Goal: Task Accomplishment & Management: Complete application form

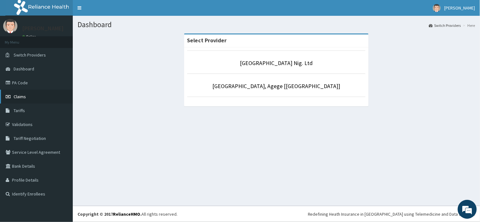
click at [26, 97] on link "Claims" at bounding box center [36, 97] width 73 height 14
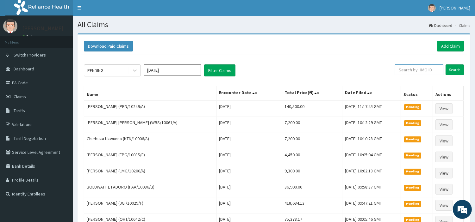
click at [416, 68] on input "text" at bounding box center [419, 70] width 48 height 11
paste input "TEF/10001/A"
type input "TEF/10001/A"
click at [456, 73] on input "Search" at bounding box center [454, 70] width 18 height 11
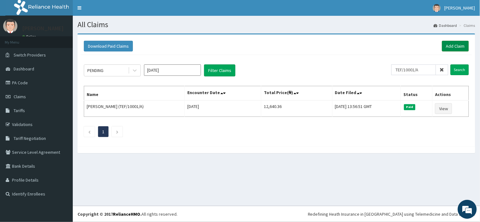
click at [453, 43] on link "Add Claim" at bounding box center [455, 46] width 27 height 11
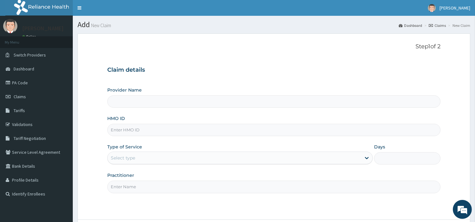
click at [132, 132] on input "HMO ID" at bounding box center [273, 130] width 333 height 12
type input "[GEOGRAPHIC_DATA] Nig. Ltd"
paste input "TEF/10001/A"
type input "TEF/10001/A"
click at [144, 157] on div "Select type" at bounding box center [234, 158] width 253 height 10
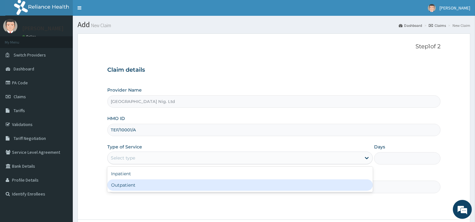
click at [143, 188] on div "Outpatient" at bounding box center [239, 185] width 265 height 11
type input "1"
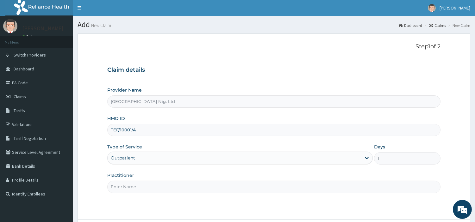
click at [143, 188] on input "Practitioner" at bounding box center [273, 187] width 333 height 12
paste input "PA/734EC7"
click at [130, 186] on input "PA/734EC7" at bounding box center [273, 187] width 333 height 12
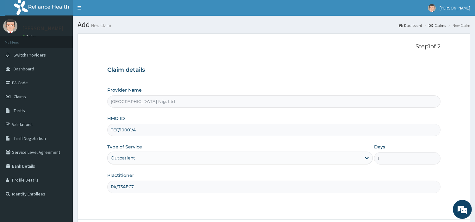
paste input "Chibuzo Aniebue"
type input "Chibuzo Aniebue"
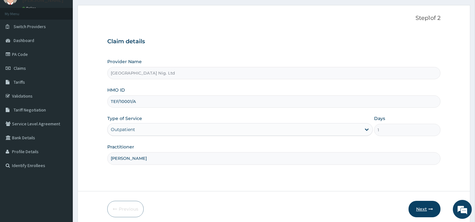
scroll to position [35, 0]
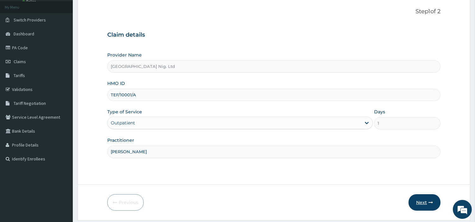
click at [417, 198] on button "Next" at bounding box center [424, 203] width 32 height 16
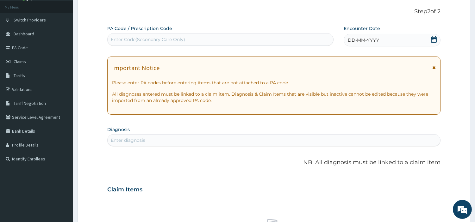
scroll to position [0, 0]
click at [186, 45] on div "Enter Code(Secondary Care Only)" at bounding box center [220, 39] width 226 height 13
paste input "PA/734EC7"
type input "PA/734EC7"
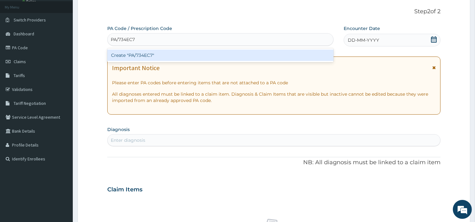
click at [272, 55] on div "Create "PA/734EC7"" at bounding box center [220, 55] width 226 height 11
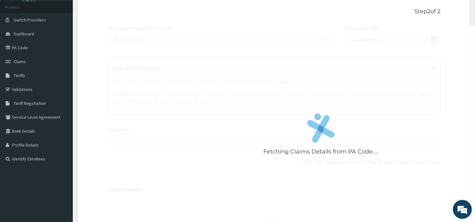
scroll to position [46, 0]
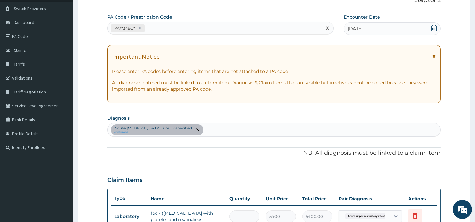
click at [197, 30] on div "PA/734EC7" at bounding box center [215, 28] width 214 height 10
paste input "PA/D17617"
type input "PA/D17617"
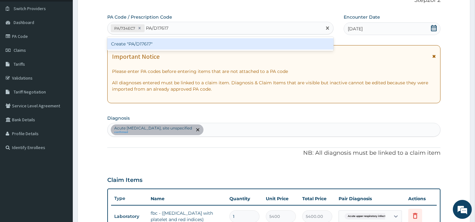
click at [194, 45] on div "Create "PA/D17617"" at bounding box center [220, 43] width 226 height 11
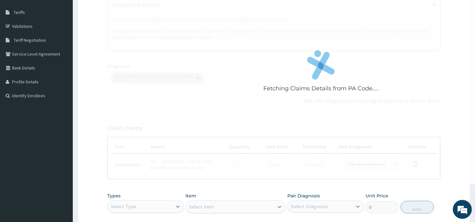
scroll to position [97, 0]
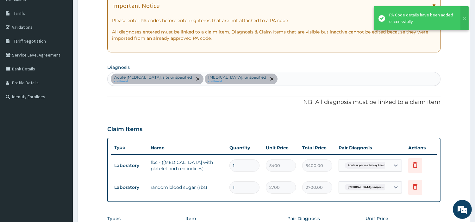
click at [388, 166] on div "Acute upper respiratory infect..." at bounding box center [364, 165] width 51 height 11
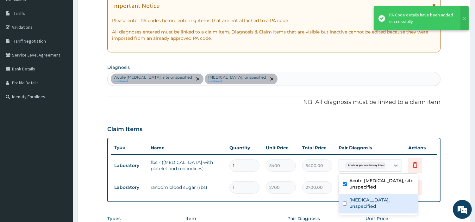
click at [376, 207] on label "Dizziness or giddiness, unspecified" at bounding box center [381, 203] width 65 height 13
checkbox input "true"
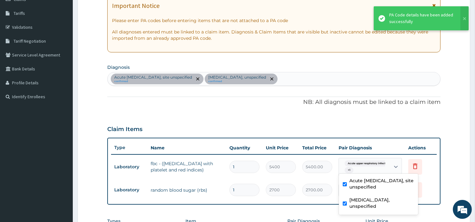
scroll to position [228, 0]
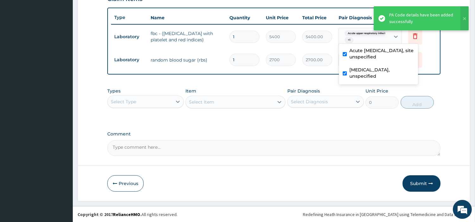
click at [170, 97] on div "Select Type" at bounding box center [140, 102] width 65 height 10
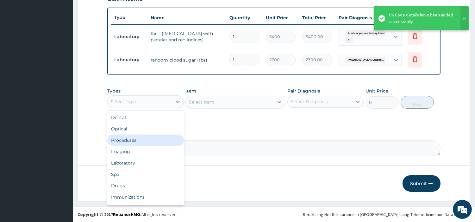
click at [152, 135] on div "Procedures" at bounding box center [145, 140] width 77 height 11
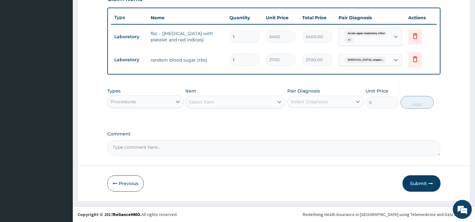
click at [235, 102] on div "Select Item" at bounding box center [230, 102] width 88 height 10
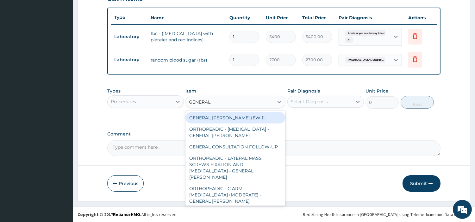
type input "GENERAL C"
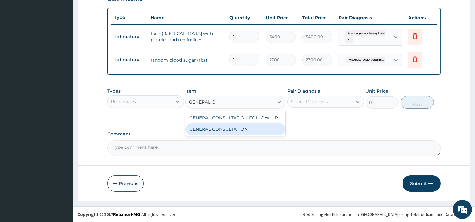
click at [261, 127] on div "GENERAL CONSULTATION" at bounding box center [235, 129] width 100 height 11
type input "6750"
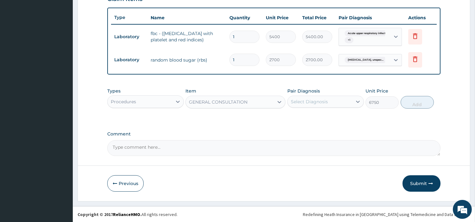
click at [315, 97] on div "Select Diagnosis" at bounding box center [320, 102] width 65 height 10
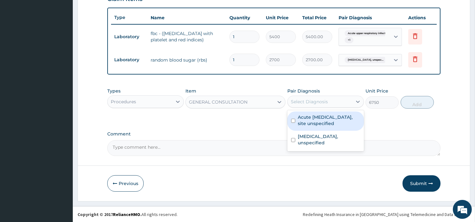
click at [313, 120] on label "Acute upper respiratory infection, site unspecified" at bounding box center [329, 120] width 62 height 13
checkbox input "true"
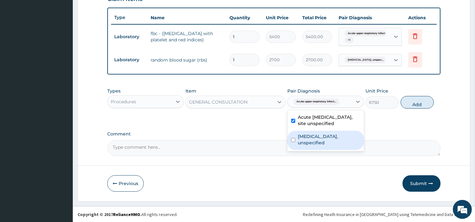
click at [314, 140] on label "Dizziness or giddiness, unspecified" at bounding box center [329, 139] width 62 height 13
checkbox input "true"
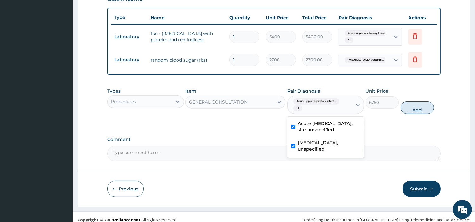
drag, startPoint x: 418, startPoint y: 103, endPoint x: 421, endPoint y: 118, distance: 14.9
click at [418, 104] on button "Add" at bounding box center [416, 108] width 33 height 13
type input "0"
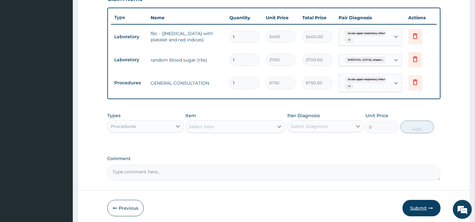
click at [415, 211] on button "Submit" at bounding box center [421, 208] width 38 height 16
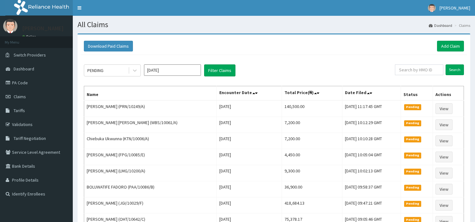
click at [446, 47] on link "Add Claim" at bounding box center [450, 46] width 27 height 11
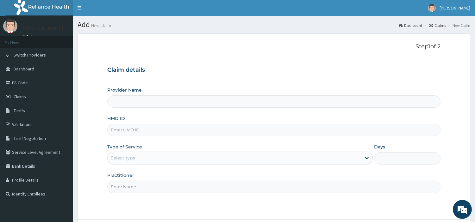
click at [119, 129] on input "HMO ID" at bounding box center [273, 130] width 333 height 12
paste input "GNL/10077/B"
type input "GNL/10077/B"
type input "R-Jolad Hospital Nig. Ltd"
type input "GNL/10077/B"
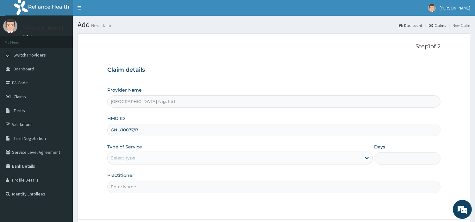
click at [141, 157] on div "Select type" at bounding box center [234, 158] width 253 height 10
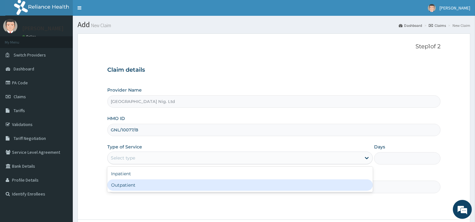
click at [134, 188] on div "Outpatient" at bounding box center [239, 185] width 265 height 11
type input "1"
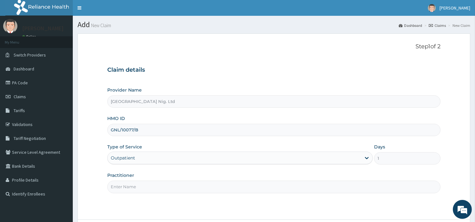
click at [134, 187] on input "Practitioner" at bounding box center [273, 187] width 333 height 12
paste input "OBAFEMI OLUSEGUN"
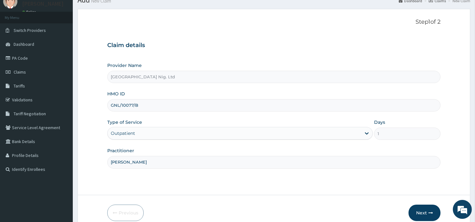
scroll to position [54, 0]
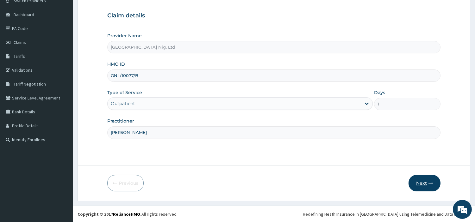
type input "OBAFEMI OLUSEGUN"
click at [418, 188] on button "Next" at bounding box center [424, 183] width 32 height 16
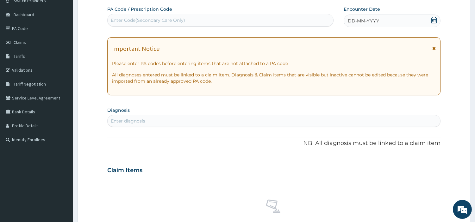
click at [189, 22] on div "Enter Code(Secondary Care Only)" at bounding box center [221, 20] width 226 height 10
paste input "PA/983A48"
type input "PA/983A48"
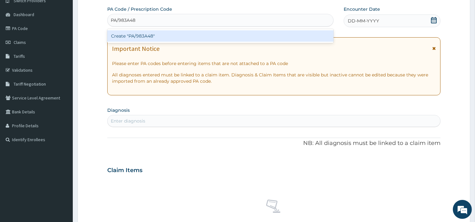
click at [262, 37] on div "Create "PA/983A48"" at bounding box center [220, 35] width 226 height 11
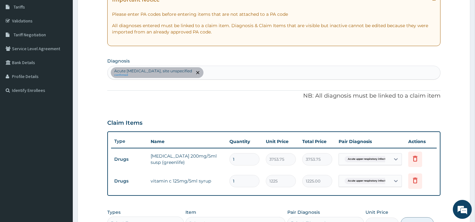
scroll to position [103, 0]
click at [228, 74] on div "Acute upper respiratory infection, site unspecified confirmed" at bounding box center [274, 73] width 332 height 13
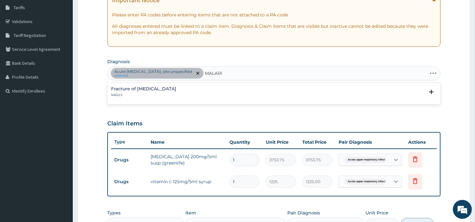
type input "MALARIA"
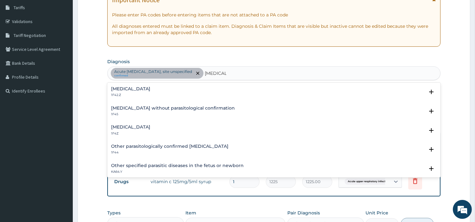
click at [124, 130] on div "Malaria, unspecified 1F4Z" at bounding box center [130, 130] width 39 height 11
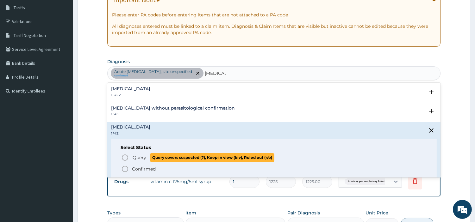
click at [125, 156] on icon "status option query" at bounding box center [125, 158] width 8 height 8
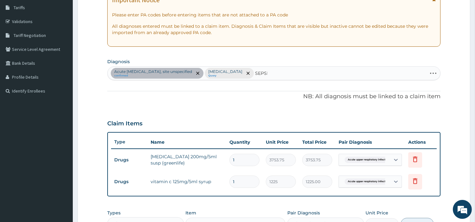
type input "SEPSIS"
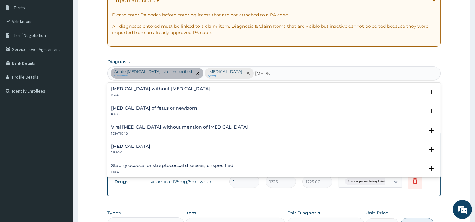
click at [133, 94] on p "1G40" at bounding box center [160, 95] width 99 height 4
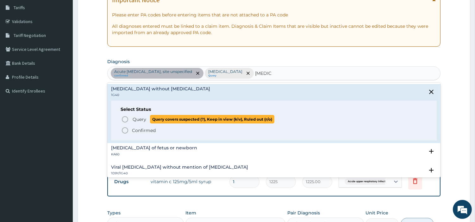
click at [121, 119] on div "Query Query covers suspected (?), Keep in view (kiv), Ruled out (r/o) Confirmed" at bounding box center [274, 124] width 306 height 19
click at [143, 117] on span "Query" at bounding box center [140, 119] width 14 height 6
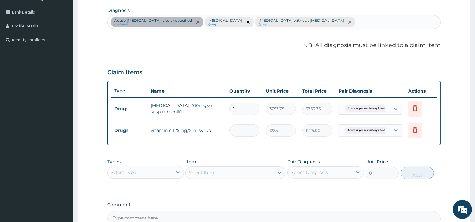
scroll to position [225, 0]
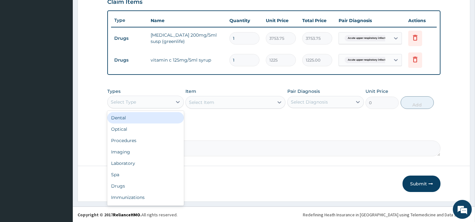
click at [149, 100] on div "Select Type" at bounding box center [140, 102] width 65 height 10
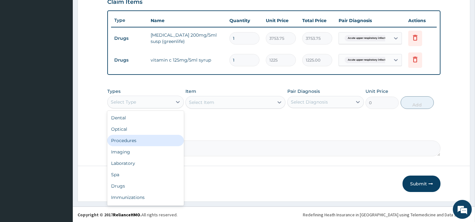
click at [146, 140] on div "Procedures" at bounding box center [145, 140] width 77 height 11
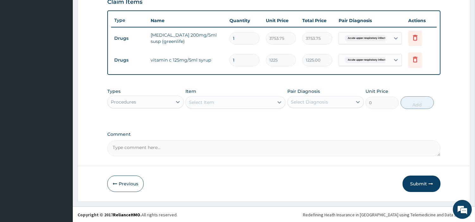
click at [258, 106] on div "Select Item" at bounding box center [230, 102] width 88 height 10
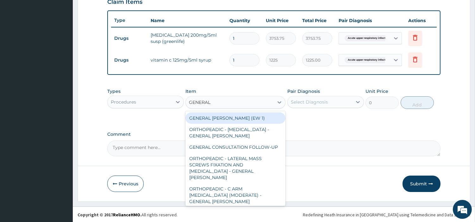
type input "GENERAL C"
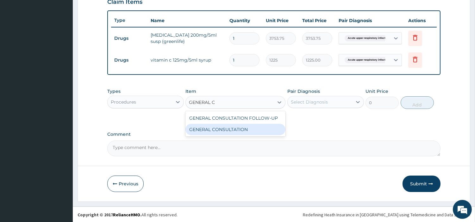
click at [262, 128] on div "GENERAL CONSULTATION" at bounding box center [235, 129] width 100 height 11
type input "6750"
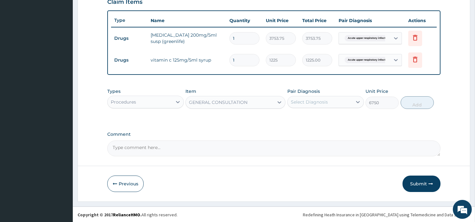
click at [326, 107] on div "Select Diagnosis" at bounding box center [325, 102] width 77 height 12
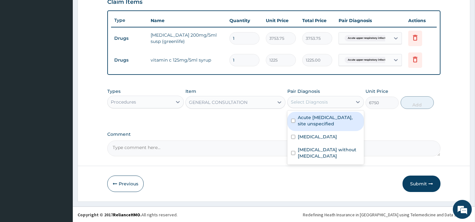
click at [320, 121] on label "Acute upper respiratory infection, site unspecified" at bounding box center [329, 120] width 62 height 13
checkbox input "true"
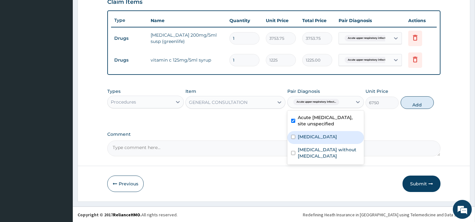
click at [319, 139] on label "[MEDICAL_DATA]" at bounding box center [317, 137] width 39 height 6
checkbox input "true"
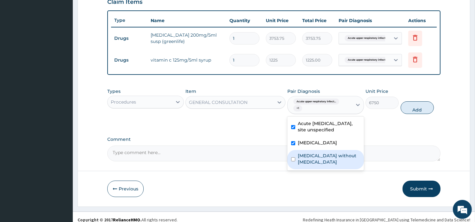
click at [320, 152] on div "Sepsis without septic shock" at bounding box center [325, 159] width 77 height 19
checkbox input "true"
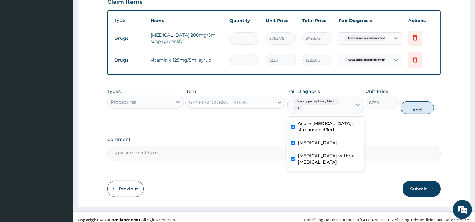
click at [417, 107] on button "Add" at bounding box center [416, 108] width 33 height 13
type input "0"
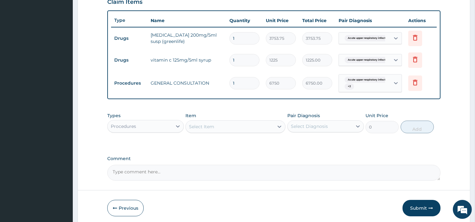
click at [167, 118] on div "Types Procedures" at bounding box center [145, 123] width 77 height 21
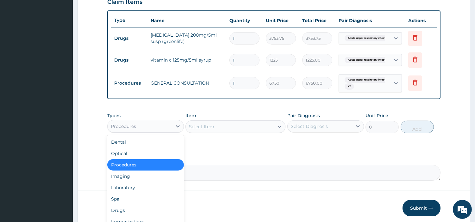
click at [160, 127] on div "Procedures" at bounding box center [140, 126] width 65 height 10
click at [140, 190] on div "Laboratory" at bounding box center [145, 187] width 77 height 11
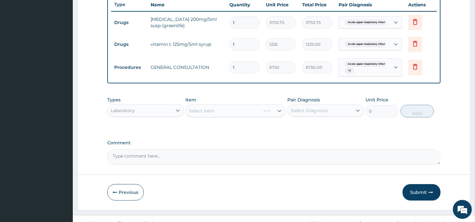
scroll to position [249, 0]
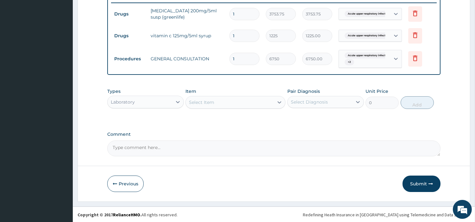
click at [259, 102] on div "Select Item" at bounding box center [230, 102] width 88 height 10
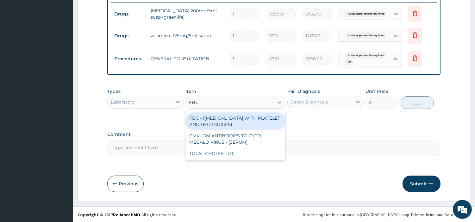
type input "FBC"
click at [258, 109] on div "Types Laboratory Item option GENERAL CONSULTATION, selected. option FBC - (FULL…" at bounding box center [273, 98] width 333 height 27
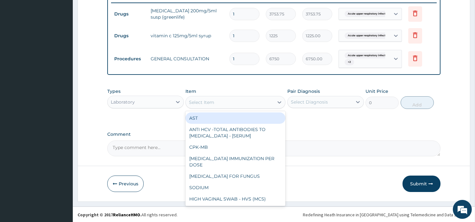
click at [260, 105] on div "Select Item" at bounding box center [230, 102] width 88 height 10
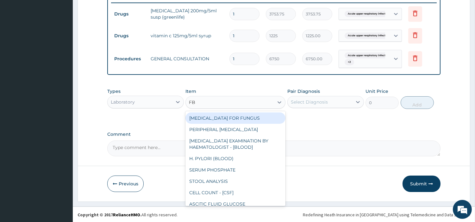
type input "FBC"
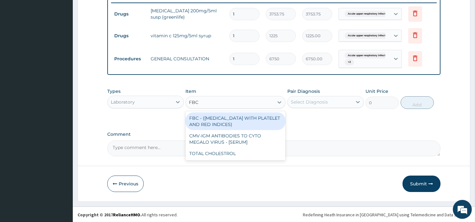
click at [258, 117] on div "FBC - (FULL BLOOD COUNT WITH PLATELET AND RED INDICES)" at bounding box center [235, 122] width 100 height 18
type input "5400"
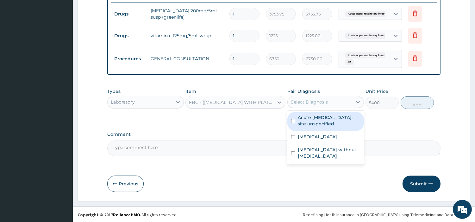
click at [318, 105] on div "Select Diagnosis" at bounding box center [320, 102] width 65 height 10
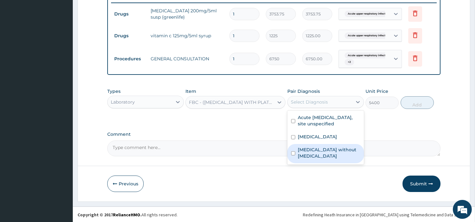
click at [322, 146] on div "Sepsis without septic shock" at bounding box center [325, 153] width 77 height 19
checkbox input "true"
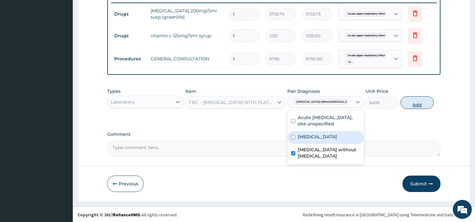
click at [413, 102] on button "Add" at bounding box center [416, 102] width 33 height 13
type input "0"
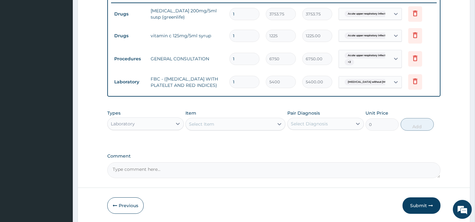
click at [254, 129] on div "Select Item" at bounding box center [230, 124] width 88 height 10
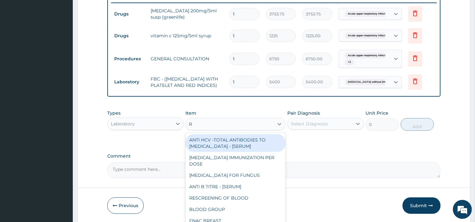
type input "RD"
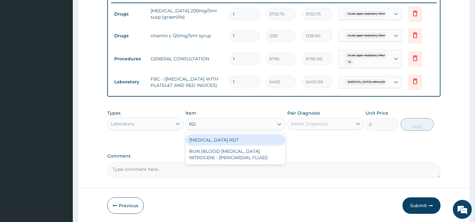
click at [250, 144] on div "MALARIA RDT" at bounding box center [235, 139] width 100 height 11
type input "2700"
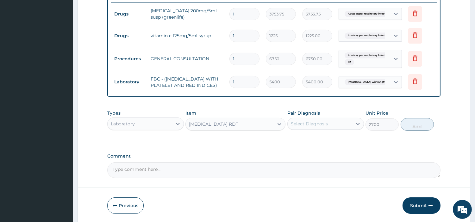
click at [334, 127] on div "Select Diagnosis" at bounding box center [320, 124] width 65 height 10
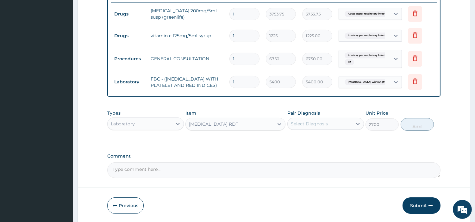
click at [337, 123] on div "Select Diagnosis" at bounding box center [320, 124] width 65 height 10
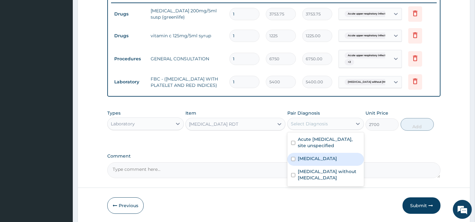
click at [327, 162] on label "Malaria, unspecified" at bounding box center [317, 159] width 39 height 6
checkbox input "true"
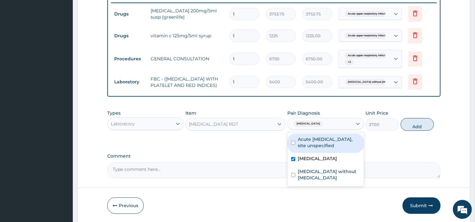
click at [419, 134] on div "Types Laboratory Item MALARIA RDT Pair Diagnosis option Malaria, unspecified, s…" at bounding box center [273, 120] width 333 height 27
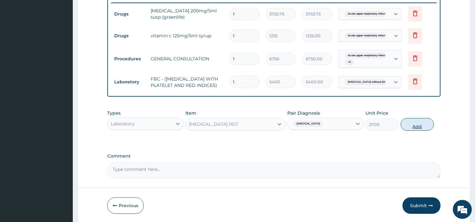
click at [405, 131] on button "Add" at bounding box center [416, 124] width 33 height 13
type input "0"
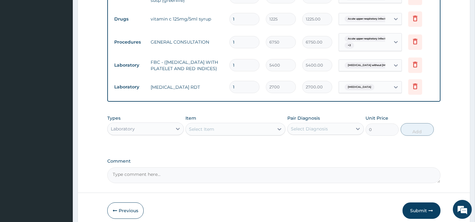
scroll to position [262, 0]
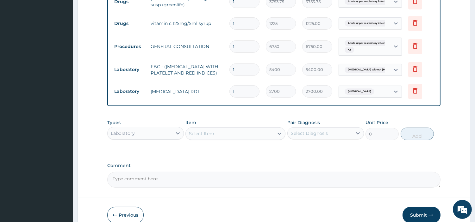
drag, startPoint x: 149, startPoint y: 134, endPoint x: 149, endPoint y: 138, distance: 4.5
click at [149, 135] on div "Laboratory" at bounding box center [140, 133] width 65 height 10
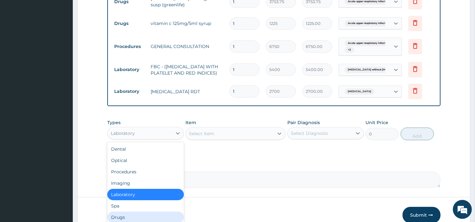
click at [141, 216] on div "Drugs" at bounding box center [145, 217] width 77 height 11
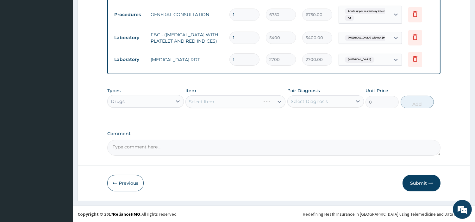
scroll to position [297, 0]
click at [273, 103] on div "Select Item" at bounding box center [230, 102] width 88 height 10
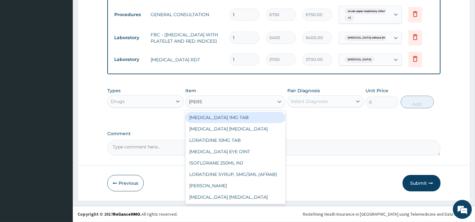
type input "LORAT"
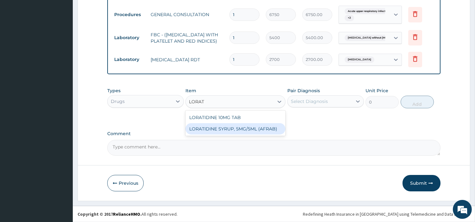
click at [267, 133] on div "LORATIDINE SYRUP, 5MG/5ML (AFRAB)" at bounding box center [235, 128] width 100 height 11
type input "1706.25"
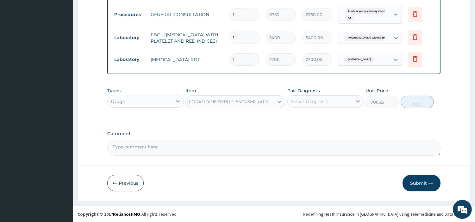
click at [325, 93] on div "Pair Diagnosis Select Diagnosis" at bounding box center [325, 98] width 77 height 21
click at [325, 102] on div "Select Diagnosis" at bounding box center [309, 101] width 37 height 6
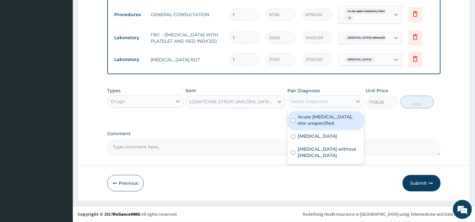
click at [328, 122] on label "Acute upper respiratory infection, site unspecified" at bounding box center [329, 120] width 62 height 13
checkbox input "true"
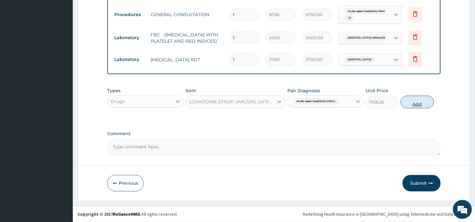
click at [406, 103] on button "Add" at bounding box center [416, 102] width 33 height 13
type input "0"
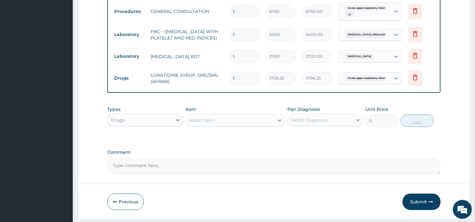
click at [257, 126] on div "Select Item" at bounding box center [230, 120] width 88 height 10
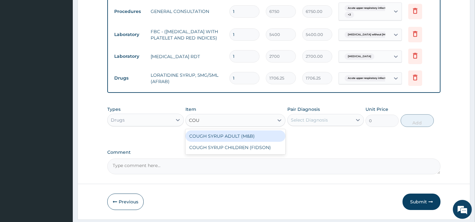
type input "COUG"
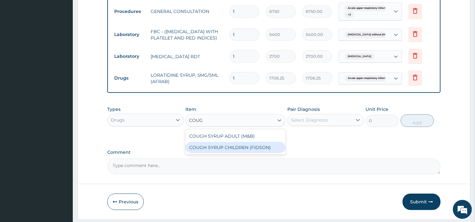
drag, startPoint x: 248, startPoint y: 149, endPoint x: 251, endPoint y: 146, distance: 4.0
click at [248, 149] on div "COUGH SYRUP CHILDREN (FIDSON)" at bounding box center [235, 147] width 100 height 11
type input "1312.5"
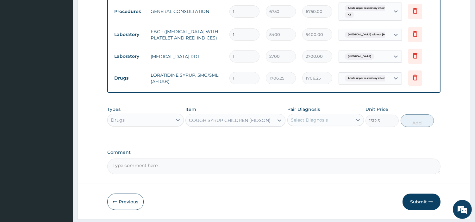
click at [321, 120] on div "Select Diagnosis" at bounding box center [320, 120] width 65 height 10
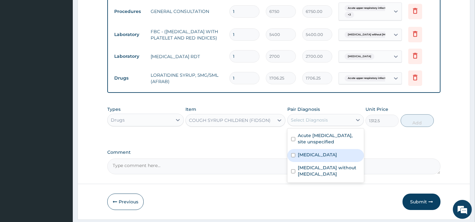
click at [331, 145] on label "Acute upper respiratory infection, site unspecified" at bounding box center [329, 139] width 62 height 13
checkbox input "true"
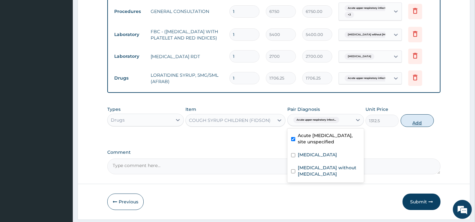
click at [406, 127] on button "Add" at bounding box center [416, 120] width 33 height 13
type input "0"
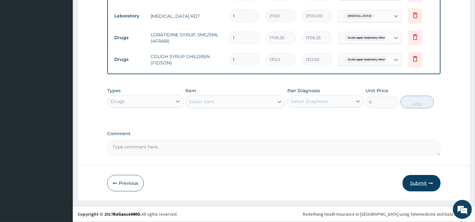
click at [414, 190] on button "Submit" at bounding box center [421, 183] width 38 height 16
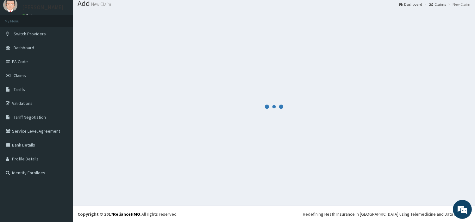
scroll to position [21, 0]
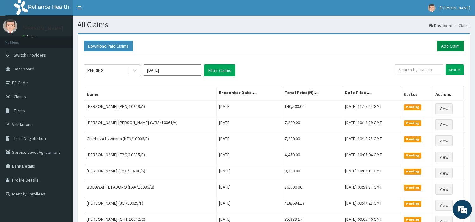
click at [448, 42] on link "Add Claim" at bounding box center [450, 46] width 27 height 11
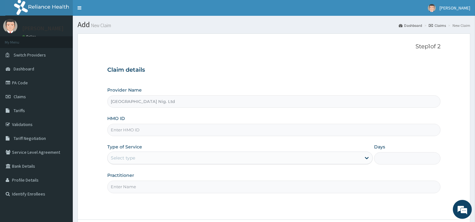
click at [162, 132] on input "HMO ID" at bounding box center [273, 130] width 333 height 12
paste input "GNL/10077/C"
type input "GNL/10077/C"
click at [149, 154] on div "Select type" at bounding box center [234, 158] width 253 height 10
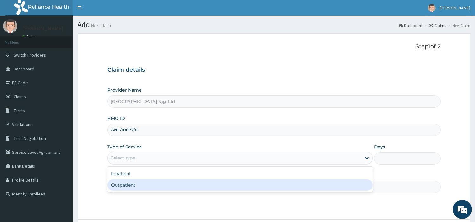
click at [148, 183] on div "Outpatient" at bounding box center [239, 185] width 265 height 11
type input "1"
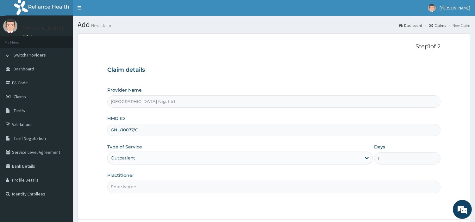
click at [148, 183] on input "Practitioner" at bounding box center [273, 187] width 333 height 12
paste input "OBAFEMI OLUSEGUN"
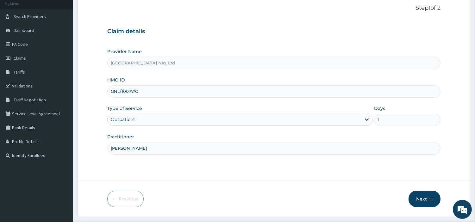
scroll to position [54, 0]
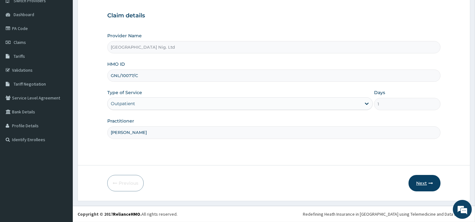
type input "OBAFEMI OLUSEGUN"
click at [419, 182] on button "Next" at bounding box center [424, 183] width 32 height 16
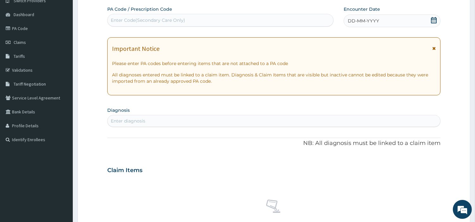
click at [160, 18] on div "Enter Code(Secondary Care Only)" at bounding box center [148, 20] width 74 height 6
paste input "PA/A2B7CB"
type input "PA/A2B7CB"
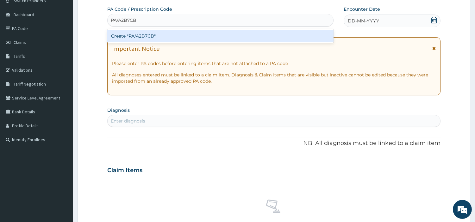
click at [259, 37] on div "Create "PA/A2B7CB"" at bounding box center [220, 35] width 226 height 11
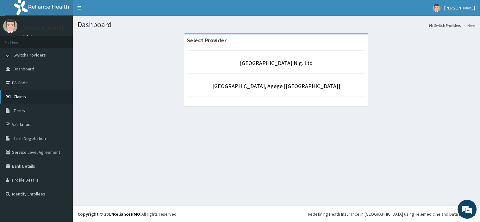
click at [17, 99] on link "Claims" at bounding box center [36, 97] width 73 height 14
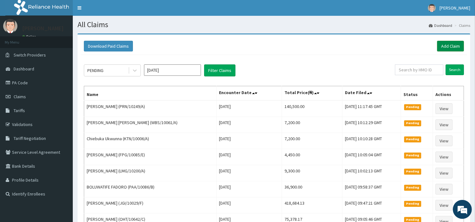
click at [448, 47] on link "Add Claim" at bounding box center [450, 46] width 27 height 11
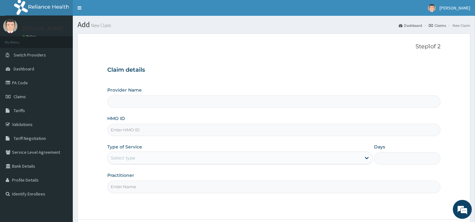
click at [145, 133] on input "HMO ID" at bounding box center [273, 130] width 333 height 12
paste input "GNL/10077/C"
type input "GNL/10077/C"
type input "[GEOGRAPHIC_DATA] Nig. Ltd"
type input "GNL/10077/C"
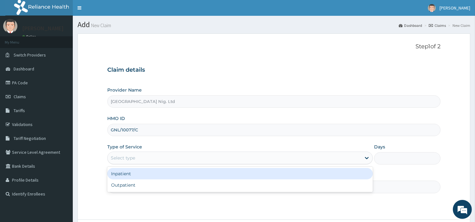
drag, startPoint x: 142, startPoint y: 158, endPoint x: 140, endPoint y: 168, distance: 10.3
click at [142, 158] on div "Select type" at bounding box center [234, 158] width 253 height 10
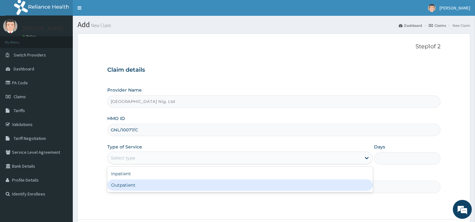
click at [138, 185] on div "Outpatient" at bounding box center [239, 185] width 265 height 11
type input "1"
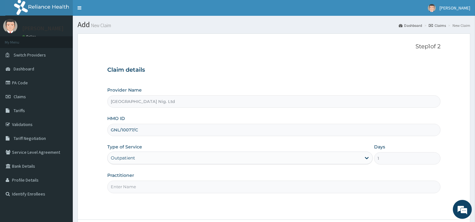
click at [138, 185] on input "Practitioner" at bounding box center [273, 187] width 333 height 12
paste input "OBAFEMI OLUSEGUN"
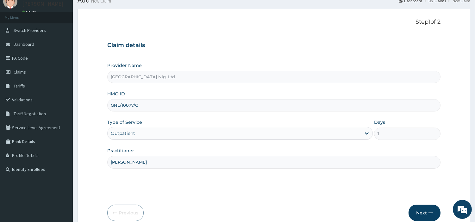
scroll to position [54, 0]
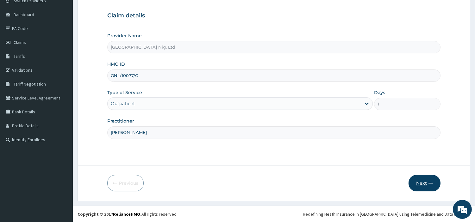
type input "OBAFEMI OLUSEGUN"
click at [414, 183] on button "Next" at bounding box center [424, 183] width 32 height 16
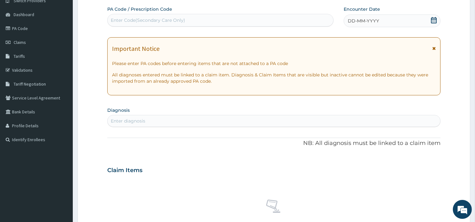
click at [212, 25] on div "Enter Code(Secondary Care Only)" at bounding box center [221, 20] width 226 height 10
paste input "PA/A2B7CB"
type input "PA/A2B7CB"
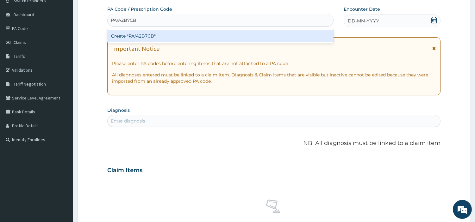
click at [257, 36] on div "Create "PA/A2B7CB"" at bounding box center [220, 35] width 226 height 11
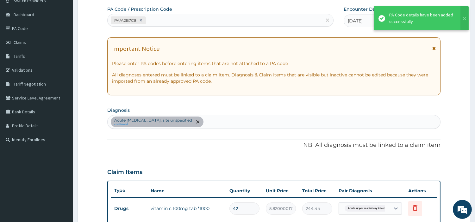
scroll to position [173, 0]
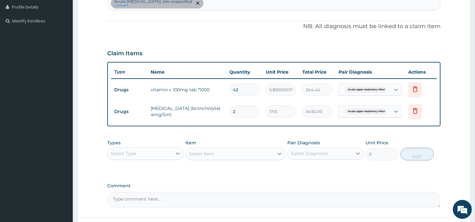
click at [233, 4] on div "Acute upper respiratory infection, site unspecified confirmed" at bounding box center [274, 3] width 332 height 13
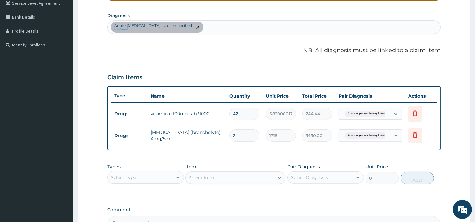
scroll to position [138, 0]
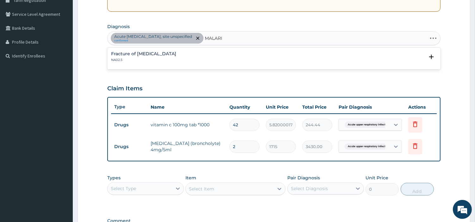
type input "MALARIA"
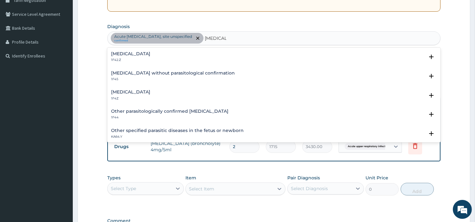
click at [143, 97] on p "1F4Z" at bounding box center [130, 98] width 39 height 4
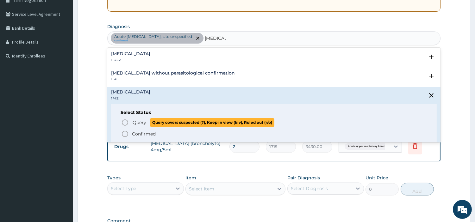
click at [136, 121] on span "Query" at bounding box center [140, 123] width 14 height 6
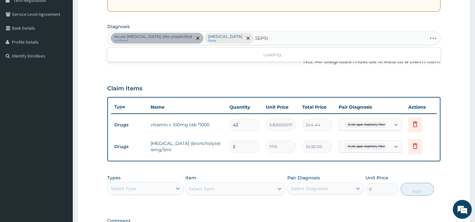
type input "SEPSIS"
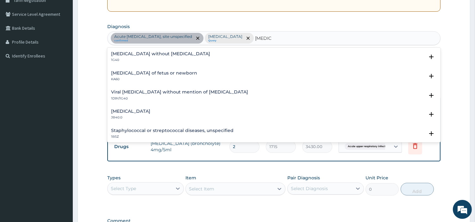
click at [127, 48] on div "Sepsis without septic shock 1G40 Select Status Query Query covers suspected (?)…" at bounding box center [273, 95] width 333 height 95
click at [129, 54] on h4 "Sepsis without septic shock" at bounding box center [160, 54] width 99 height 5
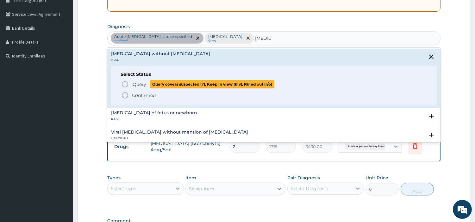
click at [127, 83] on icon "status option query" at bounding box center [125, 85] width 8 height 8
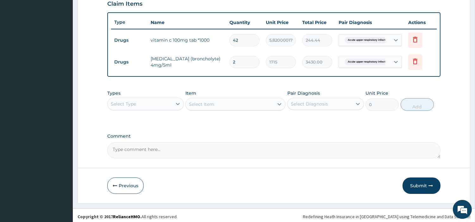
scroll to position [225, 0]
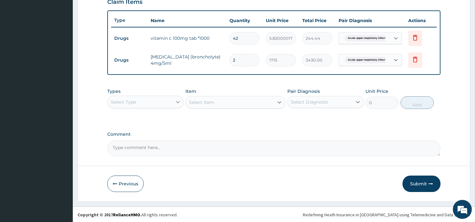
click at [173, 97] on div at bounding box center [177, 101] width 11 height 11
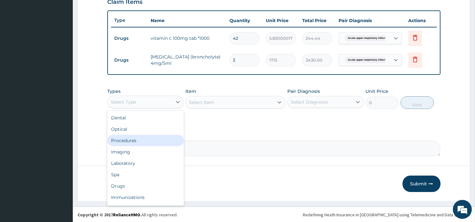
click at [154, 141] on div "Procedures" at bounding box center [145, 140] width 77 height 11
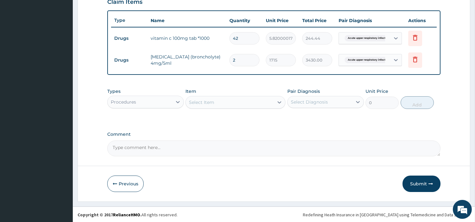
click at [225, 101] on div "Select Item" at bounding box center [230, 102] width 88 height 10
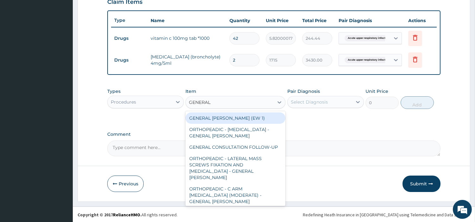
type input "GENERAL C"
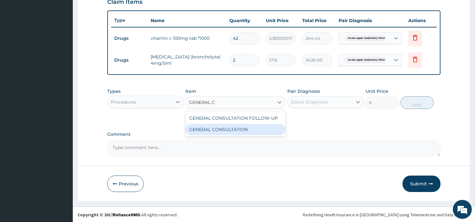
click at [232, 127] on div "GENERAL CONSULTATION" at bounding box center [235, 129] width 100 height 11
type input "6750"
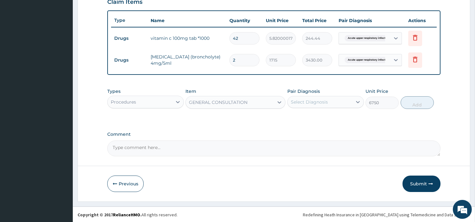
click at [299, 99] on div "Select Diagnosis" at bounding box center [309, 102] width 37 height 6
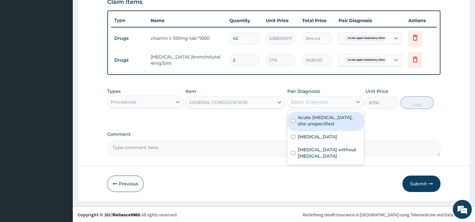
drag, startPoint x: 304, startPoint y: 122, endPoint x: 305, endPoint y: 145, distance: 23.7
click at [304, 123] on label "Acute upper respiratory infection, site unspecified" at bounding box center [329, 120] width 62 height 13
checkbox input "true"
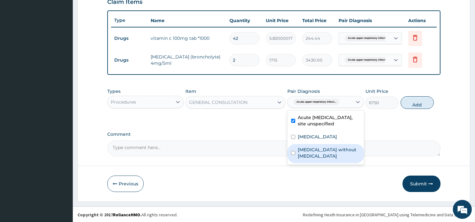
click at [305, 145] on div "[MEDICAL_DATA] without [MEDICAL_DATA]" at bounding box center [325, 153] width 77 height 19
checkbox input "true"
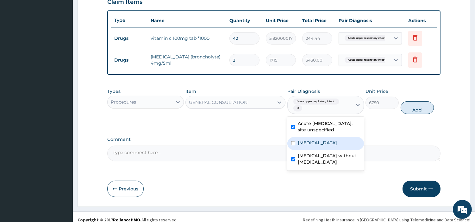
click at [306, 140] on label "[MEDICAL_DATA]" at bounding box center [317, 143] width 39 height 6
checkbox input "true"
click at [426, 107] on button "Add" at bounding box center [416, 108] width 33 height 13
type input "0"
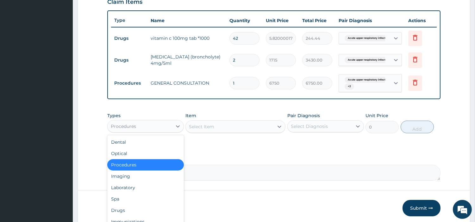
click at [128, 127] on div "Procedures" at bounding box center [123, 126] width 25 height 6
click at [135, 191] on div "Laboratory" at bounding box center [145, 187] width 77 height 11
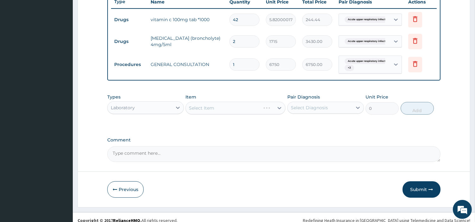
scroll to position [249, 0]
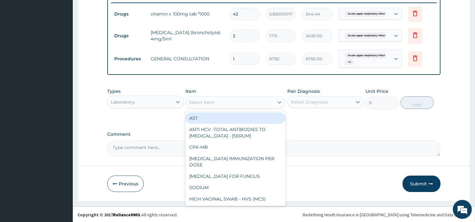
click at [245, 100] on div "Select Item" at bounding box center [230, 102] width 88 height 10
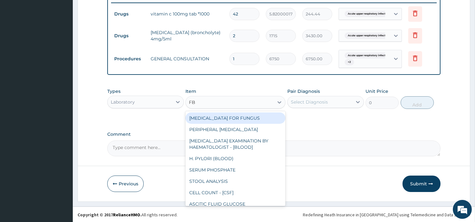
type input "FBC"
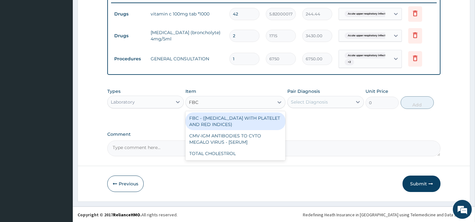
click at [249, 116] on div "FBC - (FULL BLOOD COUNT WITH PLATELET AND RED INDICES)" at bounding box center [235, 122] width 100 height 18
type input "5400"
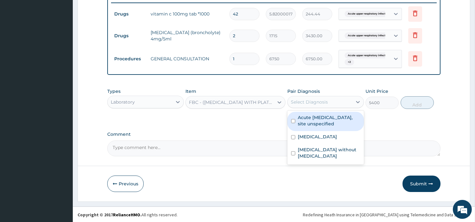
click at [320, 102] on div "Select Diagnosis" at bounding box center [309, 102] width 37 height 6
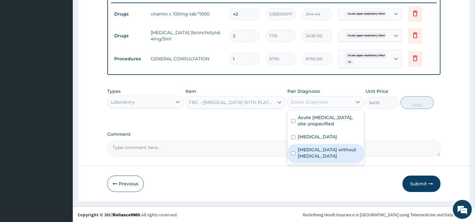
drag, startPoint x: 332, startPoint y: 148, endPoint x: 359, endPoint y: 132, distance: 31.2
click at [332, 148] on label "Sepsis without septic shock" at bounding box center [329, 153] width 62 height 13
checkbox input "true"
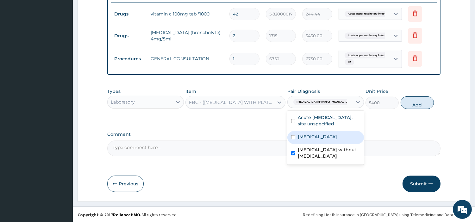
click at [410, 103] on button "Add" at bounding box center [416, 102] width 33 height 13
type input "0"
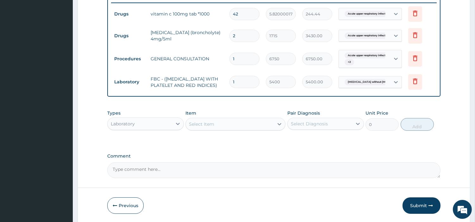
click at [254, 126] on div "Select Item" at bounding box center [230, 124] width 88 height 10
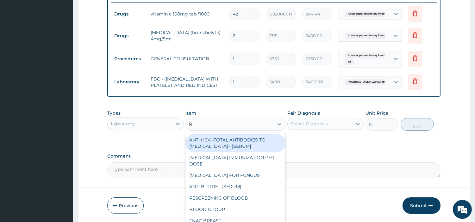
type input "RD"
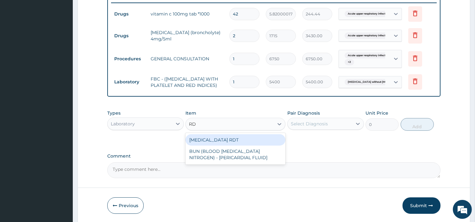
click at [253, 146] on div "MALARIA RDT" at bounding box center [235, 139] width 100 height 11
type input "2700"
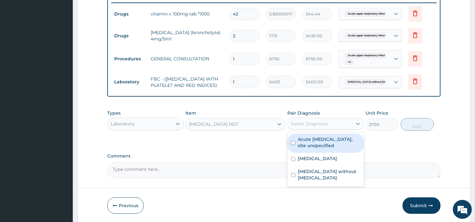
click at [320, 126] on div "Select Diagnosis" at bounding box center [309, 124] width 37 height 6
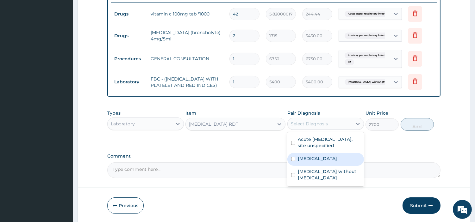
click at [328, 159] on label "Malaria, unspecified" at bounding box center [317, 159] width 39 height 6
checkbox input "true"
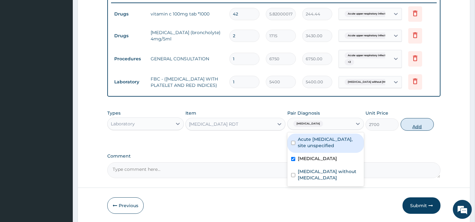
click at [425, 130] on button "Add" at bounding box center [416, 124] width 33 height 13
type input "0"
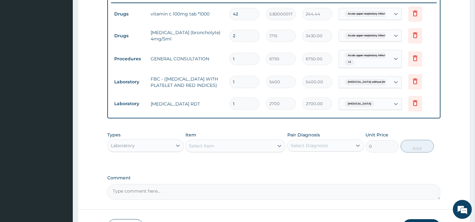
click at [168, 150] on div "Laboratory" at bounding box center [140, 146] width 65 height 10
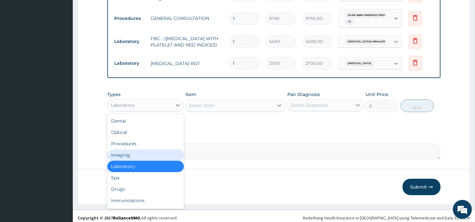
scroll to position [297, 0]
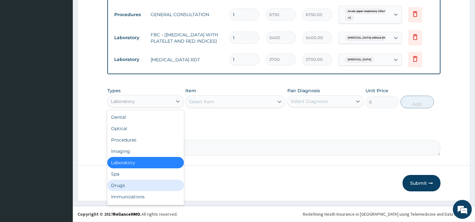
click at [154, 183] on div "Drugs" at bounding box center [145, 185] width 77 height 11
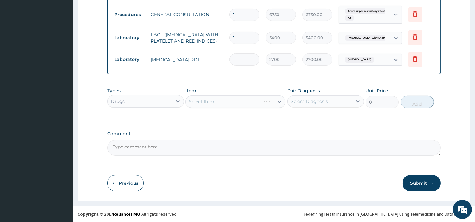
click at [242, 99] on div "Select Item" at bounding box center [235, 102] width 100 height 13
click at [247, 101] on div "Select Item" at bounding box center [235, 102] width 100 height 13
click at [247, 101] on div "Select Item" at bounding box center [230, 102] width 88 height 10
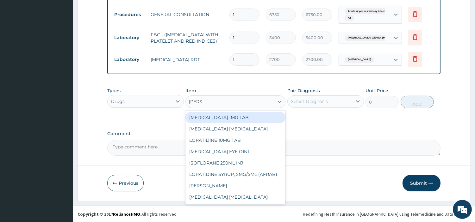
type input "LORAT"
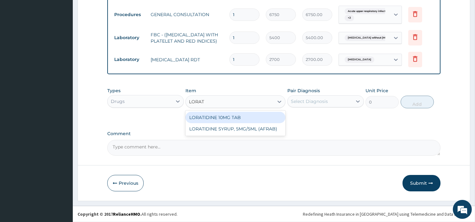
click at [243, 117] on div "LORATIDINE 10MG TAB" at bounding box center [235, 117] width 100 height 11
type input "40.95000076293945"
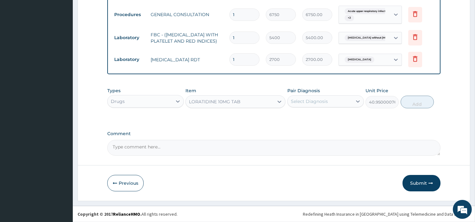
click at [330, 102] on div "Select Diagnosis" at bounding box center [320, 101] width 65 height 10
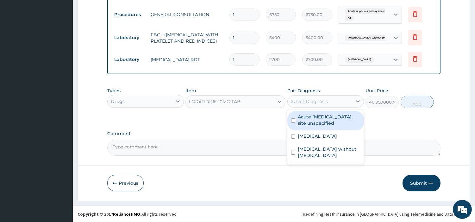
click at [330, 119] on label "Acute [MEDICAL_DATA], site unspecified" at bounding box center [329, 120] width 62 height 13
checkbox input "true"
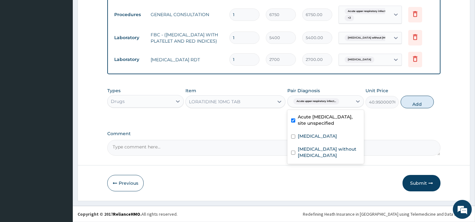
click at [407, 102] on button "Add" at bounding box center [416, 102] width 33 height 13
type input "0"
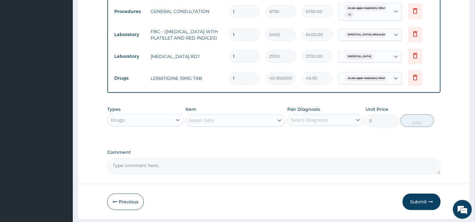
type input "0.00"
type input "6"
type input "245.70"
type input "0.00"
type input "5"
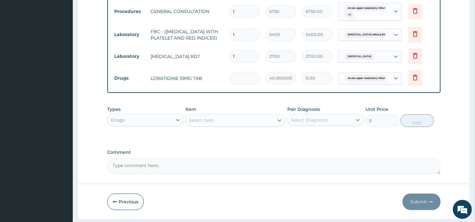
type input "204.75"
type input "5"
click at [243, 127] on div "Select Item" at bounding box center [235, 120] width 100 height 13
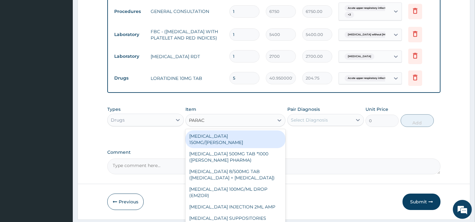
type input "PARACE"
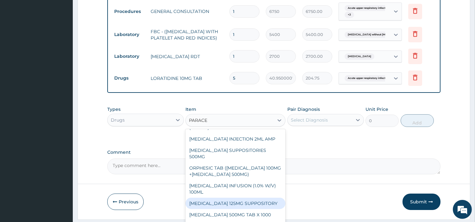
scroll to position [70, 0]
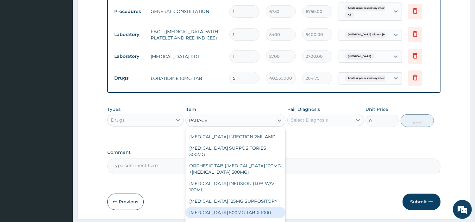
click at [261, 213] on div "[MEDICAL_DATA] 500MG TAB X 1000" at bounding box center [235, 212] width 100 height 11
type input "22.39999961853027"
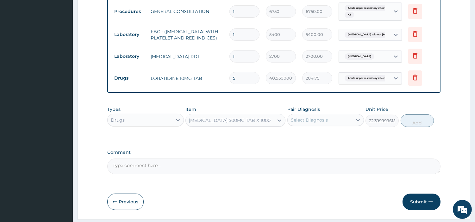
click at [322, 125] on div "Select Diagnosis" at bounding box center [320, 120] width 65 height 10
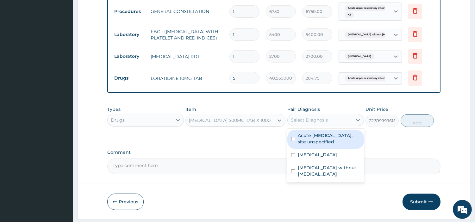
click at [321, 144] on label "Acute upper respiratory infection, site unspecified" at bounding box center [329, 139] width 62 height 13
checkbox input "true"
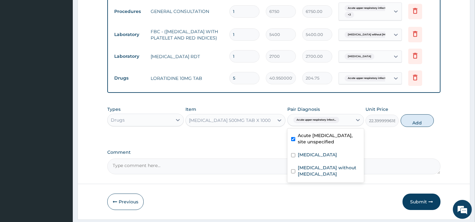
click at [321, 154] on div "[MEDICAL_DATA]" at bounding box center [325, 155] width 77 height 13
checkbox input "true"
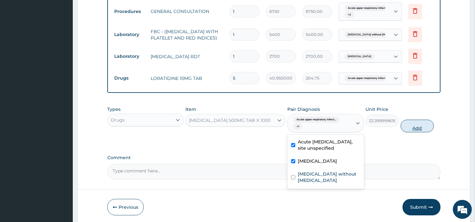
click at [415, 130] on button "Add" at bounding box center [416, 126] width 33 height 13
type input "0"
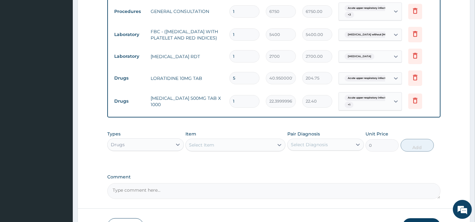
type input "18"
type input "403.20"
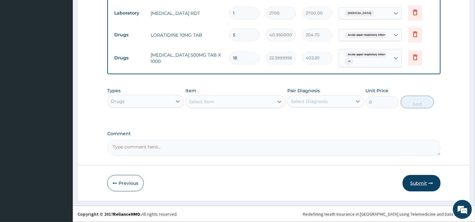
type input "18"
click at [415, 188] on button "Submit" at bounding box center [421, 183] width 38 height 16
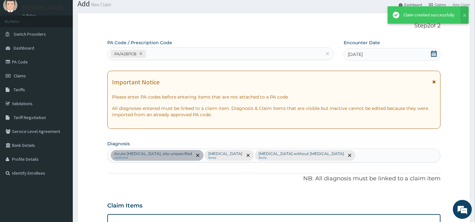
scroll to position [343, 0]
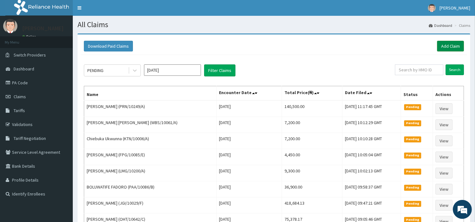
click at [452, 46] on link "Add Claim" at bounding box center [450, 46] width 27 height 11
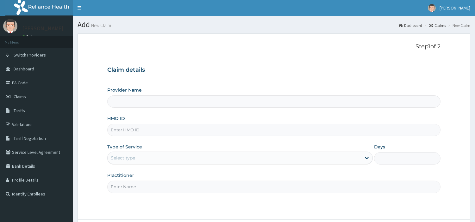
click at [139, 135] on input "HMO ID" at bounding box center [273, 130] width 333 height 12
type input "[GEOGRAPHIC_DATA] Nig. Ltd"
paste input "NTH/10037/B"
type input "NTH/10037/B"
click at [159, 161] on div "Select type" at bounding box center [234, 158] width 253 height 10
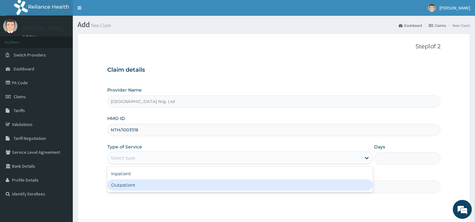
click at [153, 187] on div "Outpatient" at bounding box center [239, 185] width 265 height 11
type input "1"
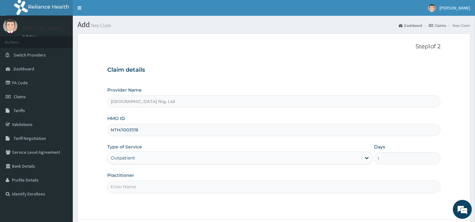
click at [153, 187] on input "Practitioner" at bounding box center [273, 187] width 333 height 12
paste input "[PERSON_NAME]"
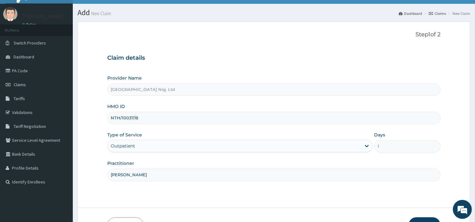
scroll to position [19, 0]
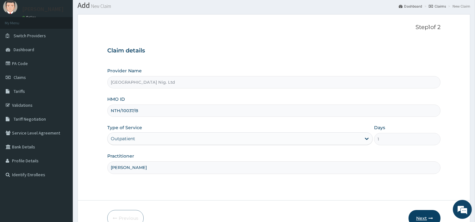
type input "OBAFEMI OLUSEGUN"
click at [417, 216] on button "Next" at bounding box center [424, 218] width 32 height 16
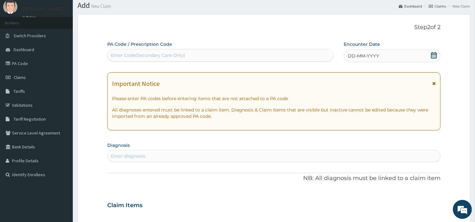
click at [229, 54] on div "Enter Code(Secondary Care Only)" at bounding box center [221, 55] width 226 height 10
paste input "PA/40E9DB"
type input "PA/40E9DB"
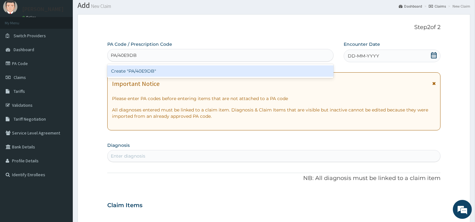
click at [271, 67] on div "Create "PA/40E9DB"" at bounding box center [220, 70] width 226 height 11
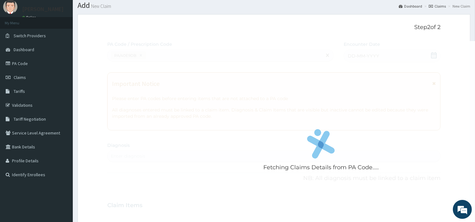
scroll to position [153, 0]
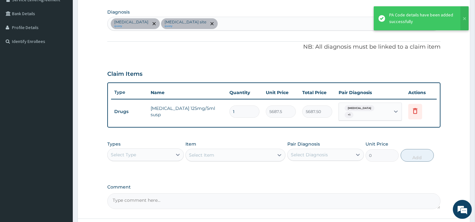
click at [284, 20] on div "Malaria, unspecified query Bacterial infection of unspecified site query" at bounding box center [274, 23] width 332 height 13
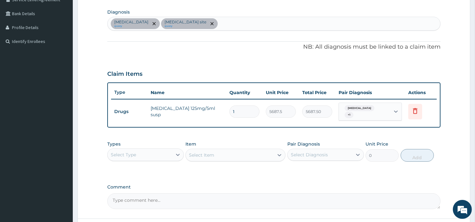
drag, startPoint x: 169, startPoint y: 151, endPoint x: 168, endPoint y: 156, distance: 4.8
click at [169, 152] on div "Select Type" at bounding box center [140, 155] width 65 height 10
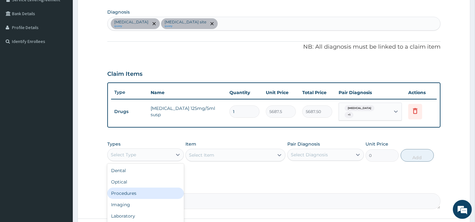
click at [150, 194] on div "Procedures" at bounding box center [145, 193] width 77 height 11
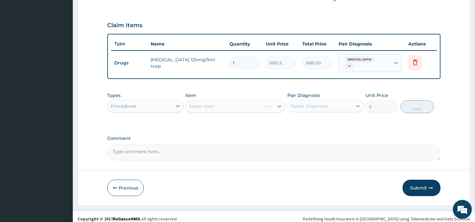
scroll to position [206, 0]
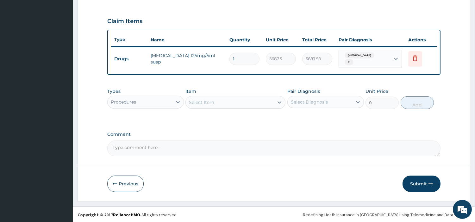
click at [244, 101] on div "Select Item" at bounding box center [230, 102] width 88 height 10
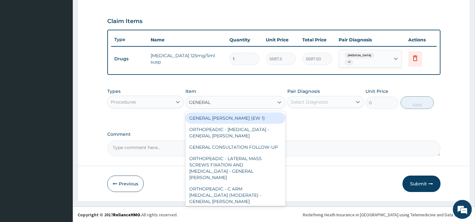
type input "GENERAL C"
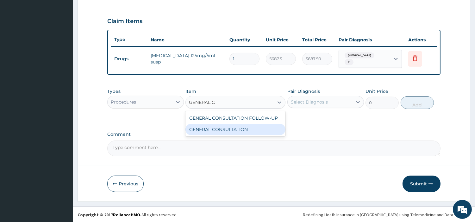
click at [242, 127] on div "GENERAL CONSULTATION" at bounding box center [235, 129] width 100 height 11
type input "6750"
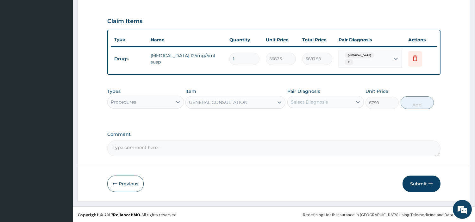
click at [309, 99] on div "Select Diagnosis" at bounding box center [309, 102] width 37 height 6
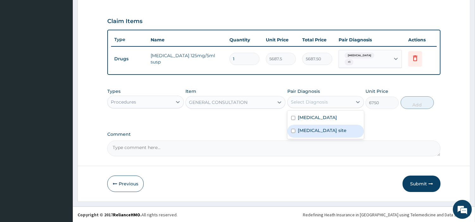
click at [313, 125] on div "Bacterial infection of unspecified site" at bounding box center [325, 131] width 77 height 13
checkbox input "true"
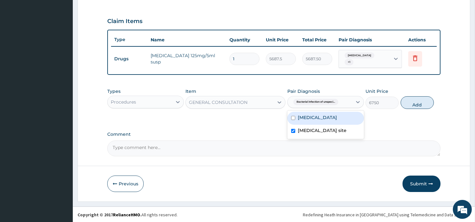
click at [318, 115] on label "Malaria, unspecified" at bounding box center [317, 117] width 39 height 6
checkbox input "true"
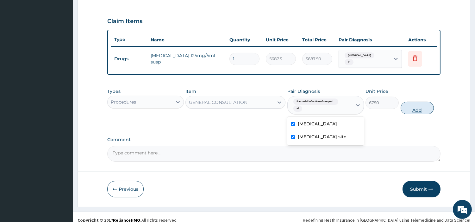
click at [411, 112] on button "Add" at bounding box center [416, 108] width 33 height 13
type input "0"
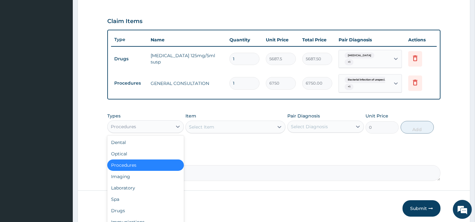
drag, startPoint x: 136, startPoint y: 121, endPoint x: 137, endPoint y: 127, distance: 7.0
click at [136, 122] on div "Procedures" at bounding box center [140, 127] width 65 height 10
click at [135, 186] on div "Laboratory" at bounding box center [145, 187] width 77 height 11
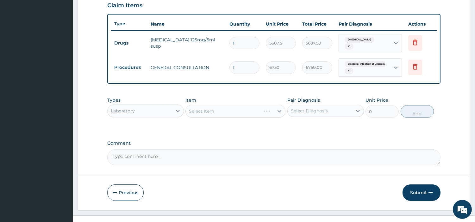
scroll to position [230, 0]
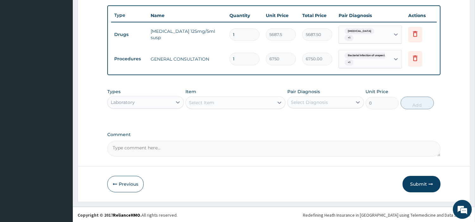
click at [227, 105] on div "Select Item" at bounding box center [230, 103] width 88 height 10
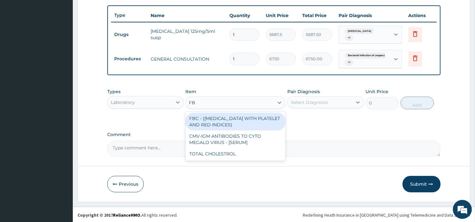
type input "FBC"
click at [227, 120] on div "FBC - (FULL BLOOD COUNT WITH PLATELET AND RED INDICES)" at bounding box center [235, 122] width 100 height 18
type input "5400"
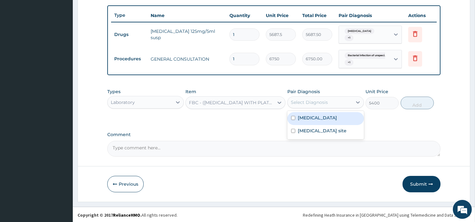
click at [327, 98] on div "Select Diagnosis" at bounding box center [320, 102] width 65 height 10
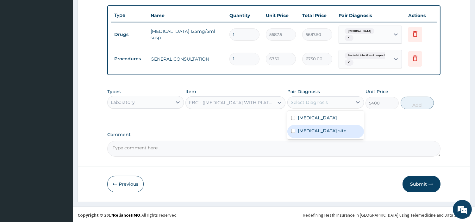
click at [320, 130] on label "Bacterial infection of unspecified site" at bounding box center [322, 131] width 49 height 6
checkbox input "true"
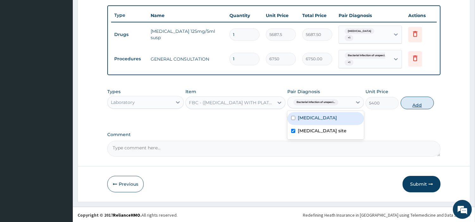
click at [405, 103] on button "Add" at bounding box center [416, 103] width 33 height 13
type input "0"
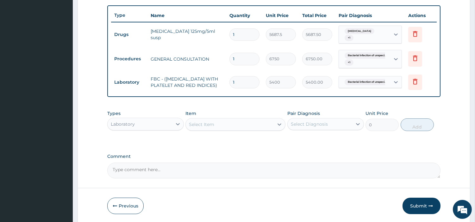
click at [267, 130] on div "Select Item" at bounding box center [230, 125] width 88 height 10
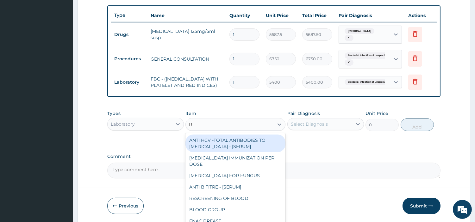
type input "RD"
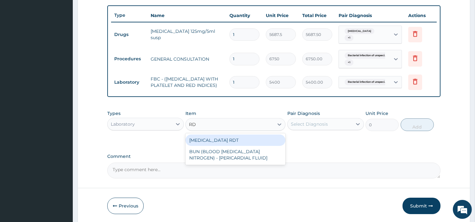
click at [254, 140] on div "MALARIA RDT" at bounding box center [235, 140] width 100 height 11
type input "2700"
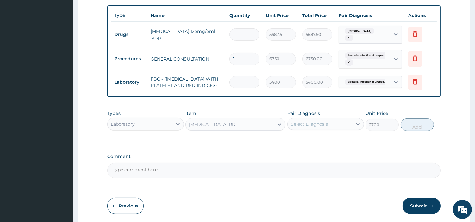
click at [292, 127] on div "Select Diagnosis" at bounding box center [309, 124] width 37 height 6
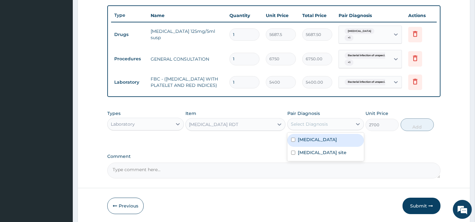
drag, startPoint x: 299, startPoint y: 143, endPoint x: 309, endPoint y: 146, distance: 9.9
click at [300, 143] on label "Malaria, unspecified" at bounding box center [317, 140] width 39 height 6
checkbox input "true"
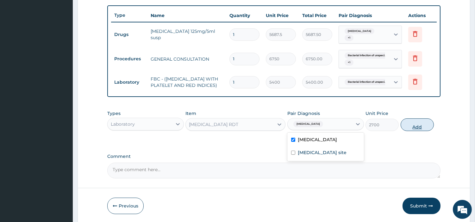
click at [404, 129] on button "Add" at bounding box center [416, 125] width 33 height 13
type input "0"
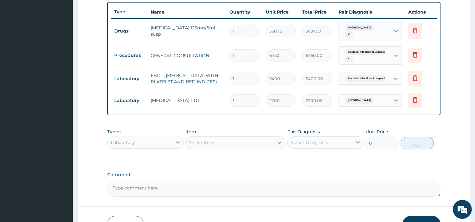
scroll to position [265, 0]
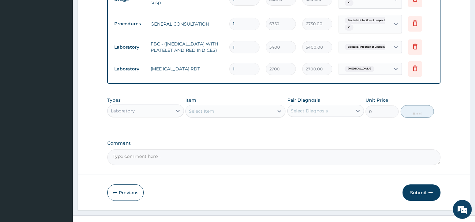
click at [169, 114] on div "Laboratory" at bounding box center [140, 111] width 65 height 10
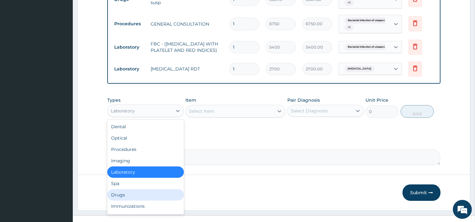
click at [125, 196] on div "Drugs" at bounding box center [145, 194] width 77 height 11
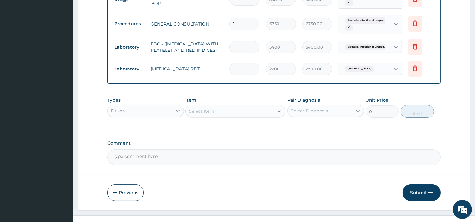
click at [246, 116] on div "Select Item" at bounding box center [230, 111] width 88 height 10
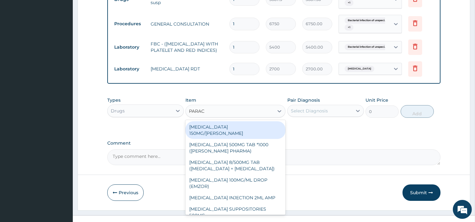
type input "PARACE"
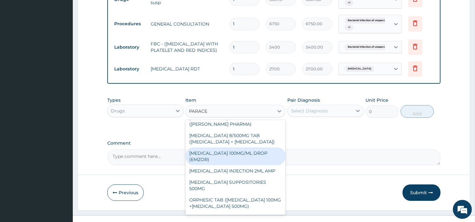
scroll to position [68, 0]
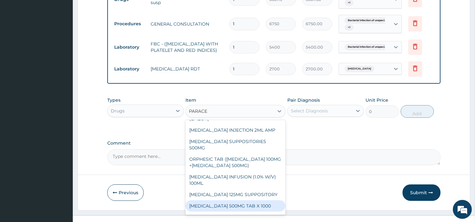
click at [249, 205] on div "PARACETAMOL 500MG TAB X 1000" at bounding box center [235, 206] width 100 height 11
type input "22.39999961853027"
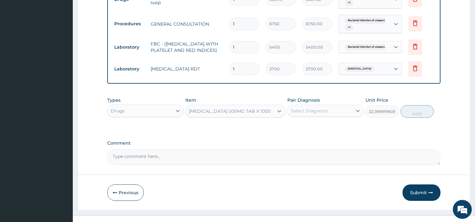
click at [237, 114] on div "PARACETAMOL 500MG TAB X 1000" at bounding box center [230, 111] width 82 height 6
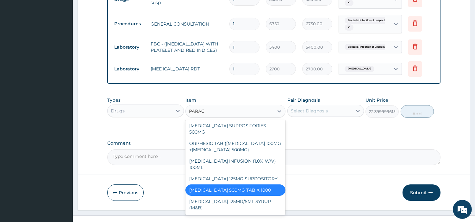
scroll to position [83, 0]
type input "PARACE"
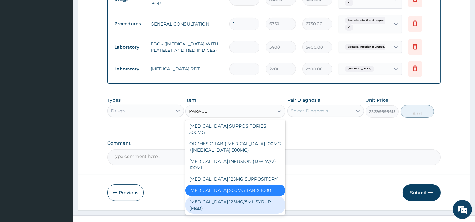
click at [227, 209] on div "PARACETAMOL 125MG/5ML SYRUP (M&B)" at bounding box center [235, 205] width 100 height 18
type input "1001"
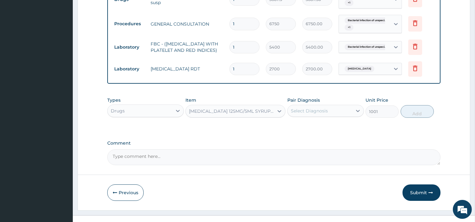
click at [317, 113] on div "Select Diagnosis" at bounding box center [309, 111] width 37 height 6
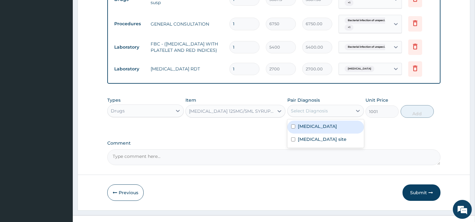
click at [321, 128] on label "Malaria, unspecified" at bounding box center [317, 126] width 39 height 6
checkbox input "true"
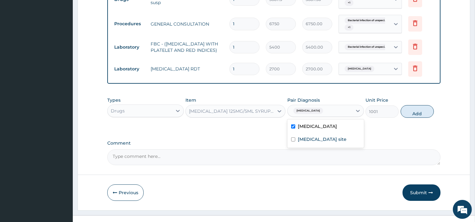
click at [415, 113] on button "Add" at bounding box center [416, 111] width 33 height 13
type input "0"
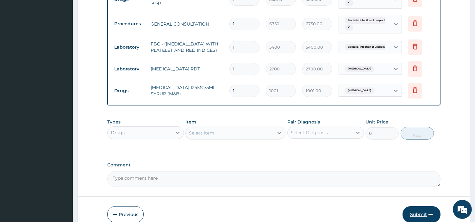
click at [424, 215] on button "Submit" at bounding box center [421, 215] width 38 height 16
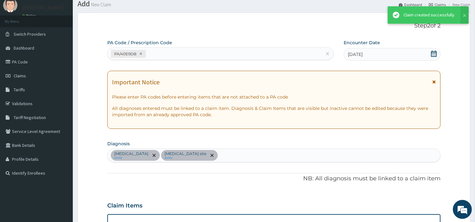
scroll to position [265, 0]
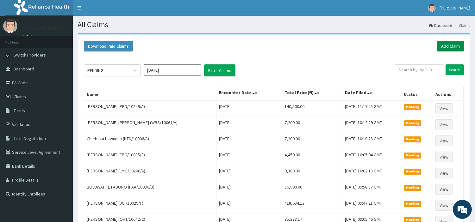
click at [445, 47] on link "Add Claim" at bounding box center [450, 46] width 27 height 11
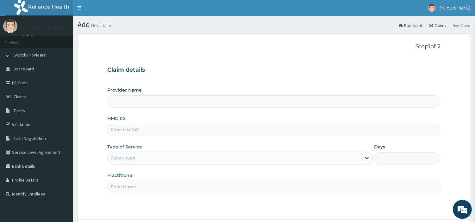
type input "[GEOGRAPHIC_DATA] Nig. Ltd"
click at [158, 130] on input "HMO ID" at bounding box center [273, 130] width 333 height 12
paste input "AKU/10010/B"
type input "AKU/10010/B"
click at [164, 163] on div "Select type" at bounding box center [234, 158] width 253 height 10
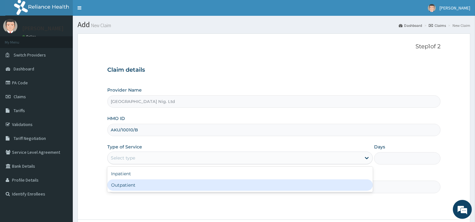
click at [162, 184] on div "Outpatient" at bounding box center [239, 185] width 265 height 11
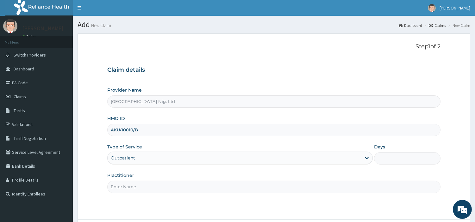
type input "1"
click at [162, 184] on input "Practitioner" at bounding box center [273, 187] width 333 height 12
paste input "[PERSON_NAME]"
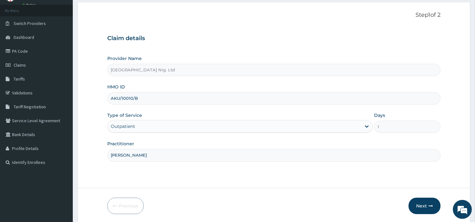
scroll to position [19, 0]
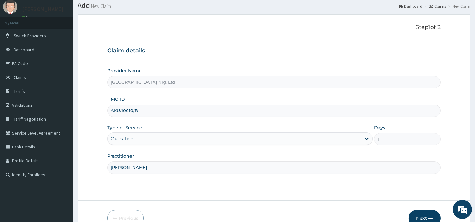
type input "[PERSON_NAME]"
click at [415, 213] on button "Next" at bounding box center [424, 218] width 32 height 16
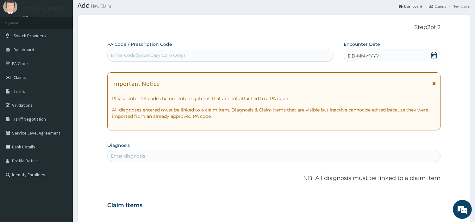
click at [266, 59] on div "Enter Code(Secondary Care Only)" at bounding box center [221, 55] width 226 height 10
paste input "PA/FDEA84"
type input "PA/FDEA84"
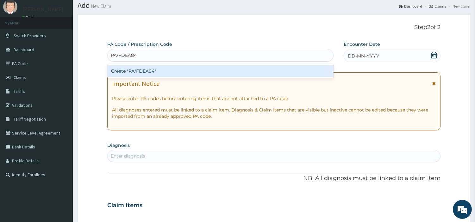
click at [283, 73] on div "Create "PA/FDEA84"" at bounding box center [220, 70] width 226 height 11
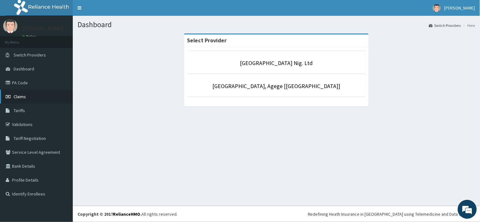
click at [46, 97] on link "Claims" at bounding box center [36, 97] width 73 height 14
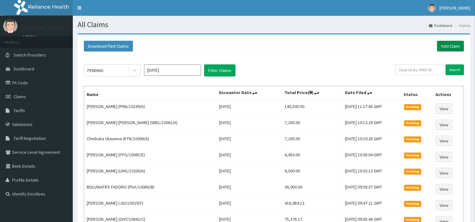
click at [440, 45] on link "Add Claim" at bounding box center [450, 46] width 27 height 11
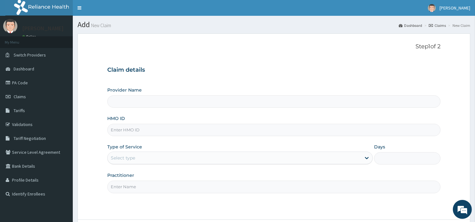
click at [146, 132] on input "HMO ID" at bounding box center [273, 130] width 333 height 12
paste input "AKU/10010/B"
type input "AKU/10010/B"
type input "[GEOGRAPHIC_DATA] Nig. Ltd"
type input "AKU/10010/B"
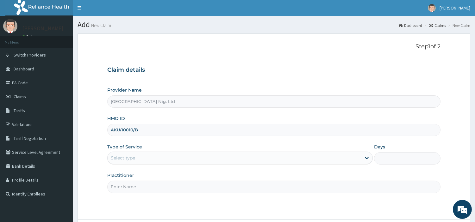
click at [160, 157] on div "Select type" at bounding box center [234, 158] width 253 height 10
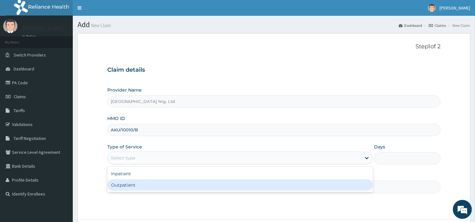
click at [154, 184] on div "Outpatient" at bounding box center [239, 185] width 265 height 11
type input "1"
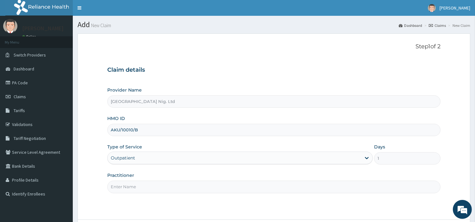
click at [154, 184] on input "Practitioner" at bounding box center [273, 187] width 333 height 12
paste input "[PERSON_NAME]"
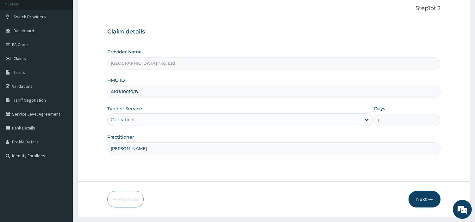
scroll to position [54, 0]
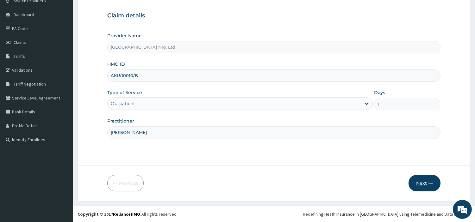
type input "[PERSON_NAME]"
click at [423, 182] on button "Next" at bounding box center [424, 183] width 32 height 16
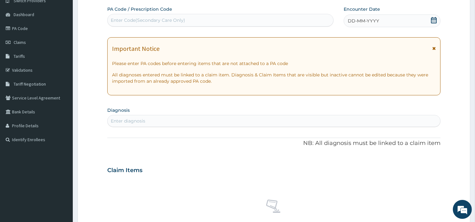
click at [156, 28] on div "PA Code / Prescription Code Enter Code(Secondary Care Only) Encounter Date DD-M…" at bounding box center [273, 169] width 333 height 327
click at [158, 19] on div "Enter Code(Secondary Care Only)" at bounding box center [148, 20] width 74 height 6
paste input "PA/FDEA84"
type input "PA/FDEA84"
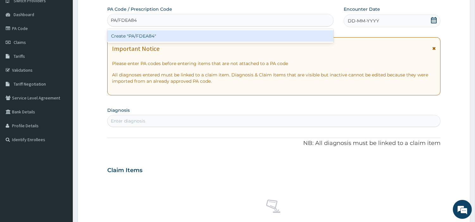
click at [257, 35] on div "Create "PA/FDEA84"" at bounding box center [220, 35] width 226 height 11
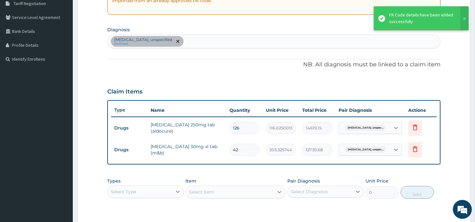
scroll to position [33, 0]
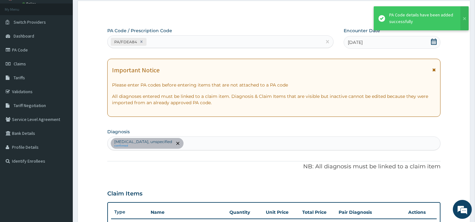
click at [166, 40] on div "PA/FDEA84" at bounding box center [215, 42] width 214 height 10
paste input "PA/C13BC9"
type input "PA/C13BC9"
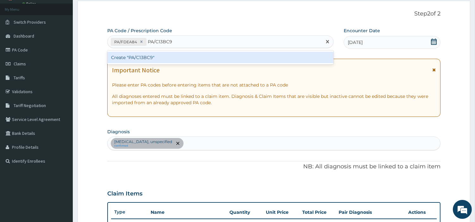
click at [121, 59] on div "Create "PA/C13BC9"" at bounding box center [220, 57] width 226 height 11
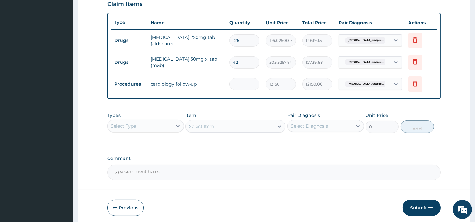
scroll to position [247, 0]
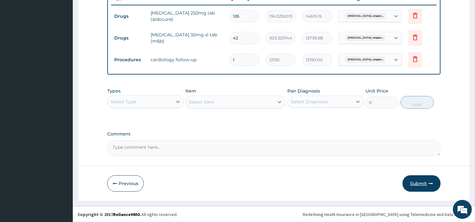
click at [424, 183] on button "Submit" at bounding box center [421, 184] width 38 height 16
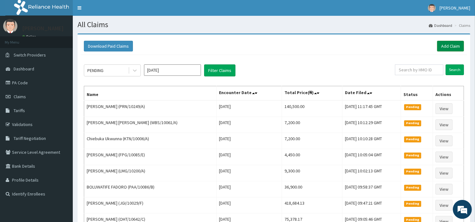
click at [445, 47] on link "Add Claim" at bounding box center [450, 46] width 27 height 11
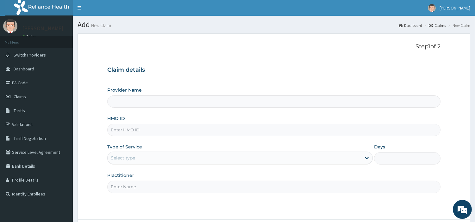
type input "[GEOGRAPHIC_DATA] Nig. Ltd"
click at [154, 128] on input "HMO ID" at bounding box center [273, 130] width 333 height 12
paste input "MVG/10021/B"
type input "MVG/10021/B"
click at [165, 160] on div "Select type" at bounding box center [234, 158] width 253 height 10
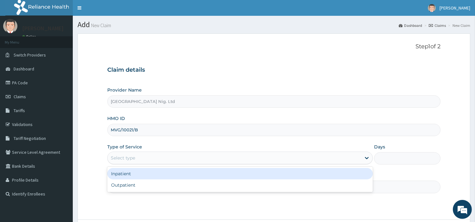
click at [158, 182] on div "Outpatient" at bounding box center [239, 185] width 265 height 11
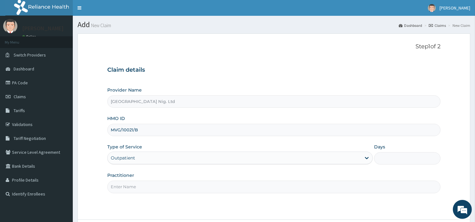
type input "1"
click at [158, 182] on input "Practitioner" at bounding box center [273, 187] width 333 height 12
paste input "[PERSON_NAME]"
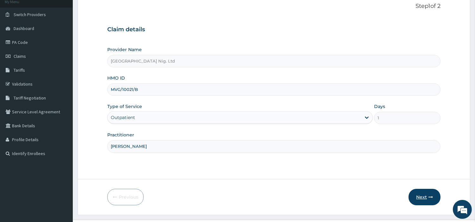
scroll to position [54, 0]
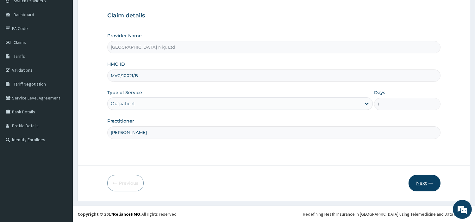
type input "[PERSON_NAME]"
click at [424, 183] on button "Next" at bounding box center [424, 183] width 32 height 16
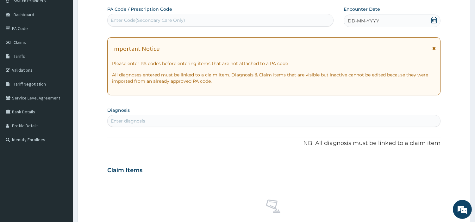
click at [233, 20] on div "Enter Code(Secondary Care Only)" at bounding box center [221, 20] width 226 height 10
paste input "PA/24E95F"
type input "PA/24E95F"
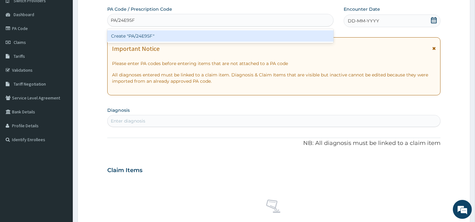
click at [244, 38] on div "Create "PA/24E95F"" at bounding box center [220, 35] width 226 height 11
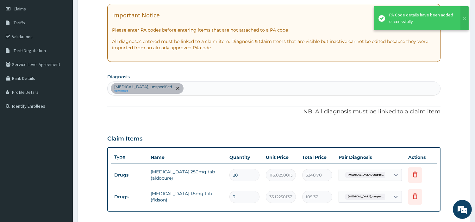
scroll to position [33, 0]
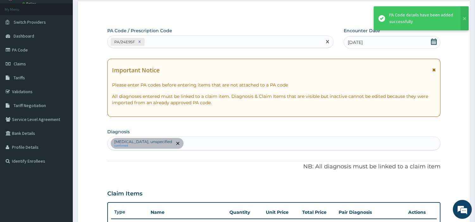
click at [169, 46] on div "PA/24E95F" at bounding box center [215, 42] width 214 height 10
paste input "PA/358E91"
type input "PA/358E91"
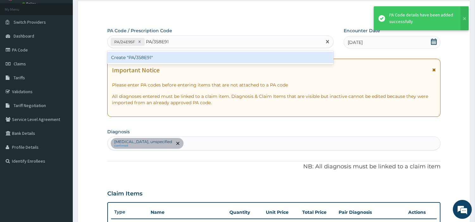
click at [121, 57] on div "Create "PA/358E91"" at bounding box center [220, 57] width 226 height 11
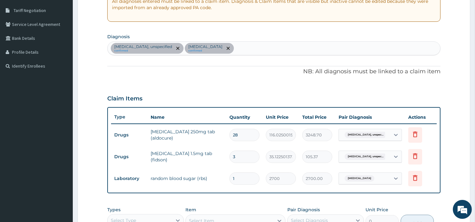
scroll to position [125, 0]
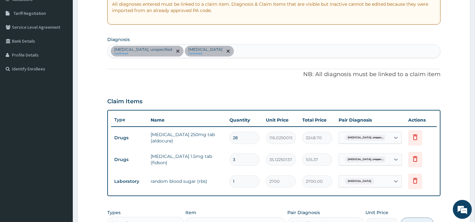
click at [280, 55] on div "Essential hypertension, unspecified confirmed Impaired glucose tolerance confir…" at bounding box center [274, 51] width 332 height 13
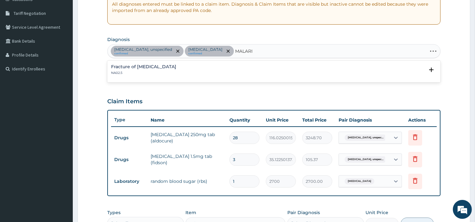
type input "MALARIA"
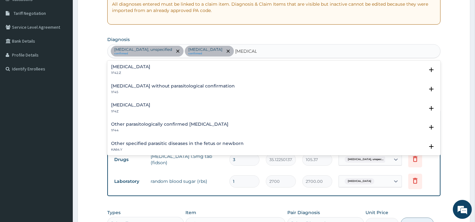
click at [124, 103] on h4 "Malaria, unspecified" at bounding box center [130, 105] width 39 height 5
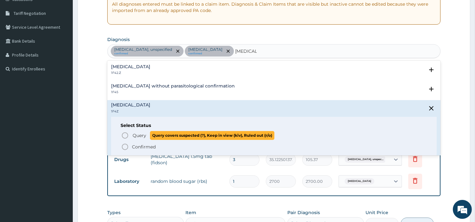
click at [124, 134] on icon "status option query" at bounding box center [125, 136] width 8 height 8
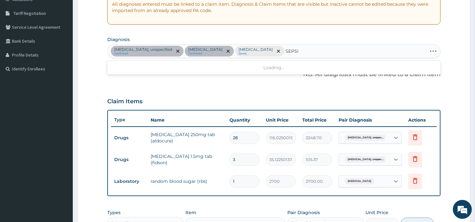
type input "SEPSIS"
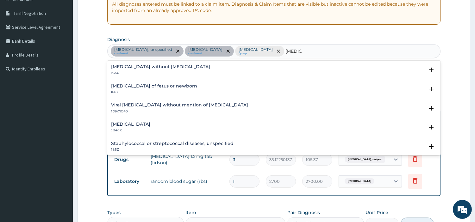
click at [132, 71] on p "1G40" at bounding box center [160, 73] width 99 height 4
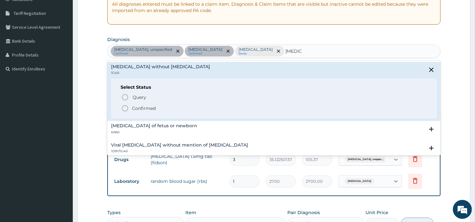
click at [129, 92] on div "Select Status Query Query covers suspected (?), Keep in view (kiv), Ruled out (…" at bounding box center [273, 99] width 325 height 40
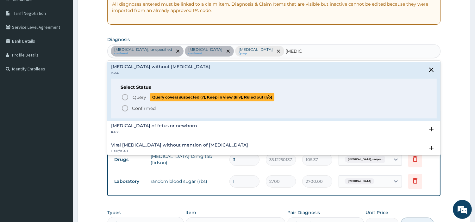
click at [129, 96] on span "Query Query covers suspected (?), Keep in view (kiv), Ruled out (r/o)" at bounding box center [274, 97] width 306 height 9
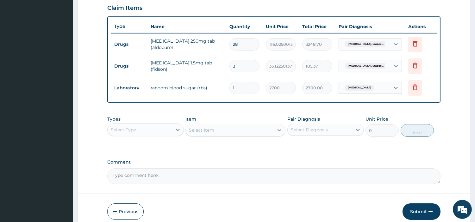
scroll to position [247, 0]
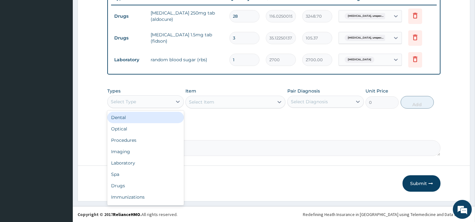
click at [157, 99] on div "Select Type" at bounding box center [140, 102] width 65 height 10
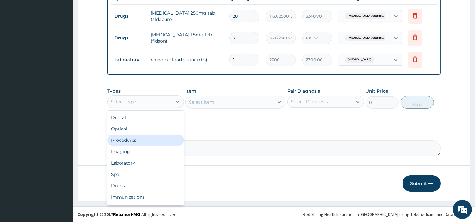
click at [150, 138] on div "Procedures" at bounding box center [145, 140] width 77 height 11
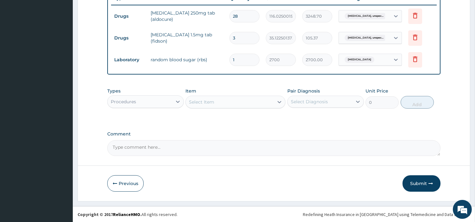
click at [240, 106] on div "Select Item" at bounding box center [230, 102] width 88 height 10
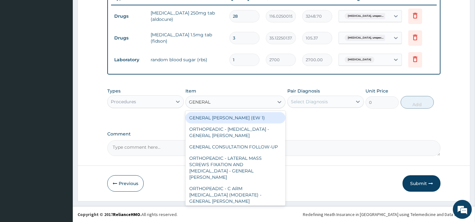
type input "GENERAL C"
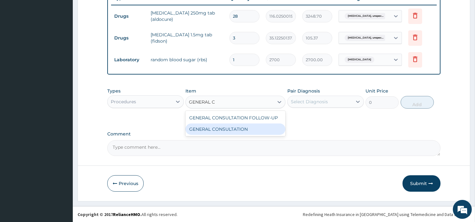
click at [220, 128] on div "GENERAL CONSULTATION" at bounding box center [235, 129] width 100 height 11
type input "6750"
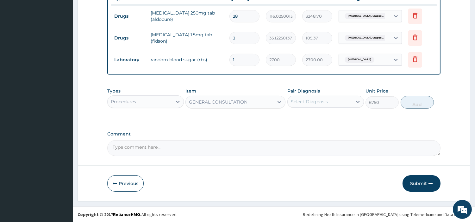
drag, startPoint x: 312, startPoint y: 108, endPoint x: 313, endPoint y: 105, distance: 3.4
click at [312, 108] on div "Pair Diagnosis Select Diagnosis" at bounding box center [325, 98] width 77 height 21
click at [312, 100] on div "Select Diagnosis" at bounding box center [309, 102] width 37 height 6
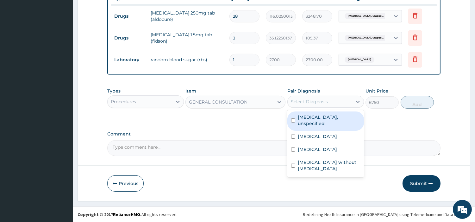
click at [314, 121] on label "Essential hypertension, unspecified" at bounding box center [329, 120] width 62 height 13
checkbox input "true"
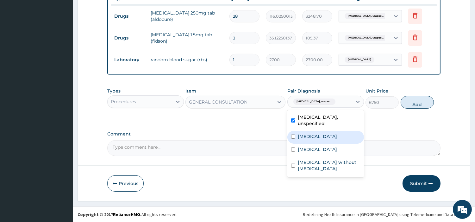
drag, startPoint x: 316, startPoint y: 139, endPoint x: 318, endPoint y: 145, distance: 7.1
click at [317, 139] on label "Impaired glucose tolerance" at bounding box center [317, 136] width 39 height 6
checkbox input "true"
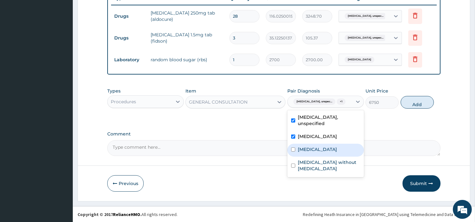
click at [317, 157] on div "Malaria, unspecified" at bounding box center [325, 150] width 77 height 13
checkbox input "true"
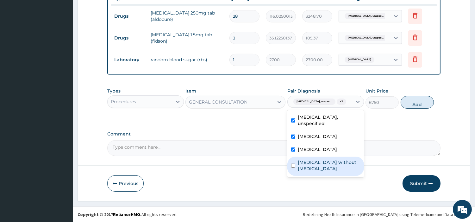
click at [323, 171] on label "Sepsis without septic shock" at bounding box center [329, 165] width 62 height 13
checkbox input "true"
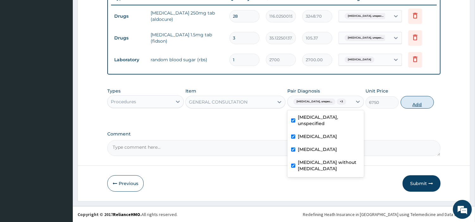
click at [418, 107] on button "Add" at bounding box center [416, 102] width 33 height 13
type input "0"
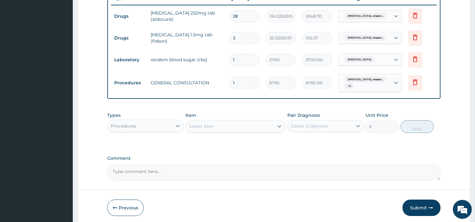
click at [151, 127] on div "Procedures" at bounding box center [140, 126] width 65 height 10
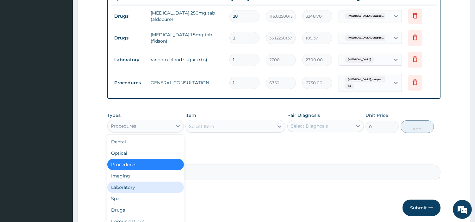
click at [141, 183] on div "Laboratory" at bounding box center [145, 187] width 77 height 11
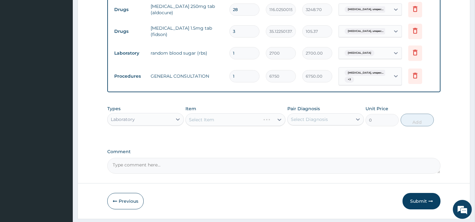
scroll to position [271, 0]
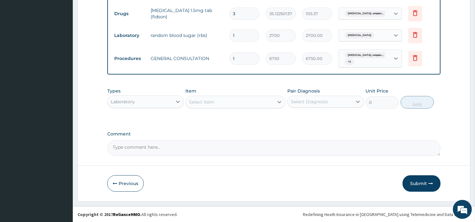
click at [247, 101] on div "Select Item" at bounding box center [230, 102] width 88 height 10
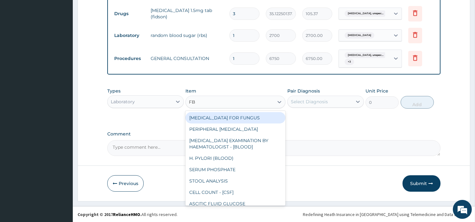
type input "FBC"
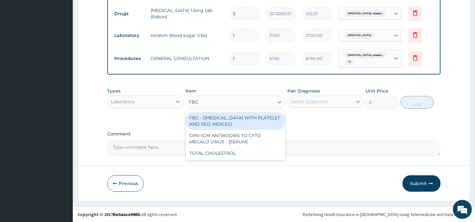
click at [251, 125] on div "FBC - (FULL BLOOD COUNT WITH PLATELET AND RED INDICES)" at bounding box center [235, 121] width 100 height 18
type input "5400"
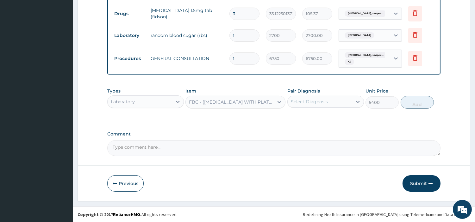
drag, startPoint x: 333, startPoint y: 95, endPoint x: 333, endPoint y: 99, distance: 3.8
click at [333, 94] on div "Pair Diagnosis Select Diagnosis" at bounding box center [325, 98] width 77 height 21
click at [333, 102] on div "Select Diagnosis" at bounding box center [320, 102] width 65 height 10
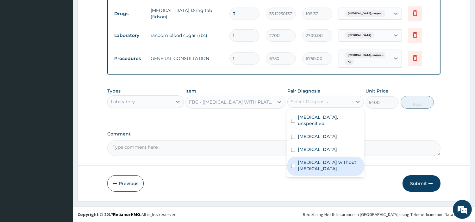
click at [337, 163] on label "Sepsis without septic shock" at bounding box center [329, 165] width 62 height 13
checkbox input "true"
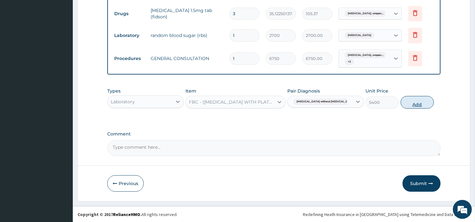
click at [411, 105] on button "Add" at bounding box center [416, 102] width 33 height 13
type input "0"
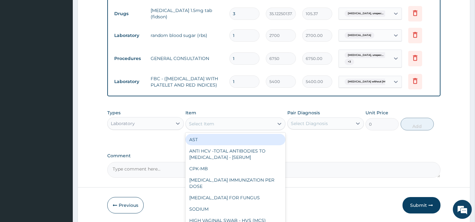
click at [259, 129] on div "Select Item" at bounding box center [230, 124] width 88 height 10
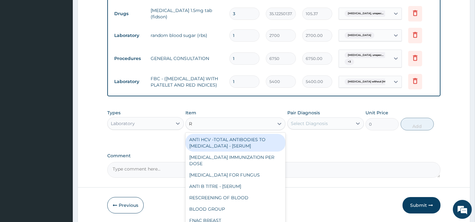
type input "RD"
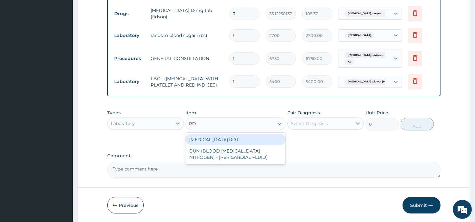
click at [260, 141] on div "MALARIA RDT" at bounding box center [235, 139] width 100 height 11
type input "2700"
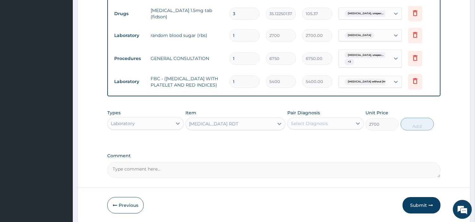
click at [318, 123] on div "Select Diagnosis" at bounding box center [309, 124] width 37 height 6
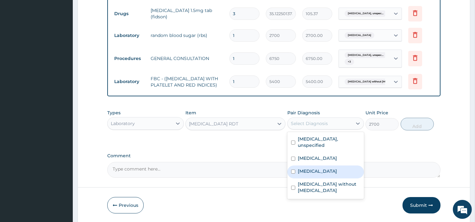
drag, startPoint x: 322, startPoint y: 173, endPoint x: 330, endPoint y: 167, distance: 10.6
click at [322, 173] on label "Malaria, unspecified" at bounding box center [317, 171] width 39 height 6
checkbox input "true"
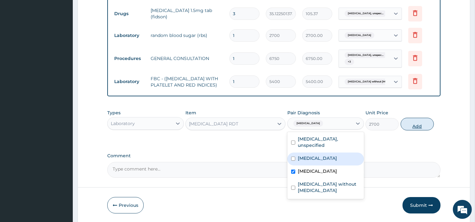
click at [411, 131] on button "Add" at bounding box center [416, 124] width 33 height 13
type input "0"
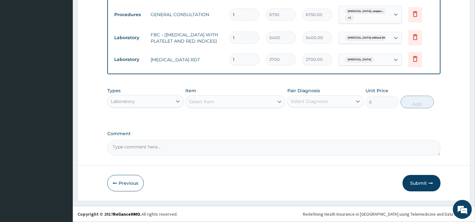
scroll to position [319, 0]
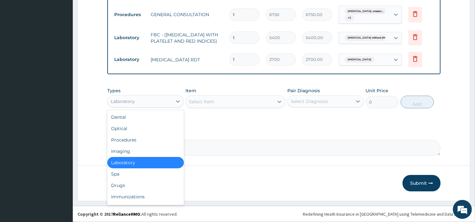
click at [160, 106] on div "Laboratory" at bounding box center [145, 101] width 77 height 13
click at [147, 183] on div "Drugs" at bounding box center [145, 185] width 77 height 11
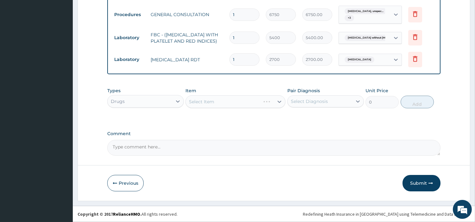
click at [244, 107] on div "Select Item" at bounding box center [235, 102] width 100 height 13
click at [236, 103] on div "Select Item" at bounding box center [235, 102] width 100 height 13
click at [236, 103] on div "Select Item" at bounding box center [230, 102] width 88 height 10
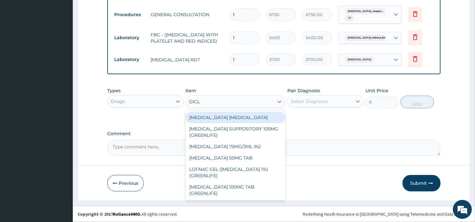
type input "DICLO"
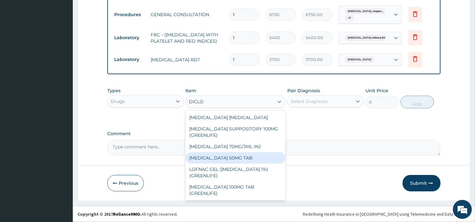
click at [245, 158] on div "[MEDICAL_DATA] 50MG TAB" at bounding box center [235, 157] width 100 height 11
type input "38.5"
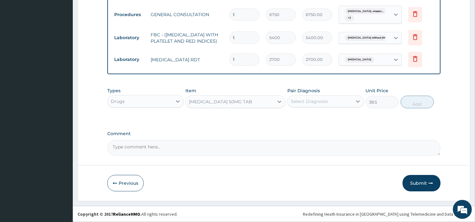
click at [320, 103] on div "Select Diagnosis" at bounding box center [309, 101] width 37 height 6
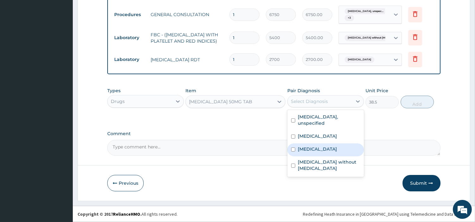
click at [337, 151] on label "[MEDICAL_DATA]" at bounding box center [317, 149] width 39 height 6
checkbox input "true"
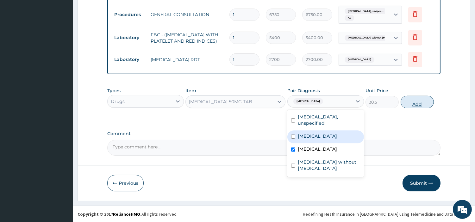
click at [405, 102] on button "Add" at bounding box center [416, 102] width 33 height 13
type input "0"
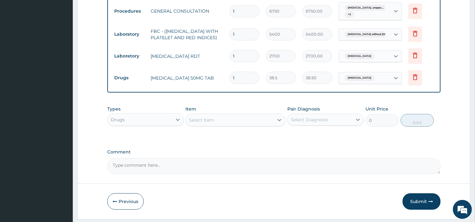
type input "10"
type input "385.00"
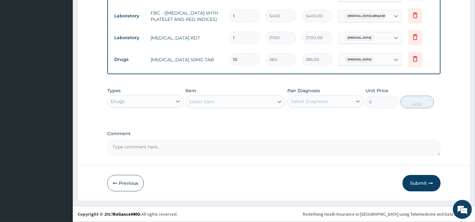
scroll to position [341, 0]
type input "10"
click at [406, 179] on button "Submit" at bounding box center [421, 183] width 38 height 16
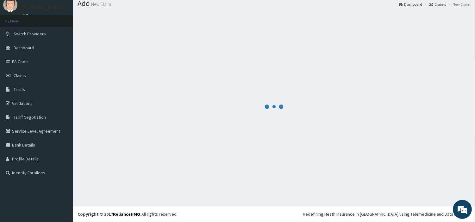
scroll to position [21, 0]
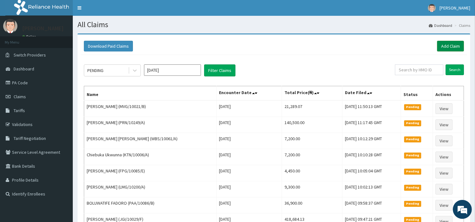
click at [444, 47] on link "Add Claim" at bounding box center [450, 46] width 27 height 11
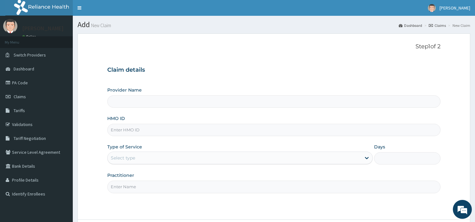
type input "[GEOGRAPHIC_DATA] Nig. Ltd"
click at [169, 132] on input "HMO ID" at bounding box center [273, 130] width 333 height 12
paste input "MVG/10021/C"
type input "MVG/10021/C"
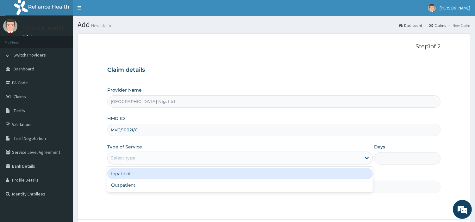
click at [145, 158] on div "Select type" at bounding box center [234, 158] width 253 height 10
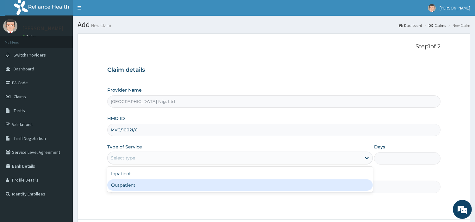
click at [145, 184] on div "Outpatient" at bounding box center [239, 185] width 265 height 11
type input "1"
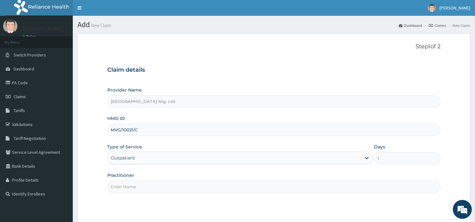
click at [145, 184] on input "Practitioner" at bounding box center [273, 187] width 333 height 12
paste input "Udebuani Chidera"
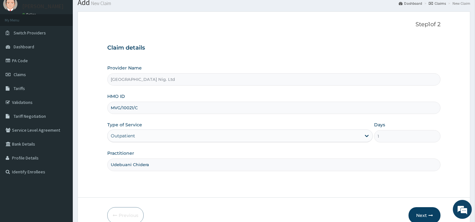
scroll to position [35, 0]
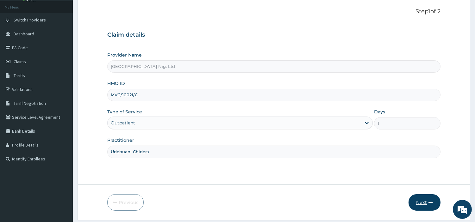
type input "Udebuani Chidera"
click at [429, 207] on button "Next" at bounding box center [424, 203] width 32 height 16
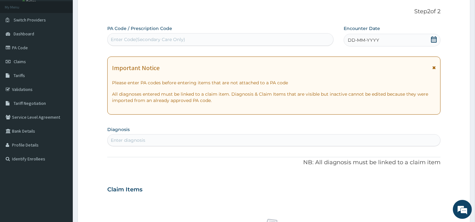
click at [250, 37] on div "Enter Code(Secondary Care Only)" at bounding box center [221, 39] width 226 height 10
paste input "PA/F4ED0E"
type input "PA/F4ED0E"
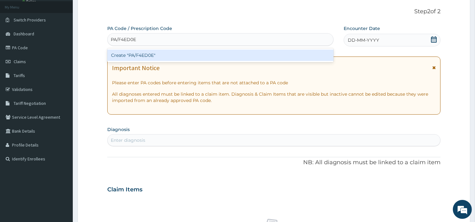
click at [302, 55] on div "Create "PA/F4ED0E"" at bounding box center [220, 55] width 226 height 11
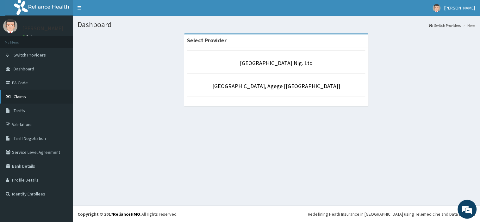
click at [17, 96] on span "Claims" at bounding box center [20, 97] width 12 height 6
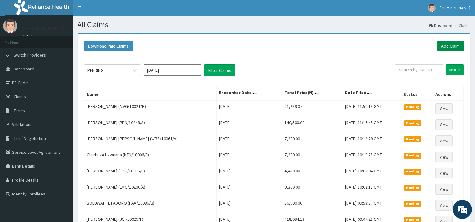
click at [437, 51] on link "Add Claim" at bounding box center [450, 46] width 27 height 11
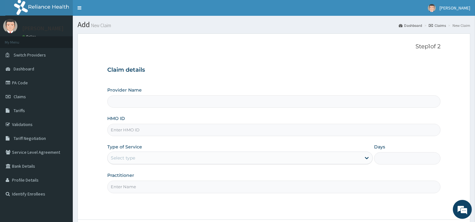
click at [314, 136] on input "HMO ID" at bounding box center [273, 130] width 333 height 12
type input "[GEOGRAPHIC_DATA] Nig. Ltd"
paste input "MVG/10021/C"
type input "MVG/10021/C"
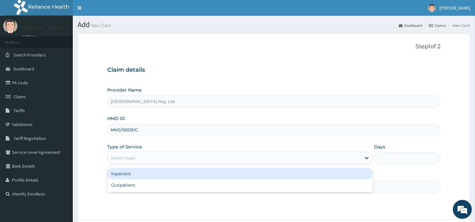
click at [170, 158] on div "Select type" at bounding box center [234, 158] width 253 height 10
click at [163, 182] on div "Outpatient" at bounding box center [239, 185] width 265 height 11
type input "1"
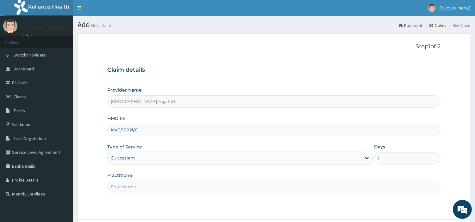
click at [163, 182] on input "Practitioner" at bounding box center [273, 187] width 333 height 12
paste input "Udebuani Chidera"
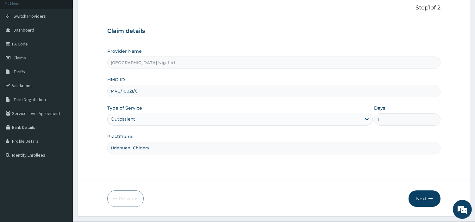
scroll to position [54, 0]
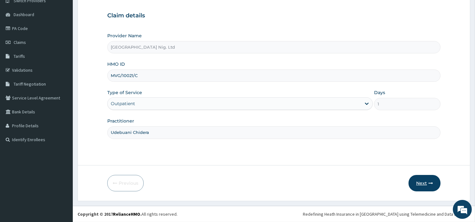
type input "Udebuani Chidera"
click at [420, 187] on button "Next" at bounding box center [424, 183] width 32 height 16
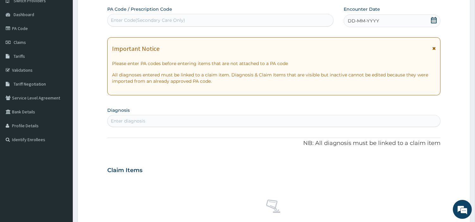
scroll to position [0, 0]
click at [184, 24] on div "Enter Code(Secondary Care Only)" at bounding box center [221, 20] width 226 height 10
paste input "PA/F4ED0E"
type input "PA/F4ED0E"
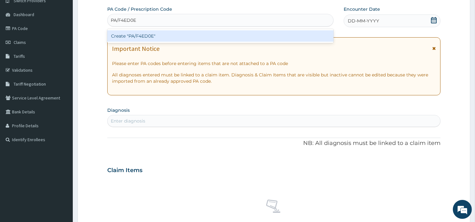
click at [271, 40] on div "Create "PA/F4ED0E"" at bounding box center [220, 35] width 226 height 11
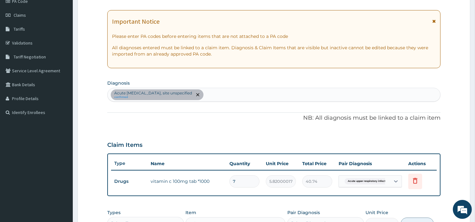
scroll to position [125, 0]
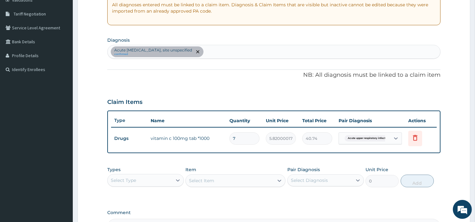
click at [250, 56] on div "Acute upper respiratory infection, site unspecified confirmed" at bounding box center [274, 51] width 332 height 13
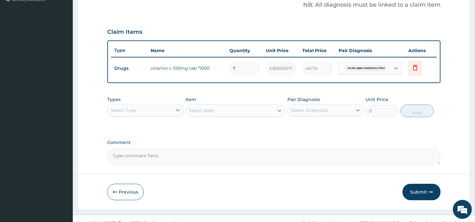
scroll to position [173, 0]
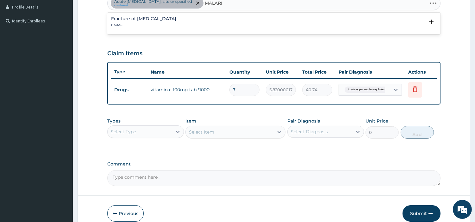
type input "MALARIA"
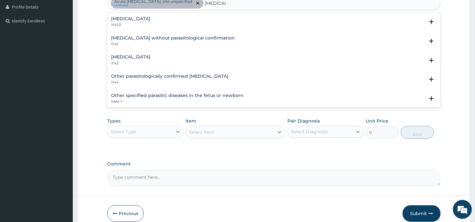
click at [132, 57] on h4 "Malaria, unspecified" at bounding box center [130, 57] width 39 height 5
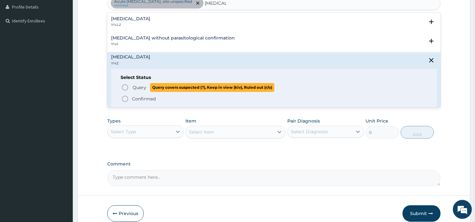
click at [130, 87] on span "Query Query covers suspected (?), Keep in view (kiv), Ruled out (r/o)" at bounding box center [274, 87] width 306 height 9
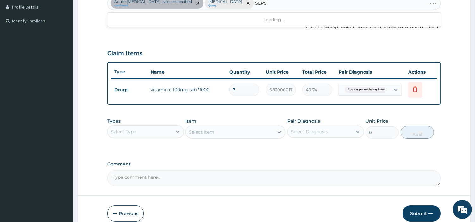
type input "SEPSIS"
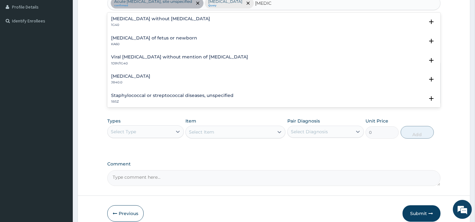
click at [133, 23] on p "1G40" at bounding box center [160, 25] width 99 height 4
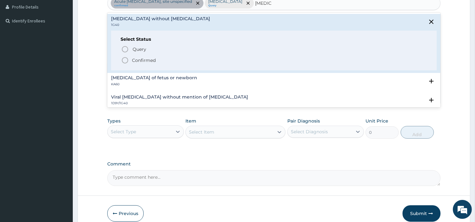
click at [129, 46] on span "Query Query covers suspected (?), Keep in view (kiv), Ruled out (r/o)" at bounding box center [274, 49] width 306 height 9
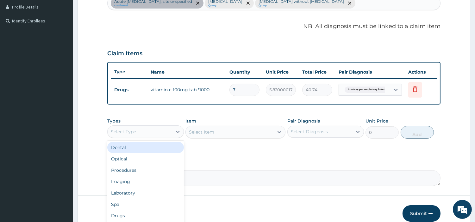
click at [162, 128] on div "Select Type" at bounding box center [140, 132] width 65 height 10
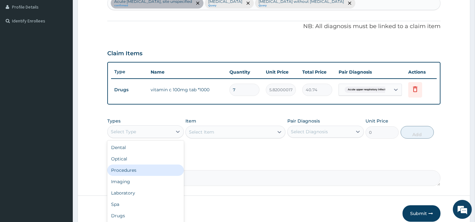
click at [153, 170] on div "Procedures" at bounding box center [145, 170] width 77 height 11
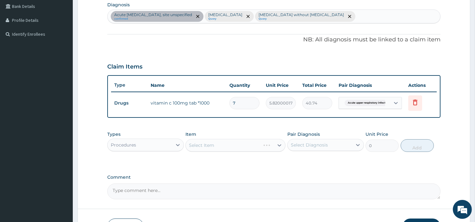
scroll to position [203, 0]
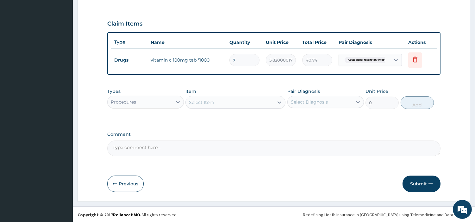
click at [264, 105] on div "Select Item" at bounding box center [230, 102] width 88 height 10
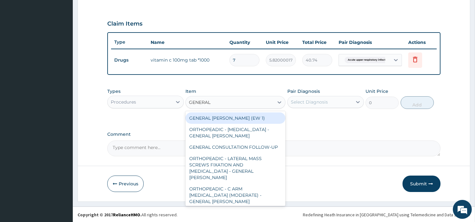
type input "GENERAL C"
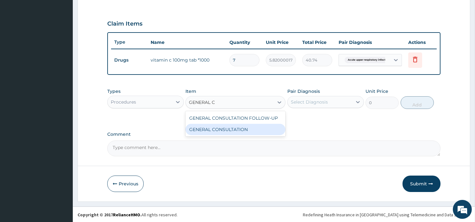
click at [264, 127] on div "GENERAL CONSULTATION" at bounding box center [235, 129] width 100 height 11
type input "6750"
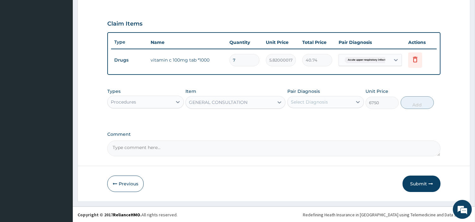
click at [315, 96] on div "Select Diagnosis" at bounding box center [325, 102] width 77 height 12
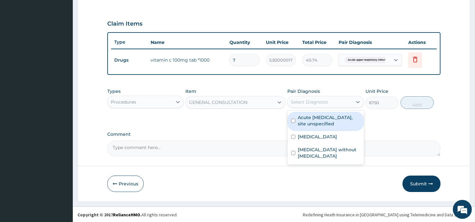
click at [312, 121] on label "Acute upper respiratory infection, site unspecified" at bounding box center [329, 120] width 62 height 13
checkbox input "true"
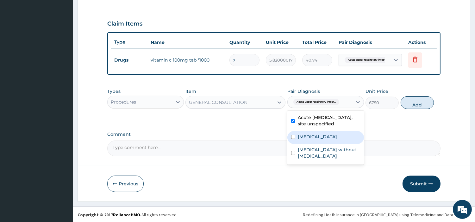
click at [310, 137] on label "Malaria, unspecified" at bounding box center [317, 137] width 39 height 6
checkbox input "true"
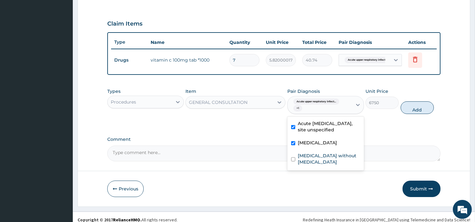
click at [312, 153] on label "Sepsis without septic shock" at bounding box center [329, 159] width 62 height 13
checkbox input "true"
click at [414, 112] on button "Add" at bounding box center [416, 108] width 33 height 13
type input "0"
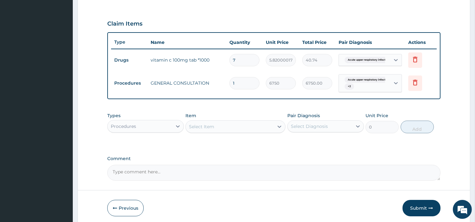
click at [161, 125] on div "Procedures" at bounding box center [140, 126] width 65 height 10
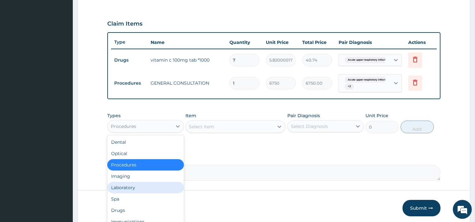
click at [140, 184] on div "Laboratory" at bounding box center [145, 187] width 77 height 11
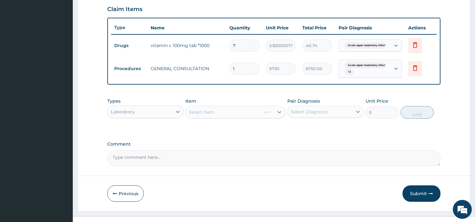
scroll to position [228, 0]
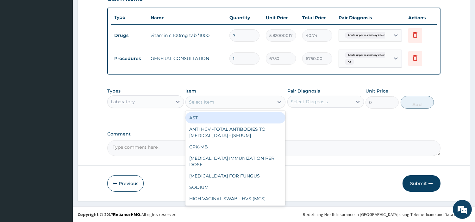
click at [230, 102] on div "Select Item" at bounding box center [230, 102] width 88 height 10
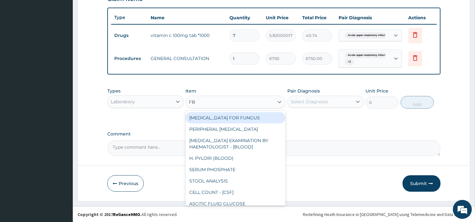
type input "FBC"
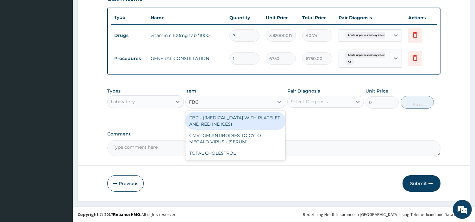
click at [246, 116] on div "FBC - (FULL BLOOD COUNT WITH PLATELET AND RED INDICES)" at bounding box center [235, 121] width 100 height 18
type input "5400"
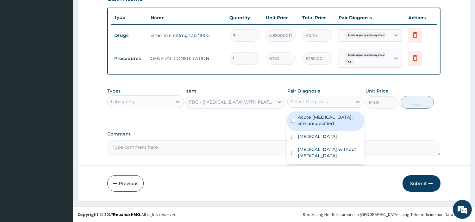
click at [317, 107] on div "Select Diagnosis" at bounding box center [325, 102] width 77 height 12
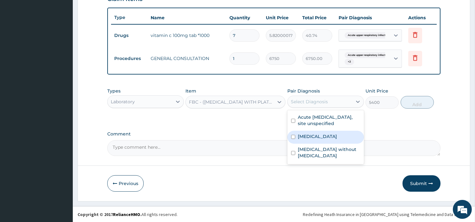
click at [319, 133] on label "Malaria, unspecified" at bounding box center [317, 136] width 39 height 6
checkbox input "true"
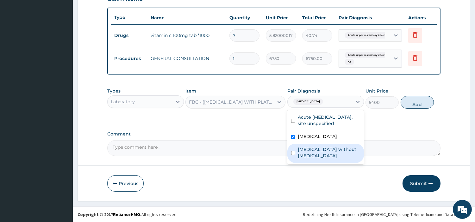
click at [324, 156] on div "Sepsis without septic shock" at bounding box center [325, 153] width 77 height 19
click at [323, 144] on div "Sepsis without septic shock" at bounding box center [325, 153] width 77 height 19
checkbox input "false"
click at [336, 133] on label "Malaria, unspecified" at bounding box center [317, 136] width 39 height 6
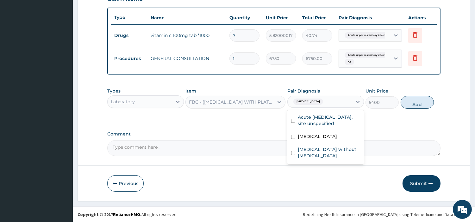
checkbox input "false"
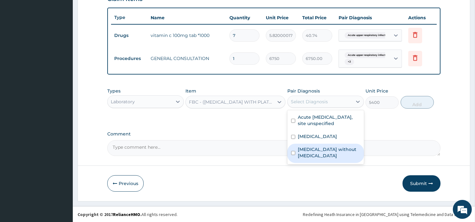
click at [333, 148] on label "Sepsis without septic shock" at bounding box center [329, 152] width 62 height 13
checkbox input "true"
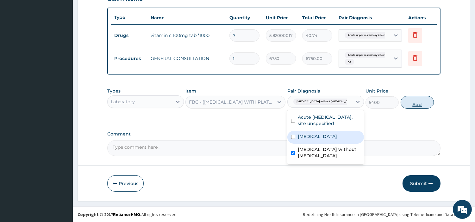
click at [406, 103] on button "Add" at bounding box center [416, 102] width 33 height 13
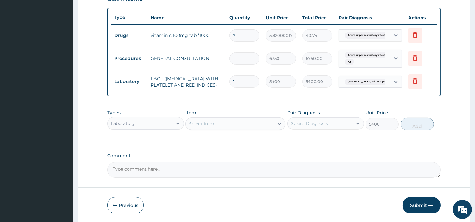
type input "0"
click at [247, 125] on div "Select Item" at bounding box center [230, 124] width 88 height 10
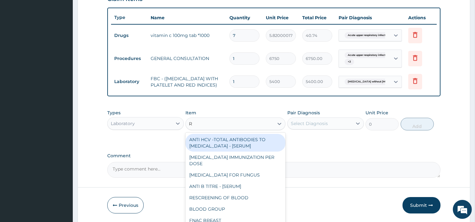
type input "RD"
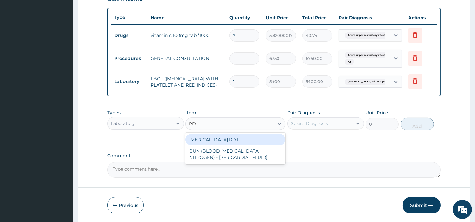
click at [247, 141] on div "MALARIA RDT" at bounding box center [235, 139] width 100 height 11
type input "2700"
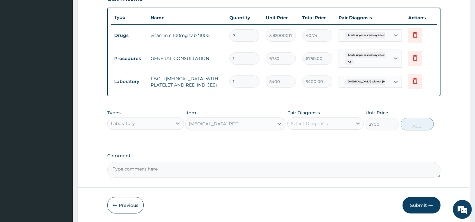
click at [308, 127] on div "Select Diagnosis" at bounding box center [309, 124] width 37 height 6
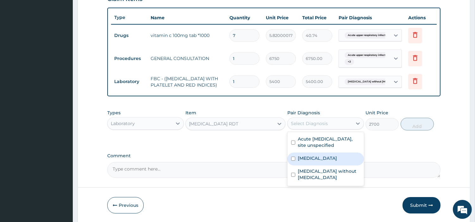
drag, startPoint x: 315, startPoint y: 157, endPoint x: 351, endPoint y: 148, distance: 37.2
click at [315, 158] on div "Malaria, unspecified" at bounding box center [325, 159] width 77 height 13
checkbox input "true"
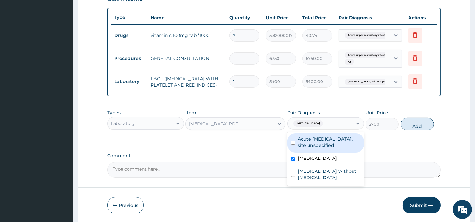
click at [406, 134] on div "Types Laboratory Item MALARIA RDT Pair Diagnosis option Malaria, unspecified, s…" at bounding box center [273, 120] width 333 height 27
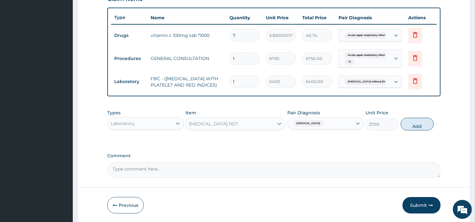
click at [410, 131] on button "Add" at bounding box center [416, 124] width 33 height 13
type input "0"
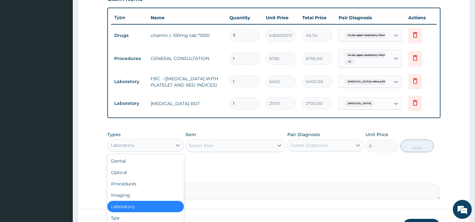
drag, startPoint x: 171, startPoint y: 150, endPoint x: 159, endPoint y: 171, distance: 24.5
click at [171, 150] on div "Laboratory" at bounding box center [140, 145] width 65 height 10
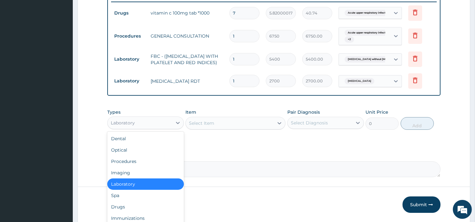
scroll to position [275, 0]
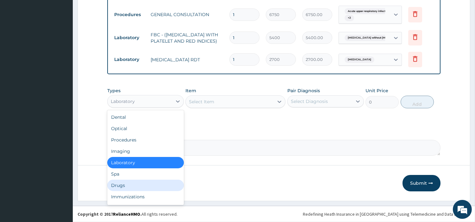
click at [141, 183] on div "Drugs" at bounding box center [145, 185] width 77 height 11
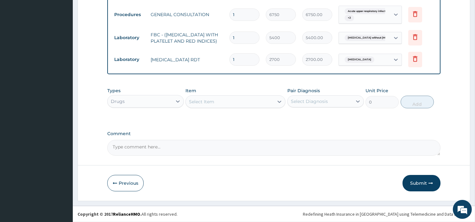
click at [245, 108] on div "Select Item" at bounding box center [235, 102] width 100 height 13
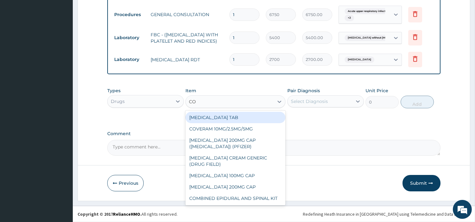
type input "COU"
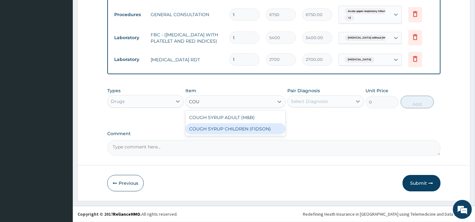
click at [252, 127] on div "COUGH SYRUP CHILDREN (FIDSON)" at bounding box center [235, 128] width 100 height 11
type input "1312.5"
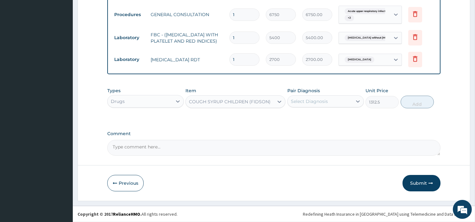
click at [324, 109] on div "Types Drugs Item option COUGH SYRUP CHILDREN (FIDSON), selected. Select is focu…" at bounding box center [273, 97] width 333 height 27
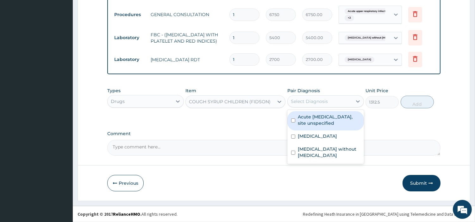
click at [326, 102] on div "Select Diagnosis" at bounding box center [309, 101] width 37 height 6
click at [325, 118] on label "Acute upper respiratory infection, site unspecified" at bounding box center [329, 120] width 62 height 13
checkbox input "true"
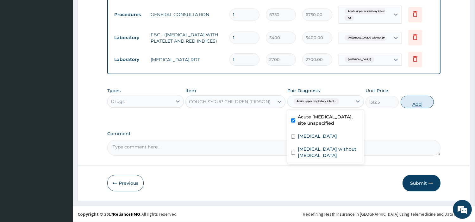
click at [412, 101] on button "Add" at bounding box center [416, 102] width 33 height 13
type input "0"
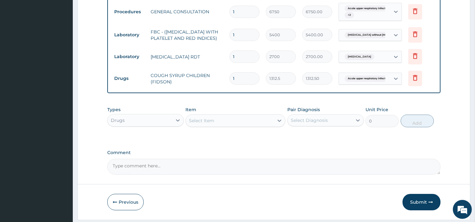
click at [242, 126] on div "Select Item" at bounding box center [230, 121] width 88 height 10
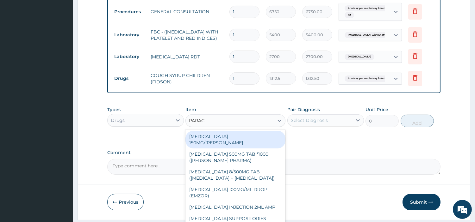
type input "PARACE"
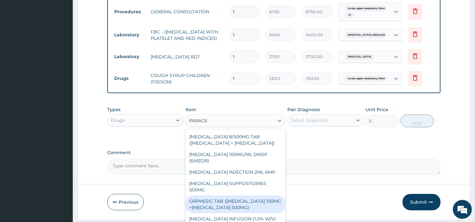
scroll to position [83, 0]
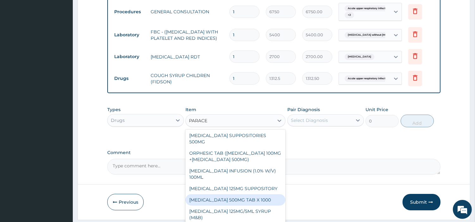
click at [267, 205] on div "PARACETAMOL 500MG TAB X 1000" at bounding box center [235, 200] width 100 height 11
type input "22.39999961853027"
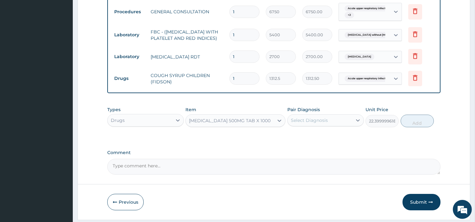
click at [317, 116] on div "Pair Diagnosis Select Diagnosis" at bounding box center [325, 117] width 77 height 21
click at [320, 122] on div "Select Diagnosis" at bounding box center [309, 120] width 37 height 6
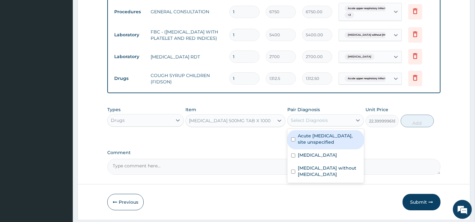
click at [319, 144] on label "Acute upper respiratory infection, site unspecified" at bounding box center [329, 139] width 62 height 13
checkbox input "true"
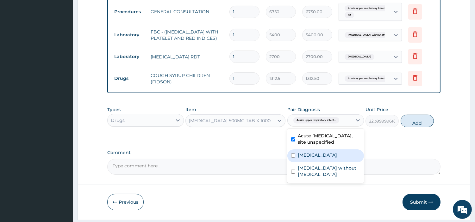
click at [323, 158] on label "Malaria, unspecified" at bounding box center [317, 155] width 39 height 6
checkbox input "true"
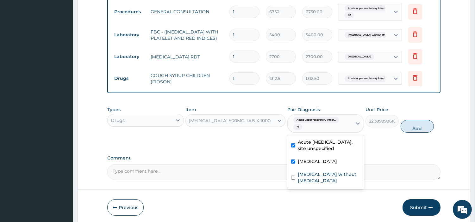
click at [416, 139] on div "Types Drugs Item PARACETAMOL 500MG TAB X 1000 Pair Diagnosis option Malaria, un…" at bounding box center [273, 124] width 333 height 42
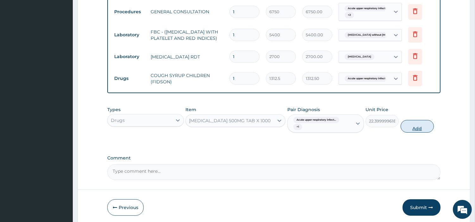
click at [416, 131] on button "Add" at bounding box center [416, 126] width 33 height 13
type input "0"
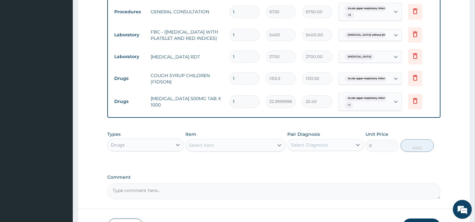
type input "0.00"
type input "9"
type input "201.60"
type input "9"
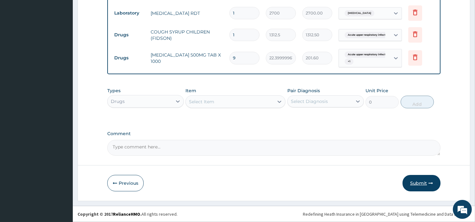
click at [418, 176] on button "Submit" at bounding box center [421, 183] width 38 height 16
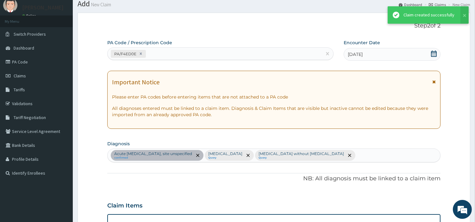
scroll to position [321, 0]
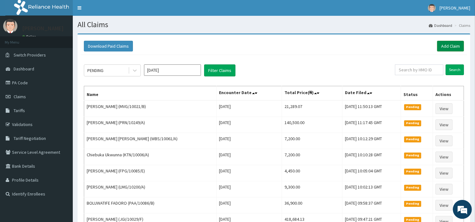
click at [457, 44] on link "Add Claim" at bounding box center [450, 46] width 27 height 11
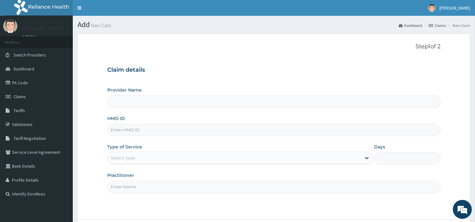
type input "[GEOGRAPHIC_DATA] Nig. Ltd"
type input "MVG/10021/D"
click at [168, 158] on div "Select type" at bounding box center [234, 158] width 253 height 10
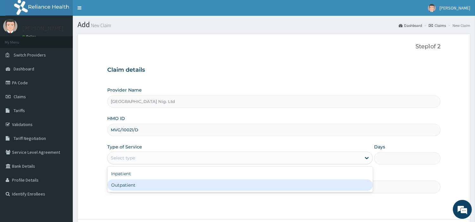
click at [156, 187] on div "Outpatient" at bounding box center [239, 185] width 265 height 11
type input "1"
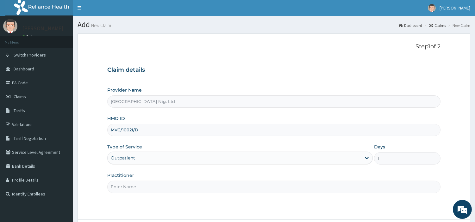
click at [156, 187] on input "Practitioner" at bounding box center [273, 187] width 333 height 12
paste input "[PERSON_NAME] | MEDICAL OFFICER [PERSON_NAME]"
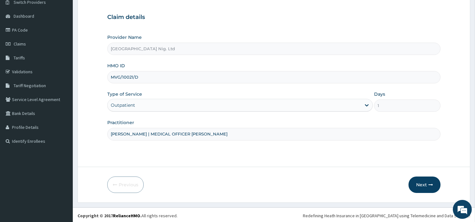
scroll to position [54, 0]
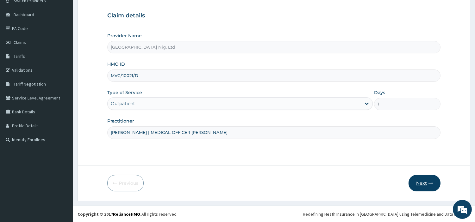
type input "[PERSON_NAME] | MEDICAL OFFICER [PERSON_NAME]"
click at [431, 189] on button "Next" at bounding box center [424, 183] width 32 height 16
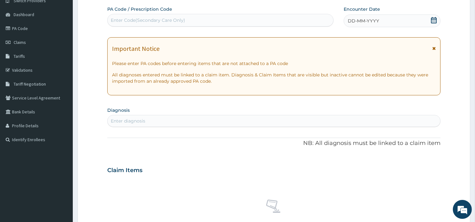
click at [383, 20] on div "DD-MM-YYYY" at bounding box center [391, 21] width 97 height 13
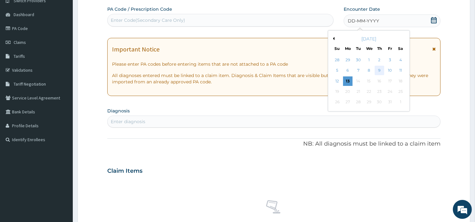
click at [380, 71] on div "9" at bounding box center [378, 70] width 9 height 9
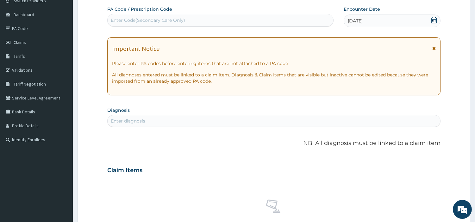
click at [326, 124] on div "Enter diagnosis" at bounding box center [274, 121] width 332 height 10
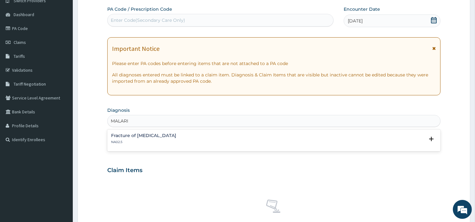
type input "MALARIA"
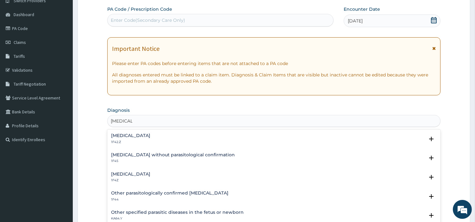
click at [141, 179] on p "1F4Z" at bounding box center [130, 180] width 39 height 4
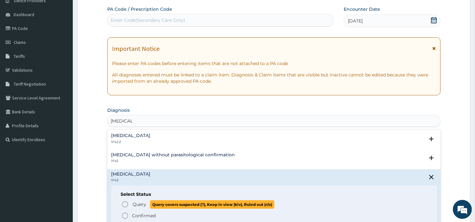
click at [136, 206] on span "Query" at bounding box center [140, 204] width 14 height 6
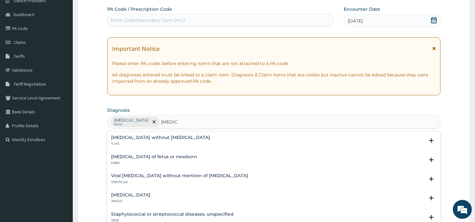
type input "SEPSIS"
click at [135, 132] on div "PA Code / Prescription Code Enter Code(Secondary Care Only) Encounter Date 09-1…" at bounding box center [273, 170] width 333 height 329
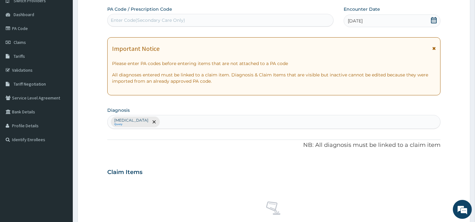
click at [177, 122] on div "Malaria, unspecified Query" at bounding box center [274, 121] width 332 height 13
type input "SEPSIS"
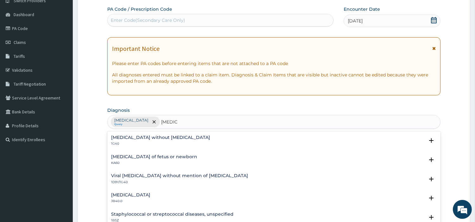
click at [153, 139] on h4 "Sepsis without septic shock" at bounding box center [160, 137] width 99 height 5
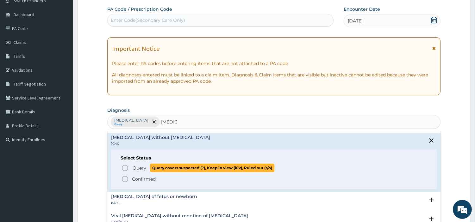
click at [130, 170] on span "Query Query covers suspected (?), Keep in view (kiv), Ruled out (r/o)" at bounding box center [274, 168] width 306 height 9
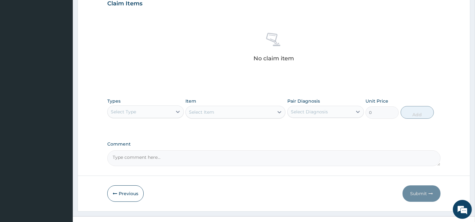
scroll to position [233, 0]
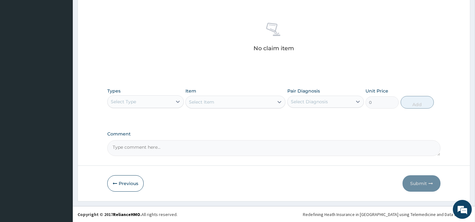
click at [143, 102] on div "Select Type" at bounding box center [140, 102] width 65 height 10
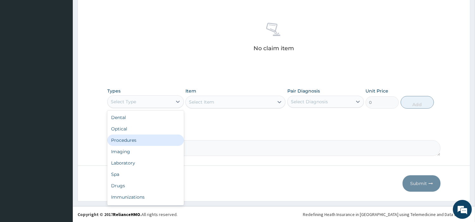
click at [141, 139] on div "Procedures" at bounding box center [145, 140] width 77 height 11
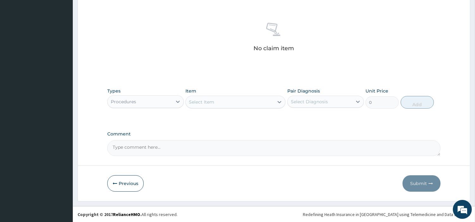
click at [234, 106] on div "Select Item" at bounding box center [230, 102] width 88 height 10
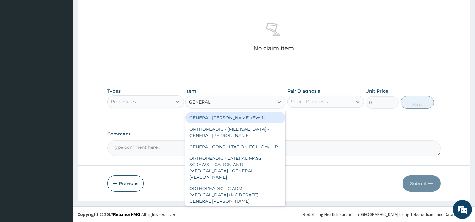
type input "GENERAL C"
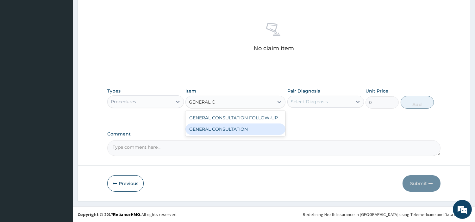
click at [249, 126] on div "GENERAL CONSULTATION" at bounding box center [235, 129] width 100 height 11
type input "6750"
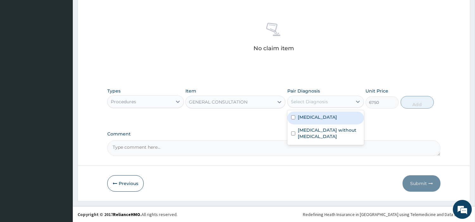
click at [314, 95] on div "Pair Diagnosis option Malaria, unspecified focused, 1 of 2. 2 results available…" at bounding box center [325, 98] width 77 height 21
drag, startPoint x: 315, startPoint y: 119, endPoint x: 318, endPoint y: 127, distance: 8.9
click at [315, 120] on label "Malaria, unspecified" at bounding box center [317, 117] width 39 height 6
checkbox input "true"
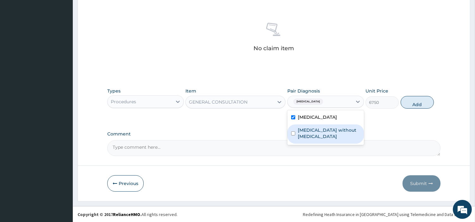
click at [318, 132] on label "Sepsis without septic shock" at bounding box center [329, 133] width 62 height 13
checkbox input "true"
click at [413, 107] on button "Add" at bounding box center [416, 102] width 33 height 13
type input "0"
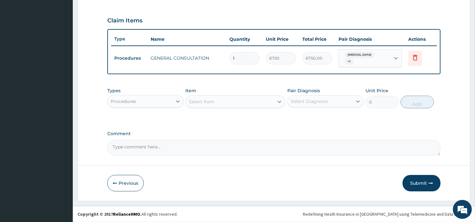
scroll to position [206, 0]
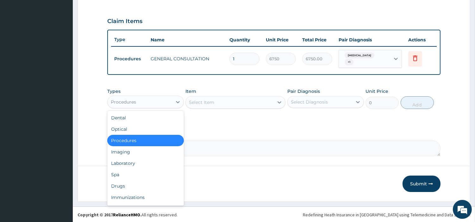
click at [132, 104] on div "Procedures" at bounding box center [123, 102] width 25 height 6
click at [137, 158] on div "Laboratory" at bounding box center [145, 163] width 77 height 11
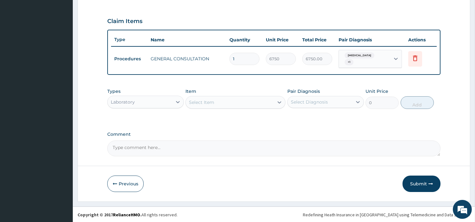
click at [236, 102] on div "Select Item" at bounding box center [230, 102] width 88 height 10
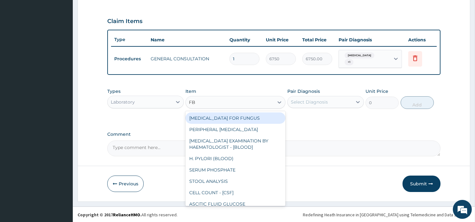
type input "FBC"
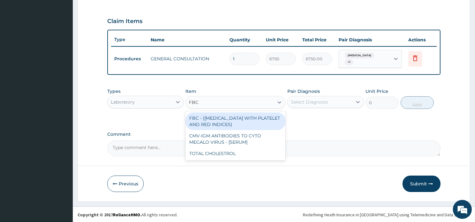
click at [251, 118] on div "FBC - (FULL BLOOD COUNT WITH PLATELET AND RED INDICES)" at bounding box center [235, 122] width 100 height 18
type input "5400"
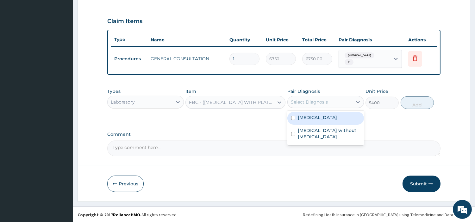
click at [320, 104] on div "Select Diagnosis" at bounding box center [309, 102] width 37 height 6
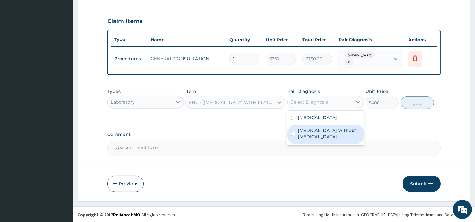
click at [321, 132] on label "Sepsis without septic shock" at bounding box center [329, 133] width 62 height 13
checkbox input "true"
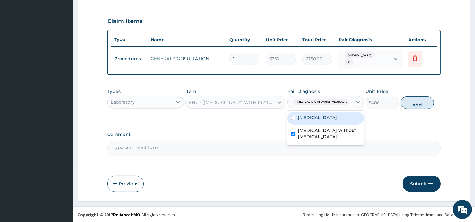
click at [412, 99] on button "Add" at bounding box center [416, 102] width 33 height 13
type input "0"
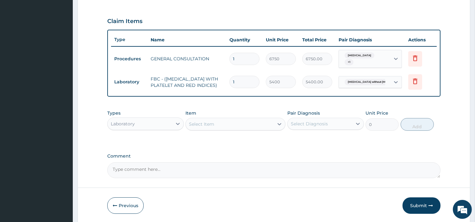
click at [253, 128] on div "Select Item" at bounding box center [230, 124] width 88 height 10
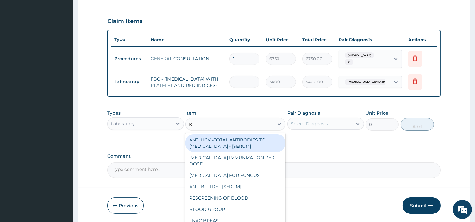
type input "RD"
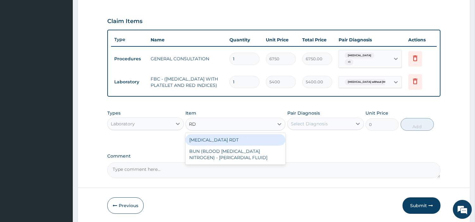
click at [248, 140] on div "MALARIA RDT" at bounding box center [235, 139] width 100 height 11
type input "2700"
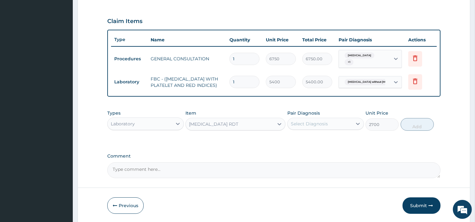
click at [323, 124] on div "Select Diagnosis" at bounding box center [309, 124] width 37 height 6
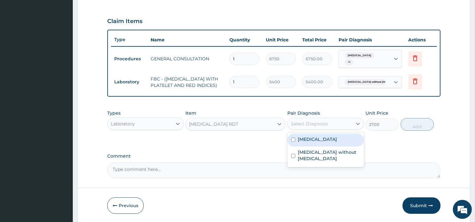
click at [323, 141] on label "Malaria, unspecified" at bounding box center [317, 139] width 39 height 6
checkbox input "true"
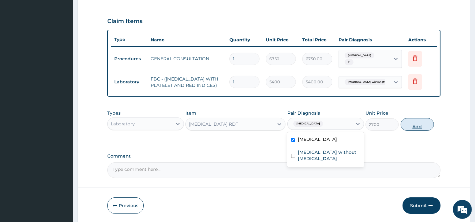
click at [415, 123] on button "Add" at bounding box center [416, 124] width 33 height 13
type input "0"
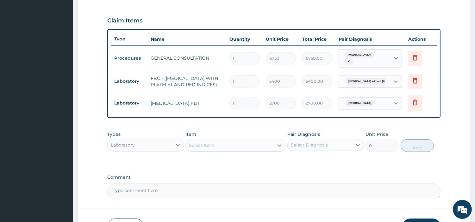
scroll to position [253, 0]
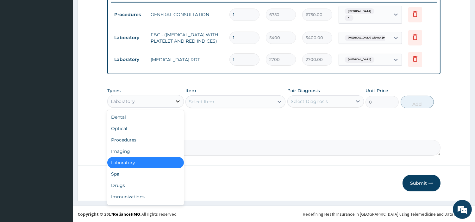
click at [175, 101] on icon at bounding box center [178, 101] width 6 height 6
click at [151, 183] on div "Drugs" at bounding box center [145, 185] width 77 height 11
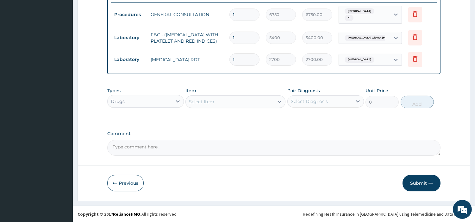
click at [246, 100] on div "Select Item" at bounding box center [230, 102] width 88 height 10
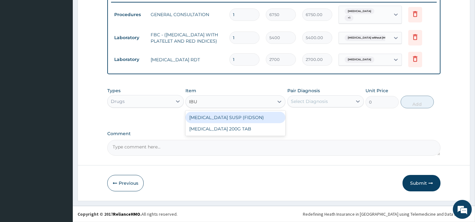
type input "IBUP"
click at [238, 116] on div "IBUPROFEN SUSP (FIDSON)" at bounding box center [235, 117] width 100 height 11
type input "1376.375"
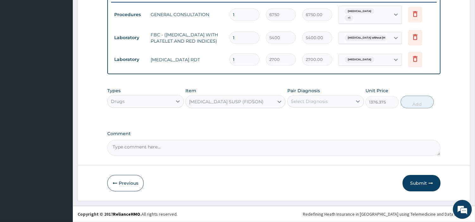
click at [335, 101] on div "Select Diagnosis" at bounding box center [320, 101] width 65 height 10
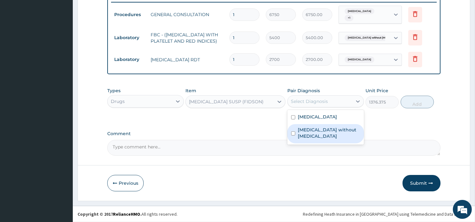
click at [321, 121] on div "Malaria, unspecified" at bounding box center [325, 117] width 77 height 13
checkbox input "true"
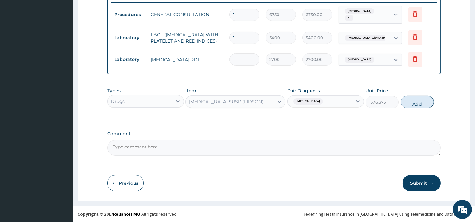
click at [422, 103] on button "Add" at bounding box center [416, 102] width 33 height 13
type input "0"
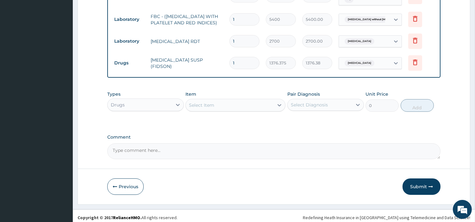
scroll to position [275, 0]
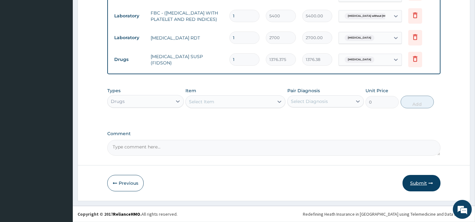
click at [412, 183] on button "Submit" at bounding box center [421, 183] width 38 height 16
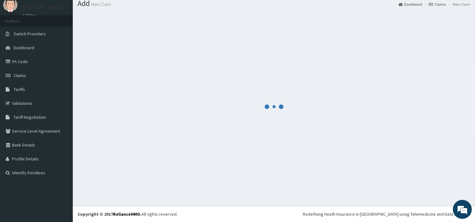
scroll to position [21, 0]
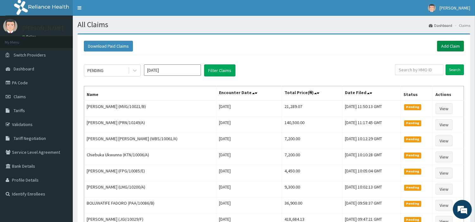
click at [440, 48] on link "Add Claim" at bounding box center [450, 46] width 27 height 11
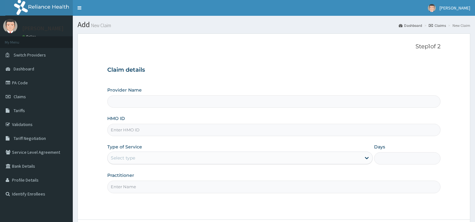
type input "[GEOGRAPHIC_DATA] Nig. Ltd"
click at [149, 134] on input "HMO ID" at bounding box center [273, 130] width 333 height 12
paste input "MVG/10021/E"
type input "MVG/10021/E"
click at [169, 158] on div "Select type" at bounding box center [234, 158] width 253 height 10
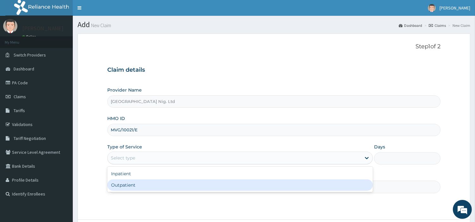
click at [161, 182] on div "Outpatient" at bounding box center [239, 185] width 265 height 11
type input "1"
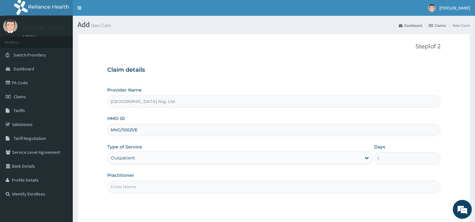
click at [160, 182] on input "Practitioner" at bounding box center [273, 187] width 333 height 12
paste input "OBAFEMI OLUSEGUN"
type input "OBAFEMI OLUSEGUN"
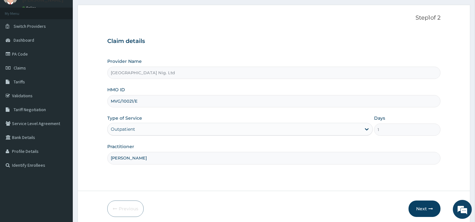
scroll to position [54, 0]
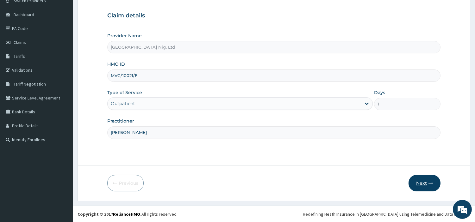
click at [424, 189] on button "Next" at bounding box center [424, 183] width 32 height 16
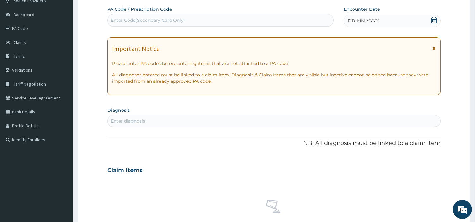
click at [404, 17] on div "DD-MM-YYYY" at bounding box center [391, 21] width 97 height 13
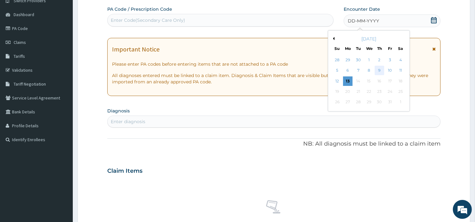
click at [381, 73] on div "9" at bounding box center [378, 70] width 9 height 9
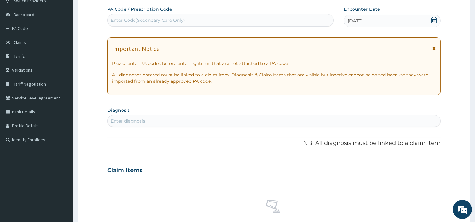
click at [354, 118] on div "Enter diagnosis" at bounding box center [274, 121] width 332 height 10
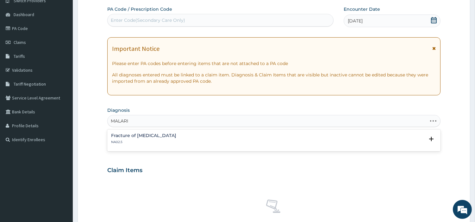
type input "MALARIA"
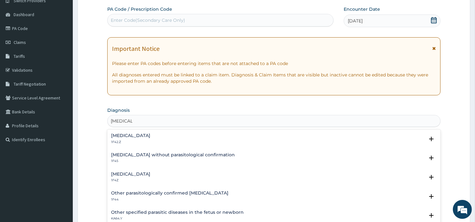
click at [141, 174] on h4 "Malaria, unspecified" at bounding box center [130, 174] width 39 height 5
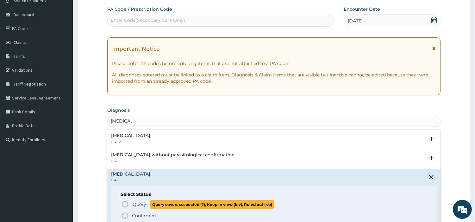
click at [125, 206] on icon "status option query" at bounding box center [125, 205] width 8 height 8
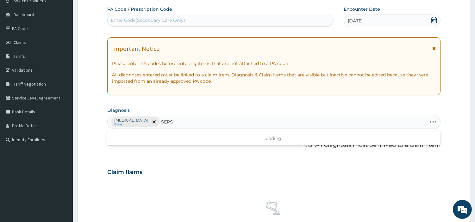
type input "SEPSIS"
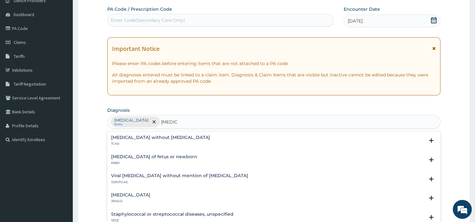
click at [129, 137] on h4 "Sepsis without septic shock" at bounding box center [160, 137] width 99 height 5
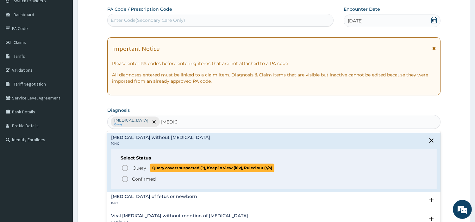
click at [130, 168] on span "Query Query covers suspected (?), Keep in view (kiv), Ruled out (r/o)" at bounding box center [274, 168] width 306 height 9
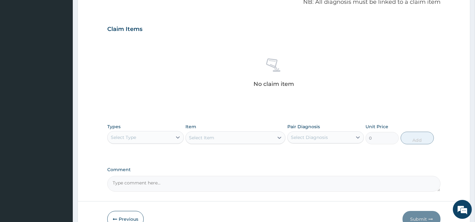
scroll to position [198, 0]
click at [147, 135] on div "Select Type" at bounding box center [140, 137] width 65 height 10
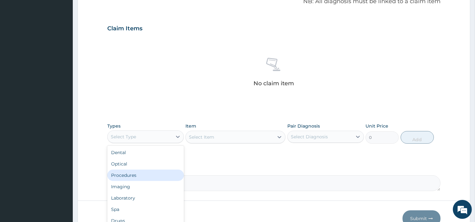
click at [147, 175] on div "Procedures" at bounding box center [145, 175] width 77 height 11
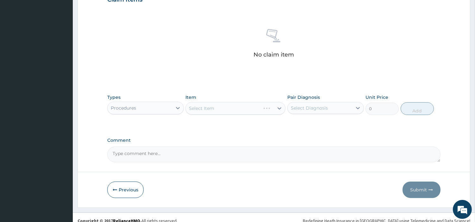
scroll to position [233, 0]
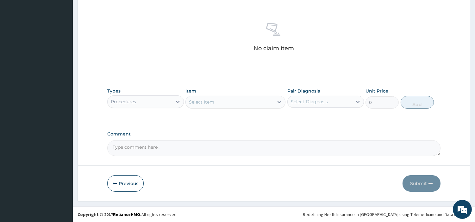
click at [223, 102] on div "Select Item" at bounding box center [230, 102] width 88 height 10
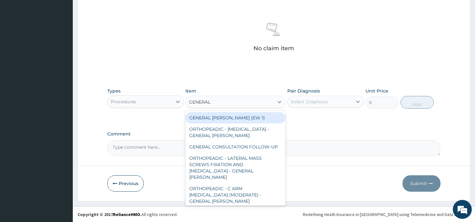
type input "GENERAL C"
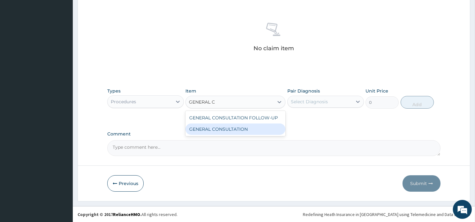
click at [239, 131] on div "GENERAL CONSULTATION" at bounding box center [235, 129] width 100 height 11
type input "6750"
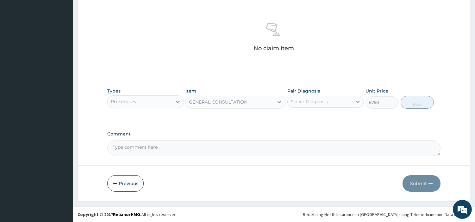
click at [334, 90] on div "Pair Diagnosis Select Diagnosis" at bounding box center [325, 98] width 77 height 21
click at [333, 98] on div "Select Diagnosis" at bounding box center [320, 102] width 65 height 10
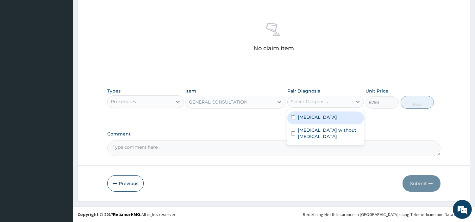
click at [329, 114] on label "Malaria, unspecified" at bounding box center [317, 117] width 39 height 6
checkbox input "true"
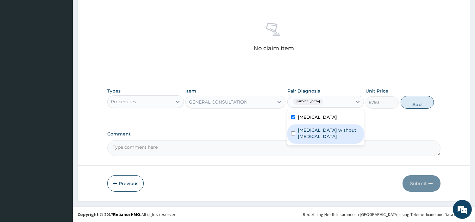
click at [329, 130] on label "Sepsis without septic shock" at bounding box center [329, 133] width 62 height 13
checkbox input "true"
click at [412, 94] on div "Types Procedures Item GENERAL CONSULTATION Pair Diagnosis option Sepsis without…" at bounding box center [273, 98] width 333 height 27
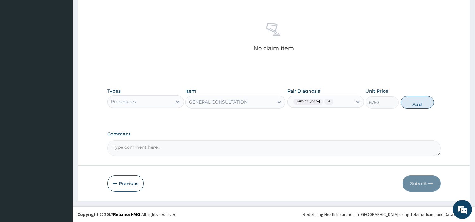
click at [415, 108] on button "Add" at bounding box center [416, 102] width 33 height 13
type input "0"
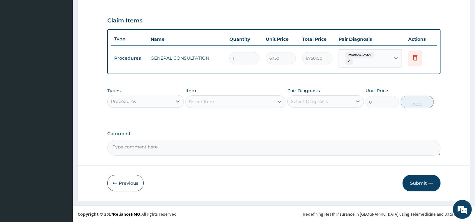
scroll to position [206, 0]
click at [134, 97] on div "Procedures" at bounding box center [140, 102] width 65 height 10
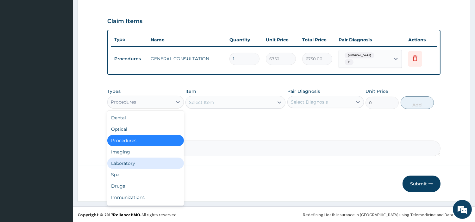
click at [144, 162] on div "Laboratory" at bounding box center [145, 163] width 77 height 11
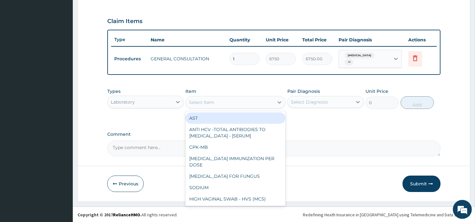
click at [257, 106] on div "Select Item" at bounding box center [230, 102] width 88 height 10
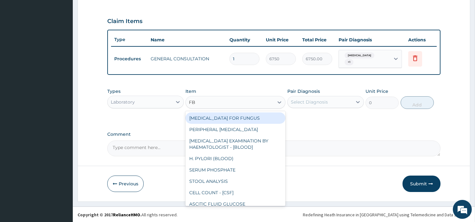
type input "FBC"
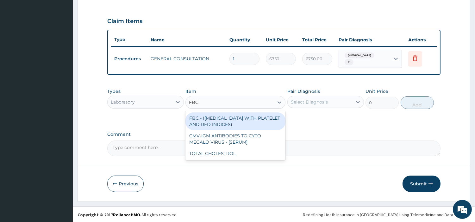
click at [263, 119] on div "FBC - (FULL BLOOD COUNT WITH PLATELET AND RED INDICES)" at bounding box center [235, 122] width 100 height 18
type input "5400"
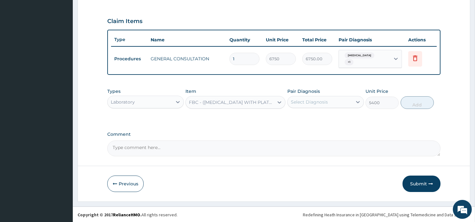
click at [327, 104] on div "Select Diagnosis" at bounding box center [320, 102] width 65 height 10
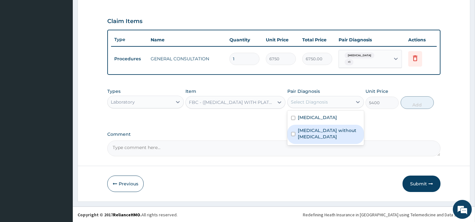
click at [330, 129] on label "Sepsis without septic shock" at bounding box center [329, 133] width 62 height 13
checkbox input "true"
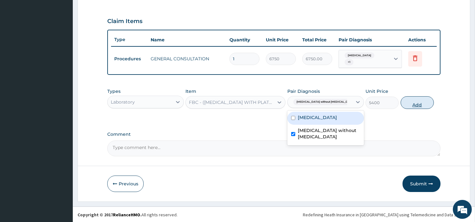
click at [419, 99] on button "Add" at bounding box center [416, 102] width 33 height 13
type input "0"
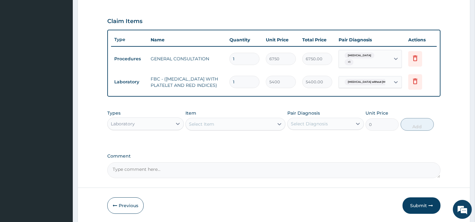
click at [256, 126] on div "Select Item" at bounding box center [230, 124] width 88 height 10
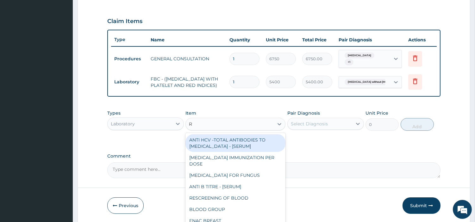
type input "RD"
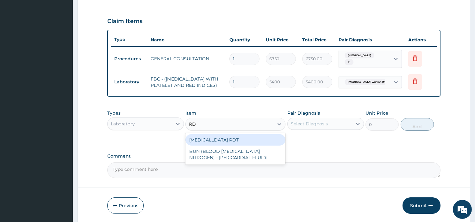
click at [260, 143] on div "MALARIA RDT" at bounding box center [235, 139] width 100 height 11
type input "2700"
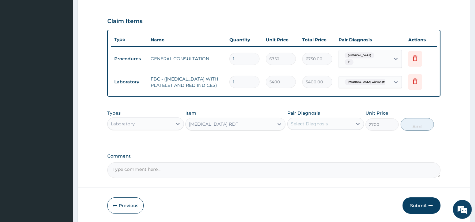
click at [312, 129] on div "Select Diagnosis" at bounding box center [320, 124] width 65 height 10
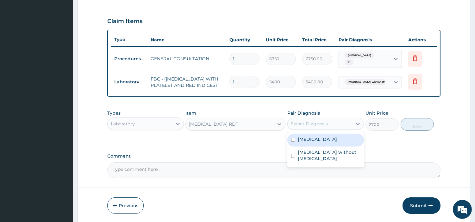
click at [318, 143] on label "Malaria, unspecified" at bounding box center [317, 139] width 39 height 6
checkbox input "true"
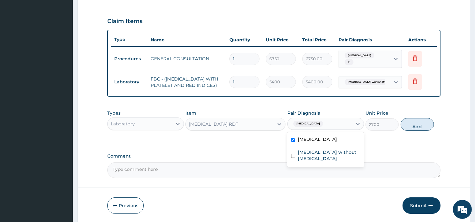
click at [399, 128] on div "Types Laboratory Item MALARIA RDT Pair Diagnosis option Malaria, unspecified, s…" at bounding box center [273, 120] width 333 height 27
click at [405, 125] on button "Add" at bounding box center [416, 124] width 33 height 13
type input "0"
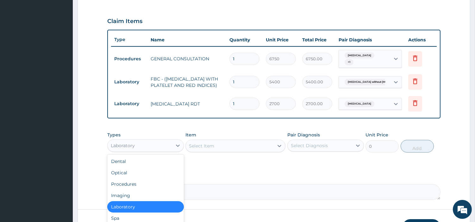
click at [153, 149] on div "Laboratory" at bounding box center [140, 146] width 65 height 10
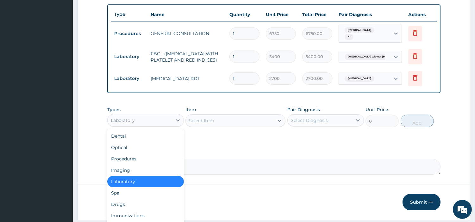
scroll to position [253, 0]
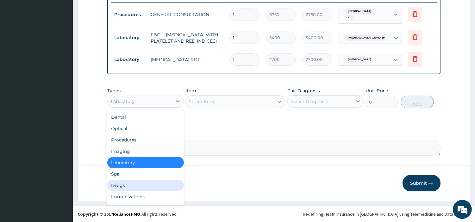
click at [149, 183] on div "Drugs" at bounding box center [145, 185] width 77 height 11
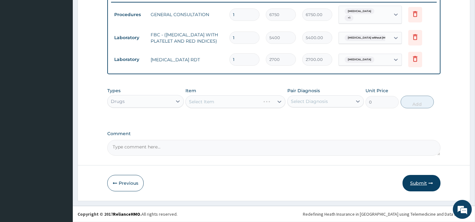
click at [413, 179] on button "Submit" at bounding box center [421, 183] width 38 height 16
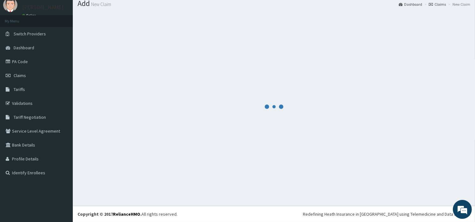
scroll to position [21, 0]
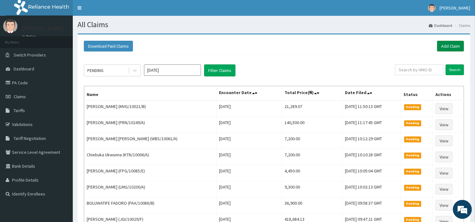
click at [441, 48] on link "Add Claim" at bounding box center [450, 46] width 27 height 11
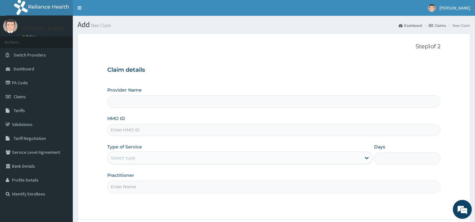
click at [312, 131] on input "HMO ID" at bounding box center [273, 130] width 333 height 12
type input "[GEOGRAPHIC_DATA] Nig. Ltd"
click at [312, 128] on input "HMO ID" at bounding box center [273, 130] width 333 height 12
paste input "MOTHER'S ID SBL/10406/B"
click at [141, 128] on input "MOTHER'S ID SBL/10406/B" at bounding box center [273, 130] width 333 height 12
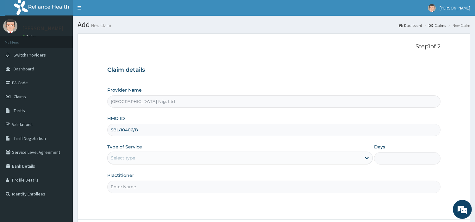
type input "SBL/10406/B"
click at [151, 162] on div "Select type" at bounding box center [234, 158] width 253 height 10
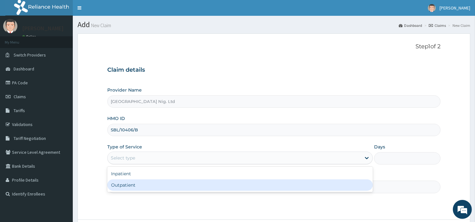
click at [155, 188] on div "Outpatient" at bounding box center [239, 185] width 265 height 11
type input "1"
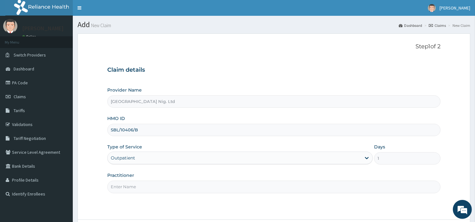
click at [154, 188] on input "Practitioner" at bounding box center [273, 187] width 333 height 12
paste input "OBETEN JANET"
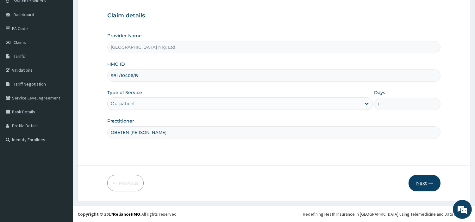
type input "OBETEN [PERSON_NAME]"
click at [424, 184] on button "Next" at bounding box center [424, 183] width 32 height 16
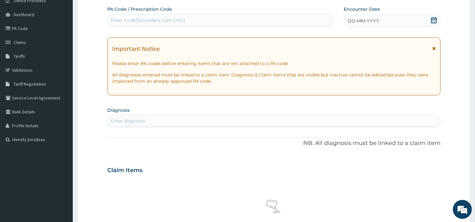
click at [208, 24] on div "Enter Code(Secondary Care Only)" at bounding box center [221, 20] width 226 height 10
paste input "PA/4ED2B8"
type input "PA/4ED2B8"
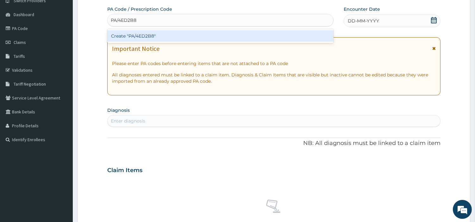
click at [260, 35] on div "Create "PA/4ED2B8"" at bounding box center [220, 35] width 226 height 11
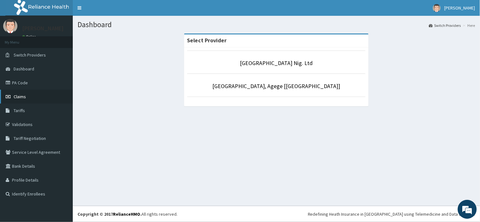
click at [47, 97] on link "Claims" at bounding box center [36, 97] width 73 height 14
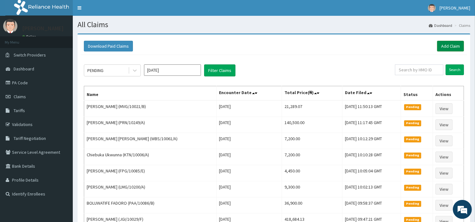
click at [442, 48] on link "Add Claim" at bounding box center [450, 46] width 27 height 11
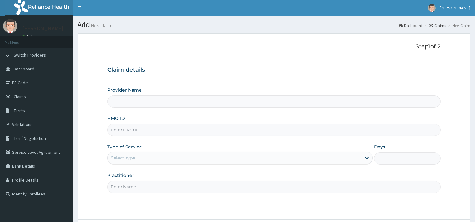
click at [185, 131] on input "HMO ID" at bounding box center [273, 130] width 333 height 12
type input "[GEOGRAPHIC_DATA] Nig. Ltd"
paste input "MOTHER'S ID SBL/10406/B"
click at [140, 131] on input "MOTHER'S ID SBL/10406/B" at bounding box center [273, 130] width 333 height 12
type input "SBL/10406/B"
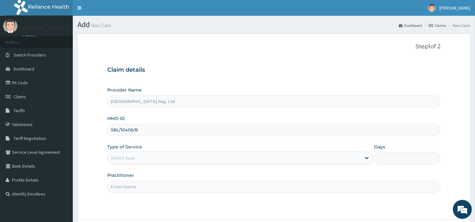
click at [173, 165] on div "Provider Name R-Jolad Hospital Nig. Ltd HMO ID SBL/10406/B Type of Service Sele…" at bounding box center [273, 140] width 333 height 106
drag, startPoint x: 176, startPoint y: 160, endPoint x: 176, endPoint y: 165, distance: 5.1
click at [176, 160] on div "Select type" at bounding box center [234, 158] width 253 height 10
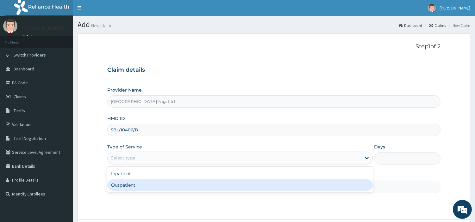
click at [174, 187] on div "Outpatient" at bounding box center [239, 185] width 265 height 11
type input "1"
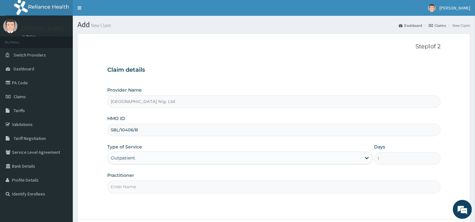
click at [173, 187] on input "Practitioner" at bounding box center [273, 187] width 333 height 12
paste input "OBETEN [PERSON_NAME]"
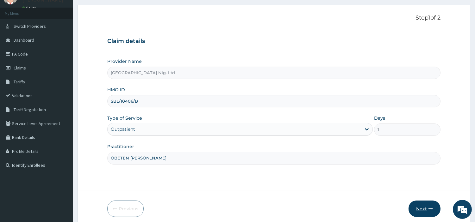
scroll to position [54, 0]
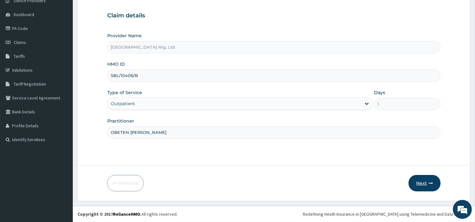
type input "OBETEN [PERSON_NAME]"
click at [423, 181] on button "Next" at bounding box center [424, 183] width 32 height 16
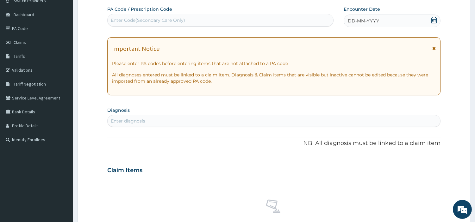
click at [253, 21] on div "Enter Code(Secondary Care Only)" at bounding box center [221, 20] width 226 height 10
paste input "PA/4ED2B8"
type input "PA/4ED2B8"
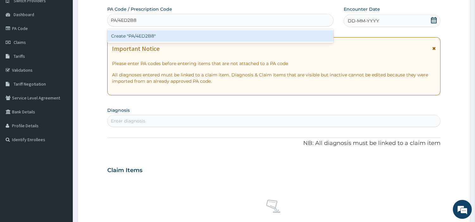
click at [300, 33] on div "Create "PA/4ED2B8"" at bounding box center [220, 35] width 226 height 11
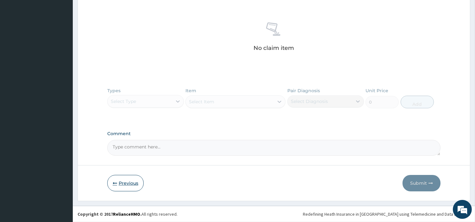
click at [130, 187] on button "Previous" at bounding box center [125, 183] width 36 height 16
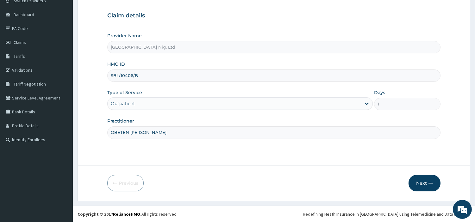
click at [150, 75] on input "SBL/10406/B" at bounding box center [273, 76] width 333 height 12
type input "SBL/10406/C"
click at [423, 183] on button "Next" at bounding box center [424, 183] width 32 height 16
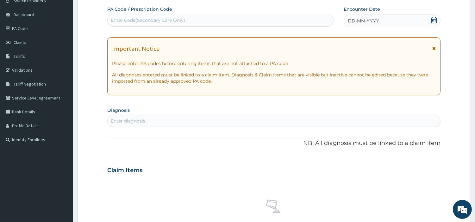
click at [184, 21] on div "Enter Code(Secondary Care Only)" at bounding box center [148, 20] width 74 height 6
paste input "PA/4ED2B8"
type input "PA/4ED2B8"
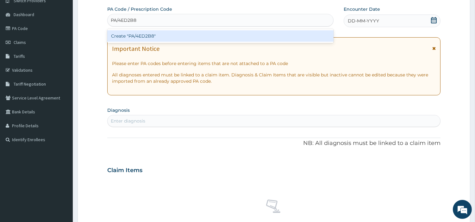
click at [268, 37] on div "Create "PA/4ED2B8"" at bounding box center [220, 35] width 226 height 11
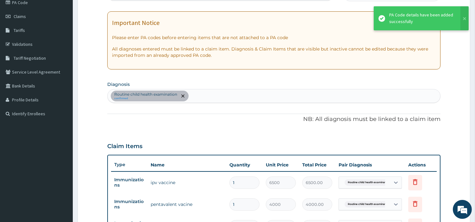
scroll to position [64, 0]
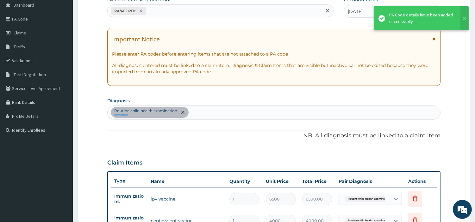
click at [169, 14] on div "PA/4ED2B8" at bounding box center [215, 11] width 214 height 10
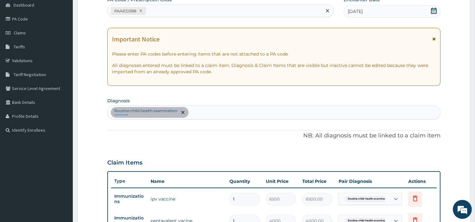
paste input "PA/972E5C"
type input "PA/972E5C"
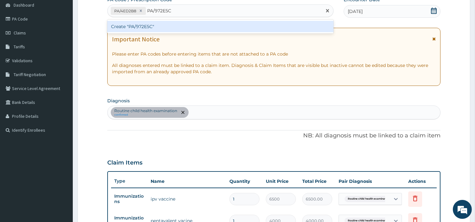
click at [127, 26] on div "Create "PA/972E5C"" at bounding box center [220, 26] width 226 height 11
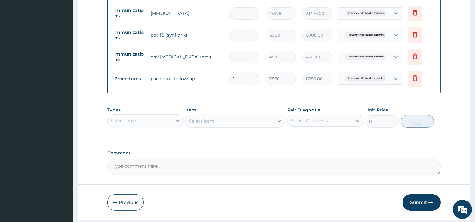
scroll to position [296, 0]
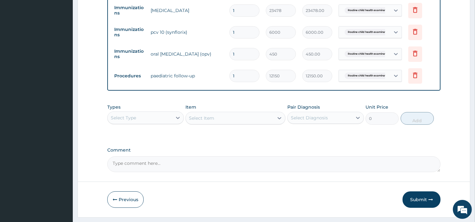
click at [380, 74] on span "Routine child health examinati..." at bounding box center [367, 76] width 47 height 6
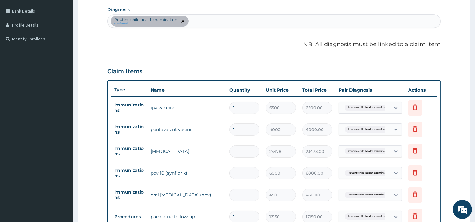
scroll to position [121, 0]
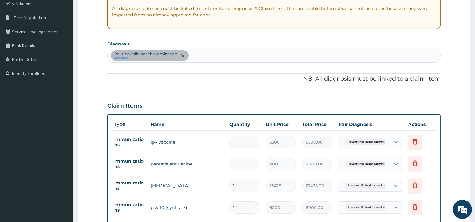
click at [232, 56] on div "Routine child health examination confirmed" at bounding box center [274, 55] width 332 height 13
type input "IMMUNIZATION"
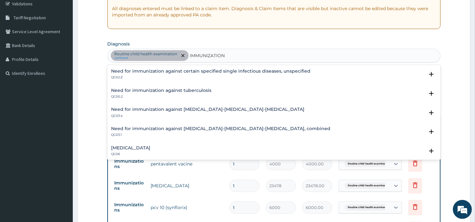
click at [150, 72] on h4 "Need for immunization against certain specified single infectious diseases, uns…" at bounding box center [210, 71] width 199 height 5
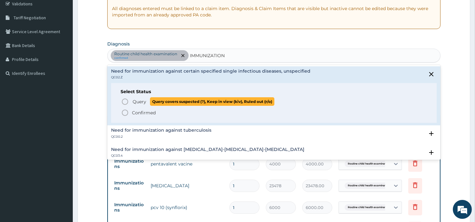
click at [128, 103] on icon "status option query" at bounding box center [125, 102] width 8 height 8
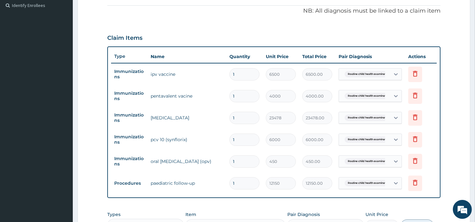
scroll to position [191, 0]
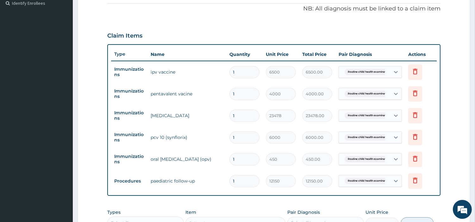
drag, startPoint x: 385, startPoint y: 70, endPoint x: 385, endPoint y: 76, distance: 6.6
click at [385, 70] on span "Routine child health examinati..." at bounding box center [367, 72] width 47 height 6
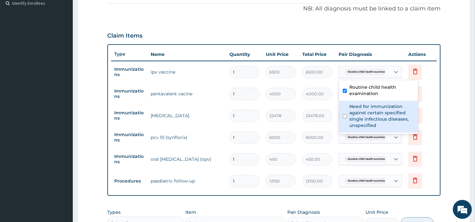
click at [369, 115] on label "Need for immunization against certain specified single infectious diseases, uns…" at bounding box center [381, 115] width 65 height 25
checkbox input "true"
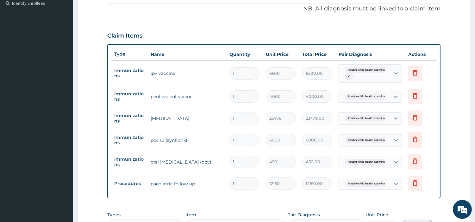
click at [301, 109] on td "23478.00" at bounding box center [317, 118] width 36 height 19
click at [373, 99] on div "Routine child health examinati..." at bounding box center [363, 97] width 43 height 8
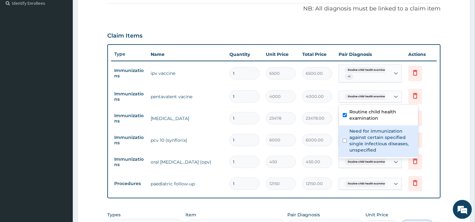
drag, startPoint x: 360, startPoint y: 135, endPoint x: 351, endPoint y: 135, distance: 8.2
click at [359, 135] on label "Need for immunization against certain specified single infectious diseases, uns…" at bounding box center [381, 140] width 65 height 25
checkbox input "true"
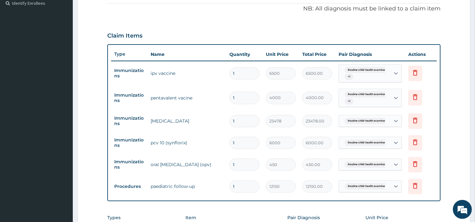
click at [307, 130] on tr "Immunizations rotavirus vaccine 1 23478 23478.00 Routine child health examinati…" at bounding box center [273, 121] width 325 height 22
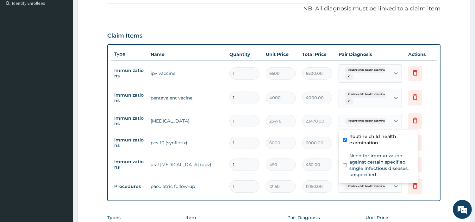
click at [375, 119] on span "Routine child health examinati..." at bounding box center [367, 121] width 47 height 6
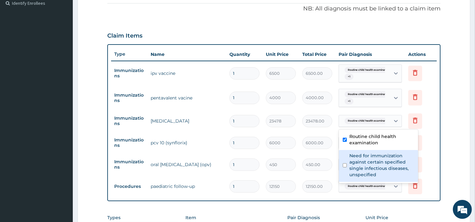
drag, startPoint x: 351, startPoint y: 166, endPoint x: 344, endPoint y: 164, distance: 7.5
click at [351, 166] on label "Need for immunization against certain specified single infectious diseases, uns…" at bounding box center [381, 165] width 65 height 25
checkbox input "true"
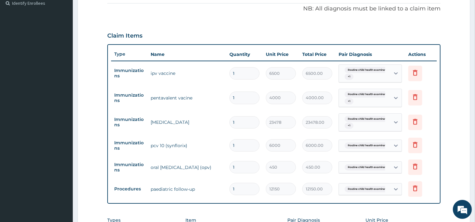
click at [362, 150] on div "Routine child health examinati..." at bounding box center [364, 145] width 51 height 11
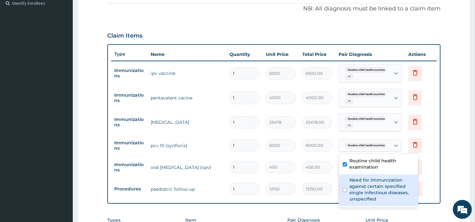
click at [352, 181] on label "Need for immunization against certain specified single infectious diseases, uns…" at bounding box center [381, 189] width 65 height 25
checkbox input "true"
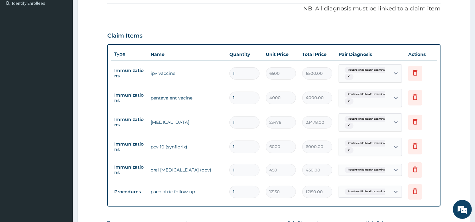
click at [312, 181] on tr "Procedures paediatric follow-up 1 12150 12150.00 Routine child health examinati…" at bounding box center [273, 192] width 325 height 22
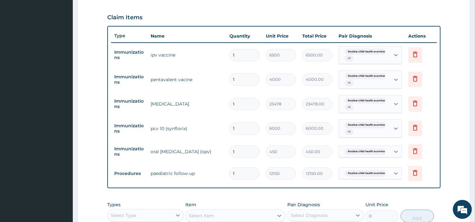
scroll to position [323, 0]
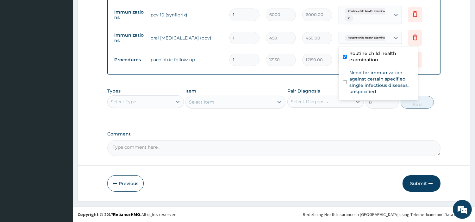
click at [371, 43] on div "Routine child health examinati..." at bounding box center [369, 38] width 63 height 12
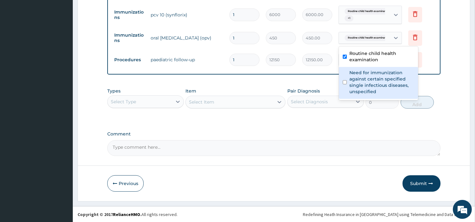
click at [365, 87] on label "Need for immunization against certain specified single infectious diseases, uns…" at bounding box center [381, 82] width 65 height 25
checkbox input "true"
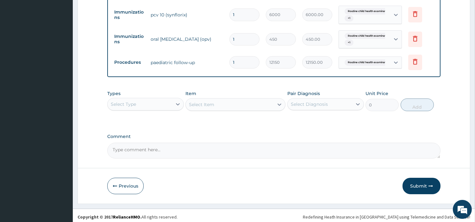
click at [363, 52] on tr "Procedures paediatric follow-up 1 12150 12150.00 Routine child health examinati…" at bounding box center [273, 63] width 325 height 22
click at [361, 59] on span "Routine child health examinati..." at bounding box center [367, 62] width 47 height 6
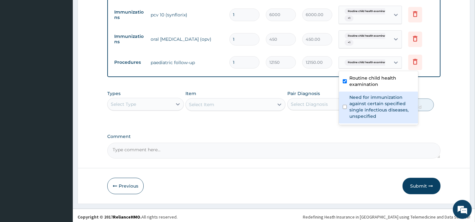
click at [361, 103] on label "Need for immunization against certain specified single infectious diseases, uns…" at bounding box center [381, 106] width 65 height 25
checkbox input "true"
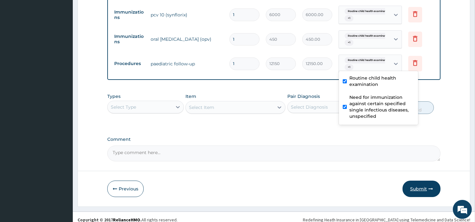
click at [418, 189] on button "Submit" at bounding box center [421, 189] width 38 height 16
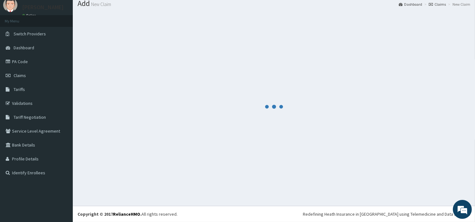
scroll to position [21, 0]
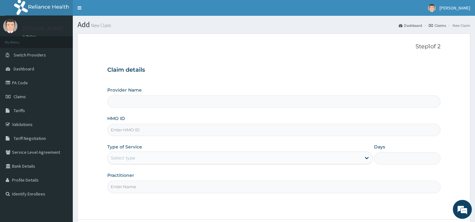
type input "[GEOGRAPHIC_DATA] Nig. Ltd"
click at [148, 134] on input "HMO ID" at bounding box center [273, 130] width 333 height 12
paste input "ADU ELIZABETH AINA"
click at [131, 130] on input "ADU ELIZABETH AINA" at bounding box center [273, 130] width 333 height 12
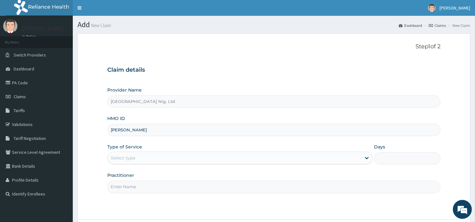
click at [131, 130] on input "ADU ELIZABETH AINA" at bounding box center [273, 130] width 333 height 12
paste input "DDZ/10048/A"
type input "DDZ/10048/A"
click at [171, 154] on div "Select type" at bounding box center [234, 158] width 253 height 10
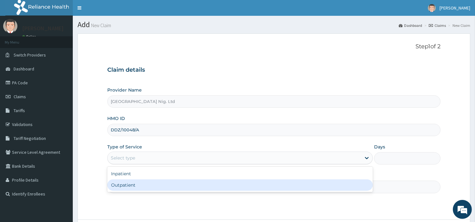
click at [168, 187] on div "Outpatient" at bounding box center [239, 185] width 265 height 11
type input "1"
click at [168, 187] on input "Practitioner" at bounding box center [273, 187] width 333 height 12
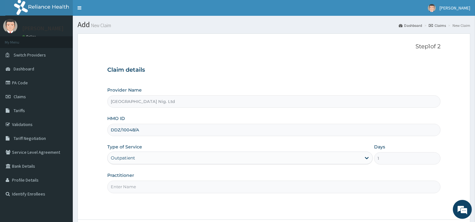
paste input "Sylvanus Chibuike"
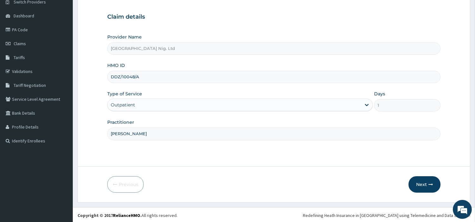
scroll to position [54, 0]
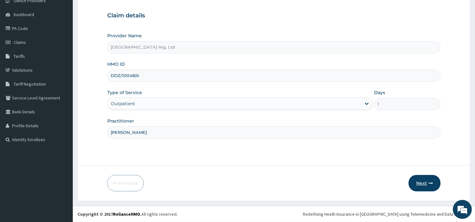
type input "Sylvanus Chibuike"
click at [418, 186] on button "Next" at bounding box center [424, 183] width 32 height 16
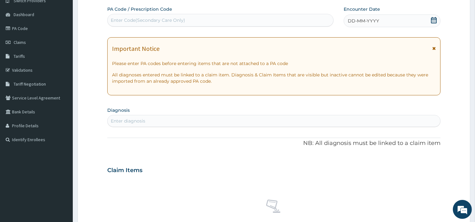
click at [170, 17] on div "Enter Code(Secondary Care Only)" at bounding box center [148, 20] width 74 height 6
paste input "PA/7B42DE"
type input "PA/7B42DE"
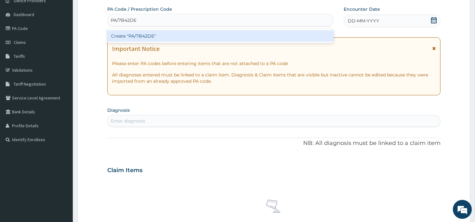
click at [257, 35] on div "Create "PA/7B42DE"" at bounding box center [220, 35] width 226 height 11
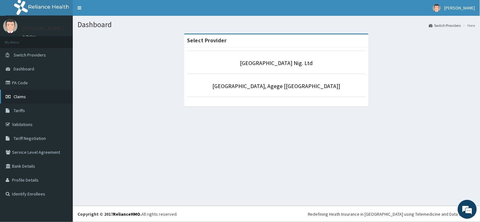
click at [27, 94] on link "Claims" at bounding box center [36, 97] width 73 height 14
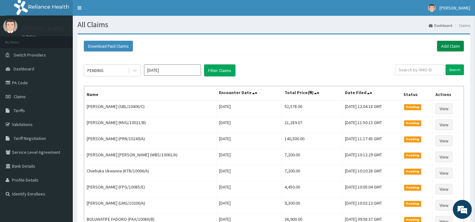
click at [448, 48] on link "Add Claim" at bounding box center [450, 46] width 27 height 11
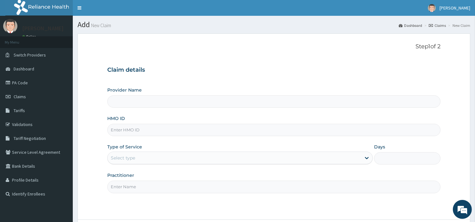
click at [186, 131] on input "HMO ID" at bounding box center [273, 130] width 333 height 12
type input "[GEOGRAPHIC_DATA] Nig. Ltd"
paste input "DDZ/10048/A"
type input "DDZ/10048/A"
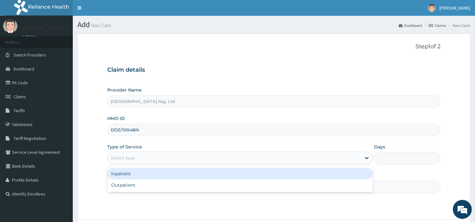
click at [194, 159] on div "Select type" at bounding box center [234, 158] width 253 height 10
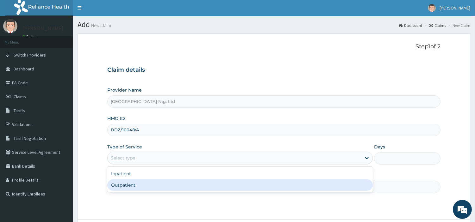
click at [188, 187] on div "Outpatient" at bounding box center [239, 185] width 265 height 11
type input "1"
click at [188, 187] on input "Practitioner" at bounding box center [273, 187] width 333 height 12
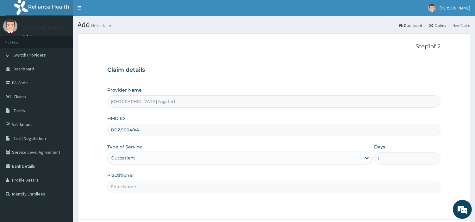
paste input "[PERSON_NAME]"
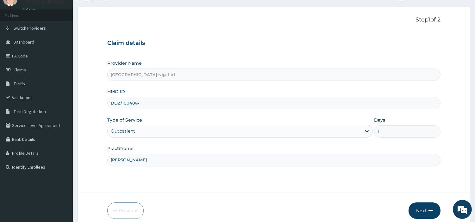
scroll to position [54, 0]
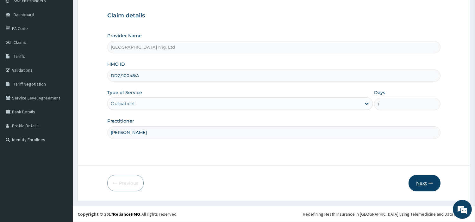
type input "[PERSON_NAME]"
click at [420, 182] on button "Next" at bounding box center [424, 183] width 32 height 16
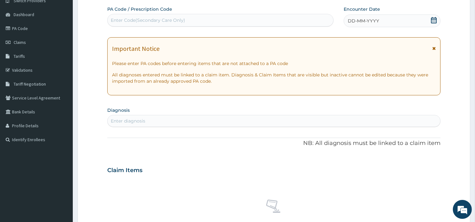
click at [187, 24] on div "Enter Code(Secondary Care Only)" at bounding box center [221, 20] width 226 height 10
paste input "PA/7B42DE"
type input "PA/7B42DE"
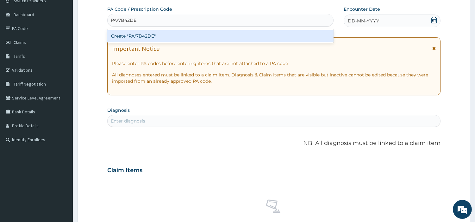
scroll to position [0, 0]
click at [288, 37] on div "Create "PA/7B42DE"" at bounding box center [220, 35] width 226 height 11
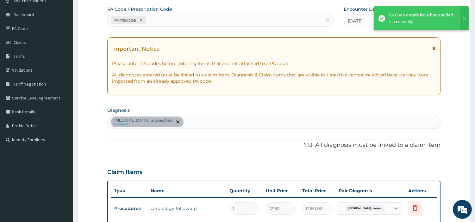
click at [179, 25] on div "PA/7B42DE" at bounding box center [215, 20] width 214 height 10
paste input "PA/7C7200"
type input "PA/7C7200"
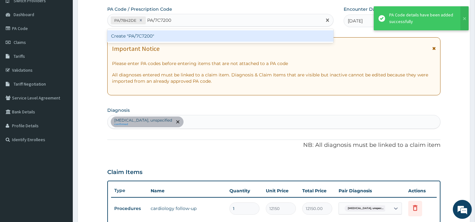
click at [121, 35] on div "Create "PA/7C7200"" at bounding box center [220, 35] width 226 height 11
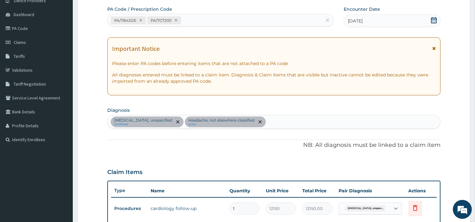
scroll to position [197, 0]
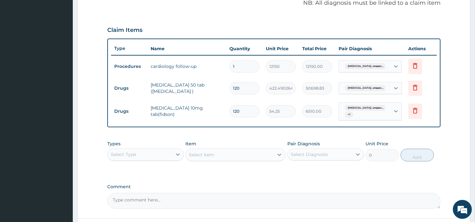
click at [248, 90] on input "120" at bounding box center [244, 88] width 30 height 12
type input "12"
type input "5069.88"
type input "1"
type input "422.49"
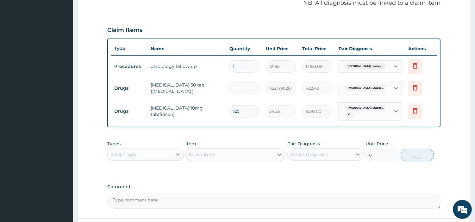
type input "0.00"
type input "2"
type input "844.98"
type input "28"
type input "11829.73"
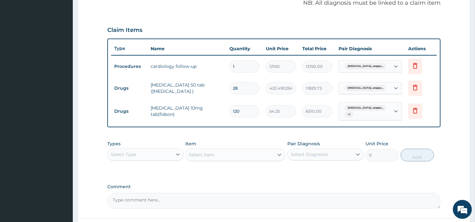
type input "28"
click at [244, 111] on input "120" at bounding box center [244, 111] width 30 height 12
type input "1"
type input "54.25"
type input "0.00"
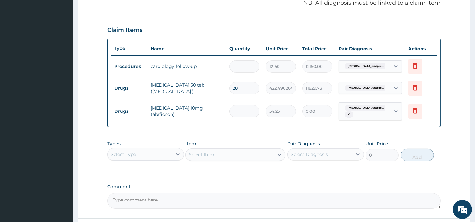
type input "3"
type input "162.75"
type input "30"
type input "1627.50"
type input "30"
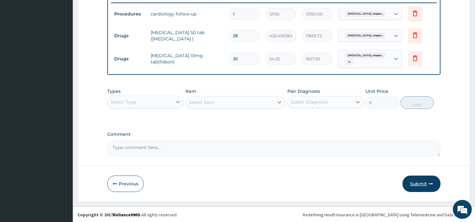
click at [415, 180] on button "Submit" at bounding box center [421, 184] width 38 height 16
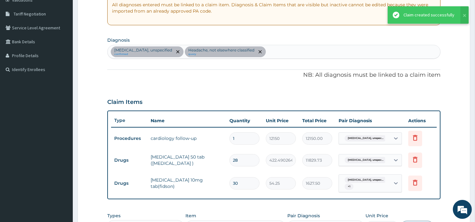
scroll to position [127, 0]
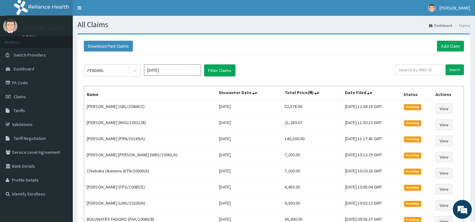
click at [465, 46] on div "Download Paid Claims Add Claim" at bounding box center [274, 46] width 386 height 17
click at [461, 46] on link "Add Claim" at bounding box center [450, 46] width 27 height 11
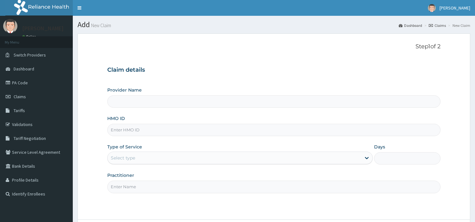
type input "[GEOGRAPHIC_DATA] Nig. Ltd"
click at [157, 133] on input "HMO ID" at bounding box center [273, 130] width 333 height 12
paste input "MPP/11269/A"
type input "MPP/11269/A"
click at [166, 157] on div "Select type" at bounding box center [234, 158] width 253 height 10
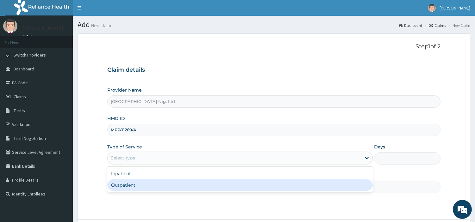
click at [159, 188] on div "Outpatient" at bounding box center [239, 185] width 265 height 11
type input "1"
click at [159, 188] on input "Practitioner" at bounding box center [273, 187] width 333 height 12
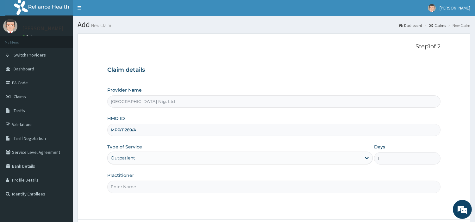
paste input "BASSEY | MEDICAL OFFICER CHARLES"
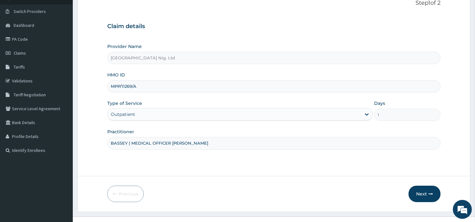
scroll to position [54, 0]
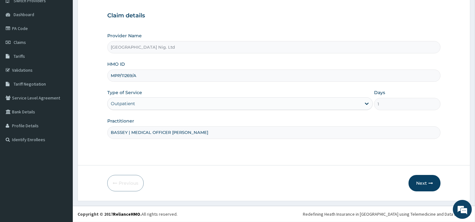
type input "BASSEY | MEDICAL OFFICER CHARLES"
click at [425, 192] on form "Step 1 of 2 Claim details Provider Name R-Jolad Hospital Nig. Ltd HMO ID MPP/11…" at bounding box center [273, 90] width 393 height 222
click at [425, 187] on button "Next" at bounding box center [424, 183] width 32 height 16
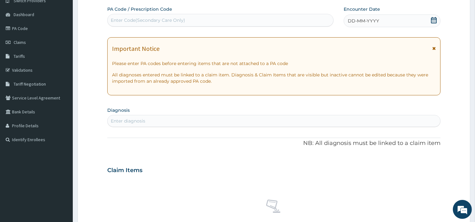
click at [241, 21] on div "Enter Code(Secondary Care Only)" at bounding box center [221, 20] width 226 height 10
click at [412, 22] on div "DD-MM-YYYY" at bounding box center [391, 21] width 97 height 13
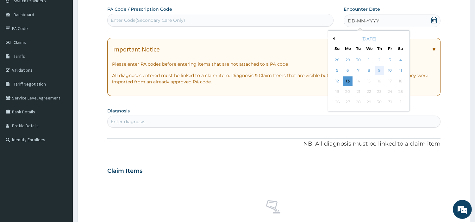
click at [378, 73] on div "9" at bounding box center [378, 70] width 9 height 9
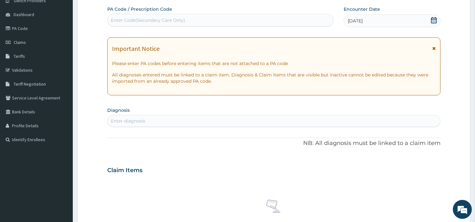
click at [349, 118] on div "Enter diagnosis" at bounding box center [274, 121] width 332 height 10
type input "UTI"
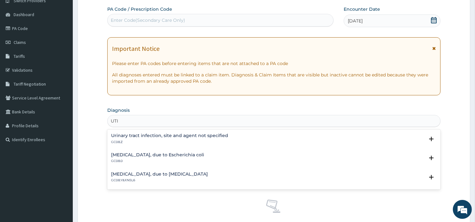
click at [150, 136] on h4 "Urinary tract infection, site and agent not specified" at bounding box center [169, 135] width 117 height 5
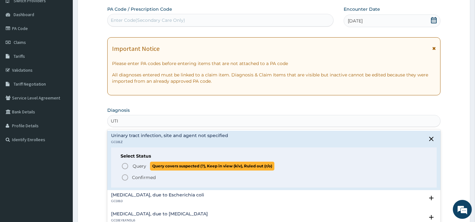
click at [137, 169] on span "Query" at bounding box center [140, 166] width 14 height 6
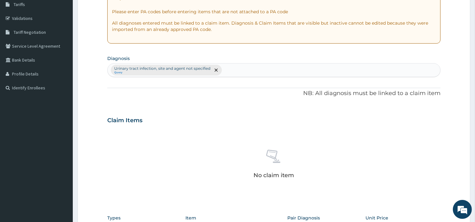
scroll to position [233, 0]
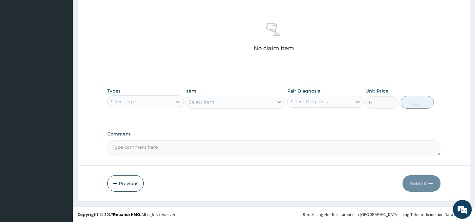
click at [180, 102] on icon at bounding box center [178, 102] width 6 height 6
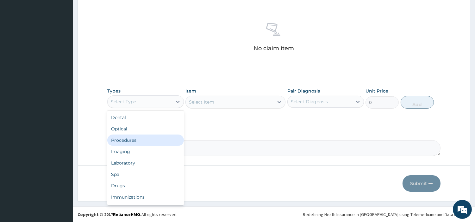
click at [162, 138] on div "Procedures" at bounding box center [145, 140] width 77 height 11
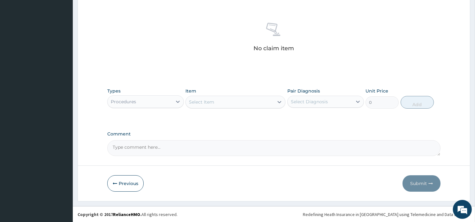
click at [250, 102] on div "Select Item" at bounding box center [230, 102] width 88 height 10
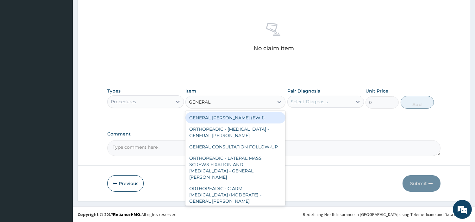
type input "GENERAL C"
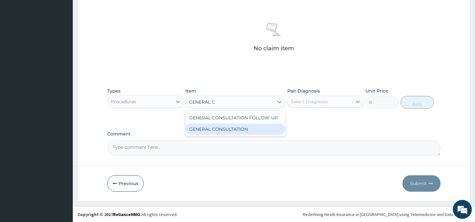
click at [249, 128] on div "GENERAL CONSULTATION" at bounding box center [235, 129] width 100 height 11
type input "6750"
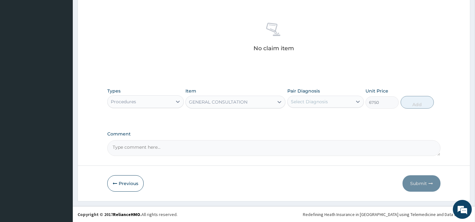
click at [306, 100] on div "Select Diagnosis" at bounding box center [309, 102] width 37 height 6
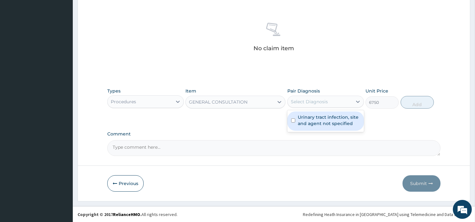
click at [311, 124] on label "Urinary tract infection, site and agent not specified" at bounding box center [329, 120] width 62 height 13
checkbox input "true"
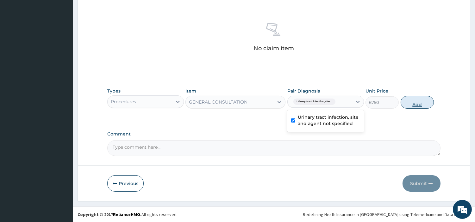
click at [400, 103] on button "Add" at bounding box center [416, 102] width 33 height 13
type input "0"
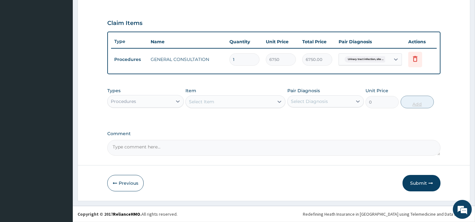
scroll to position [203, 0]
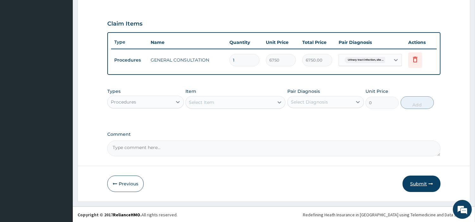
click at [415, 176] on button "Submit" at bounding box center [421, 184] width 38 height 16
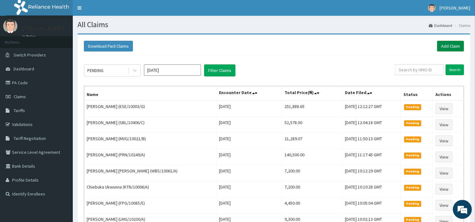
click at [450, 42] on link "Add Claim" at bounding box center [450, 46] width 27 height 11
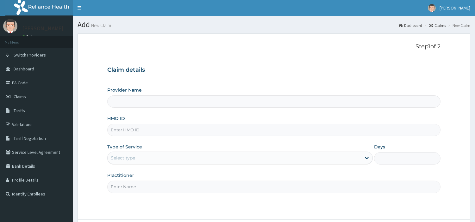
click at [157, 133] on input "HMO ID" at bounding box center [273, 130] width 333 height 12
type input "[GEOGRAPHIC_DATA] Nig. Ltd"
paste input "NPM/10239/C"
type input "NPM/10239/C"
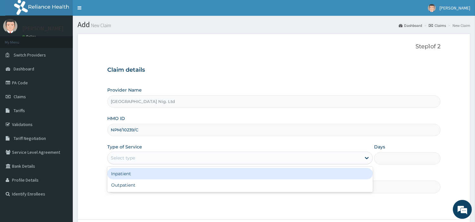
click at [159, 156] on div "Select type" at bounding box center [234, 158] width 253 height 10
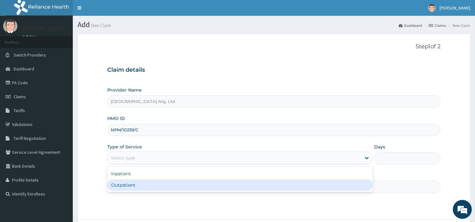
click at [151, 182] on div "Outpatient" at bounding box center [239, 185] width 265 height 11
click at [151, 182] on input "Practitioner" at bounding box center [273, 187] width 333 height 12
type input "1"
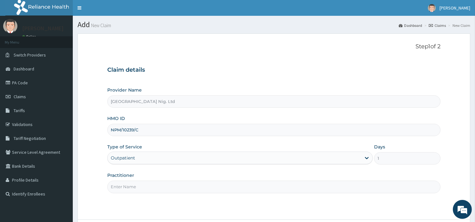
paste input "OBAFEMI OLUSEGUN"
type input "OBAFEMI OLUSEGUN"
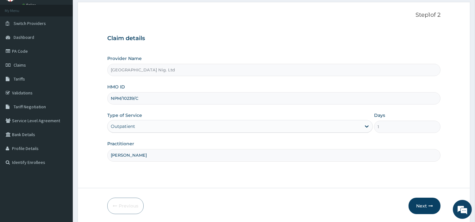
scroll to position [54, 0]
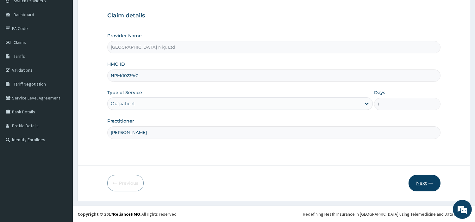
click at [418, 191] on button "Next" at bounding box center [424, 183] width 32 height 16
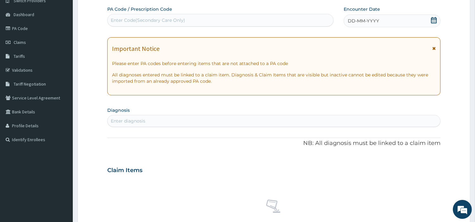
click at [174, 21] on div "Enter Code(Secondary Care Only)" at bounding box center [148, 20] width 74 height 6
paste input "PA/6F5FFB"
type input "PA/6F5FFB"
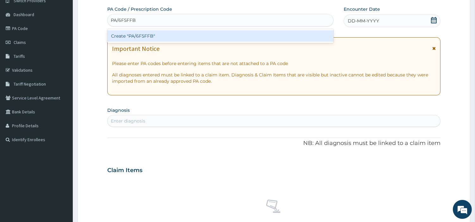
click at [258, 39] on div "Create "PA/6F5FFB"" at bounding box center [220, 35] width 226 height 11
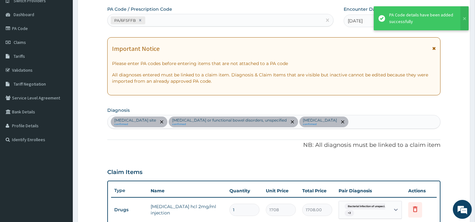
scroll to position [177, 0]
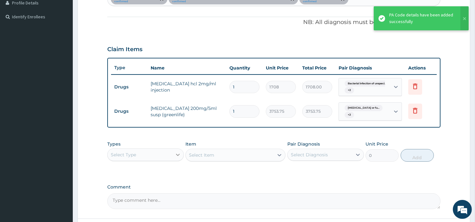
click at [179, 156] on icon at bounding box center [178, 155] width 6 height 6
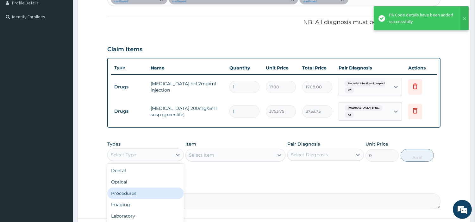
click at [162, 188] on div "Procedures" at bounding box center [145, 193] width 77 height 11
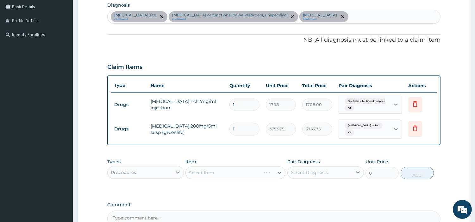
scroll to position [230, 0]
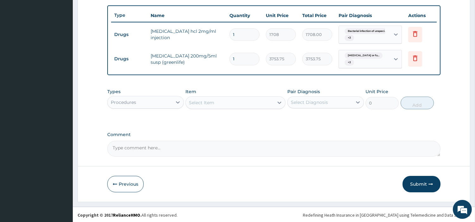
click at [258, 100] on div "Select Item" at bounding box center [230, 103] width 88 height 10
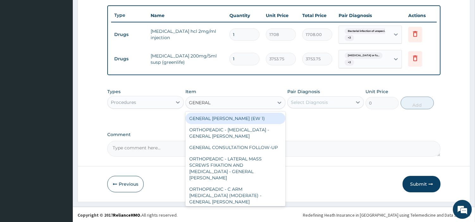
type input "GENERAL C"
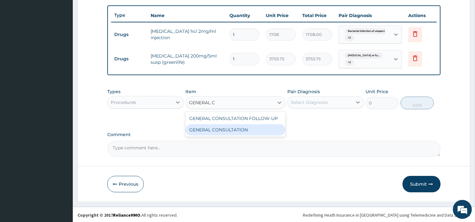
drag, startPoint x: 270, startPoint y: 125, endPoint x: 285, endPoint y: 119, distance: 16.7
click at [270, 126] on div "GENERAL CONSULTATION" at bounding box center [235, 129] width 100 height 11
type input "6750"
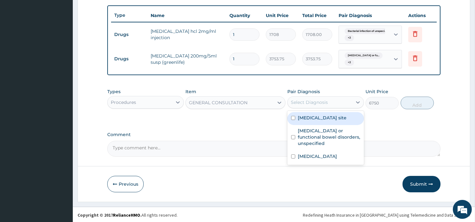
click at [308, 99] on div "Select Diagnosis" at bounding box center [309, 102] width 37 height 6
click at [309, 121] on label "[MEDICAL_DATA] site" at bounding box center [322, 118] width 49 height 6
checkbox input "true"
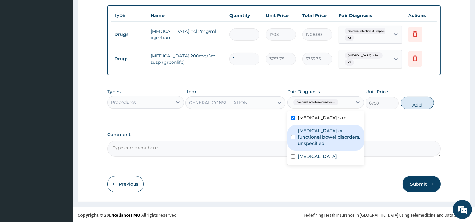
click at [312, 141] on label "Irritable bowel syndrome or functional bowel disorders, unspecified" at bounding box center [329, 137] width 62 height 19
checkbox input "true"
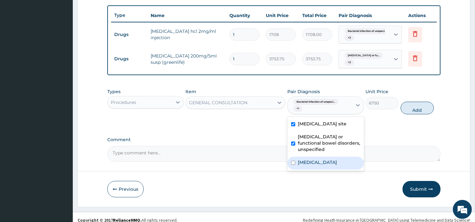
click at [319, 165] on div "Malaria, unspecified" at bounding box center [325, 163] width 77 height 13
checkbox input "true"
click at [413, 107] on button "Add" at bounding box center [416, 108] width 33 height 13
type input "0"
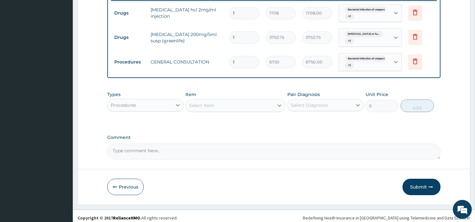
scroll to position [255, 0]
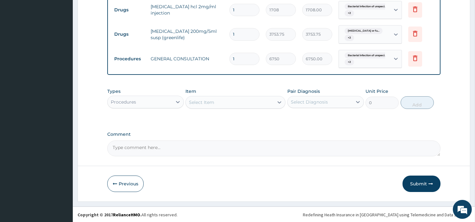
click at [166, 97] on div "Procedures" at bounding box center [140, 102] width 65 height 10
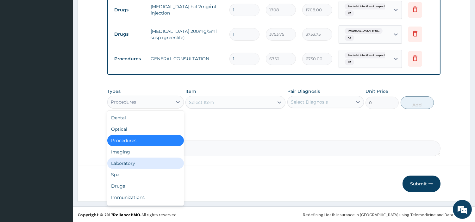
click at [149, 162] on div "Laboratory" at bounding box center [145, 163] width 77 height 11
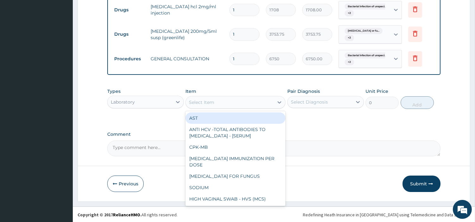
click at [252, 102] on div "Select Item" at bounding box center [230, 102] width 88 height 10
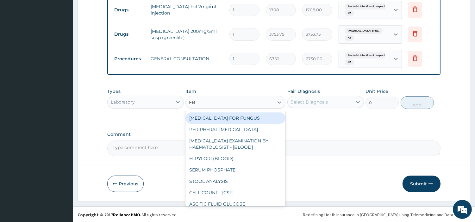
type input "FBC"
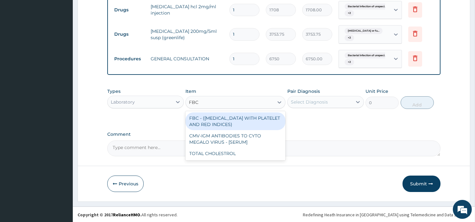
click at [264, 121] on div "FBC - (FULL BLOOD COUNT WITH PLATELET AND RED INDICES)" at bounding box center [235, 122] width 100 height 18
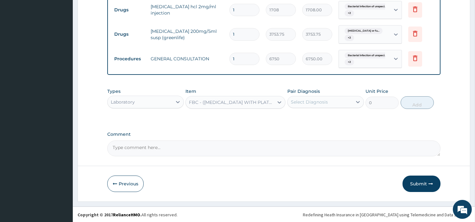
type input "5400"
drag, startPoint x: 328, startPoint y: 105, endPoint x: 330, endPoint y: 108, distance: 3.4
click at [329, 105] on div "Select Diagnosis" at bounding box center [320, 102] width 65 height 10
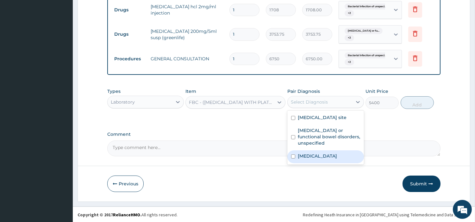
drag, startPoint x: 337, startPoint y: 161, endPoint x: 361, endPoint y: 141, distance: 30.1
click at [337, 159] on label "Malaria, unspecified" at bounding box center [317, 156] width 39 height 6
checkbox input "true"
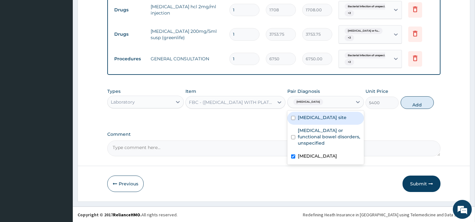
drag, startPoint x: 345, startPoint y: 121, endPoint x: 342, endPoint y: 154, distance: 33.3
click at [344, 121] on label "Bacterial infection of unspecified site" at bounding box center [322, 117] width 49 height 6
checkbox input "true"
click at [337, 159] on label "Malaria, unspecified" at bounding box center [317, 156] width 39 height 6
checkbox input "false"
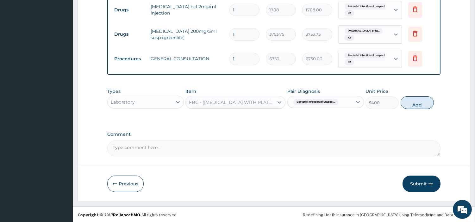
click at [419, 102] on button "Add" at bounding box center [416, 102] width 33 height 13
type input "0"
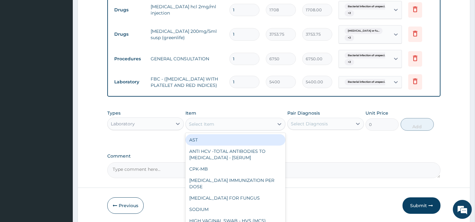
click at [265, 127] on div "Select Item" at bounding box center [230, 124] width 88 height 10
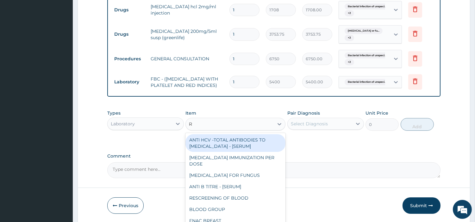
type input "RD"
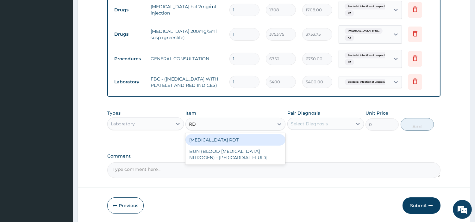
drag, startPoint x: 260, startPoint y: 146, endPoint x: 266, endPoint y: 146, distance: 5.7
click at [260, 146] on div "MALARIA RDT" at bounding box center [235, 139] width 100 height 11
type input "2700"
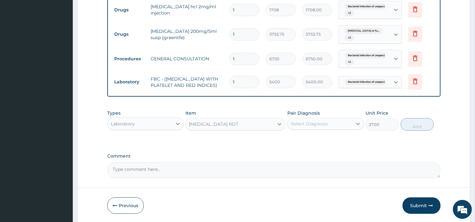
click at [320, 134] on div "Types Laboratory Item option MALARIA RDT, selected. Select is focused ,type to …" at bounding box center [273, 120] width 333 height 27
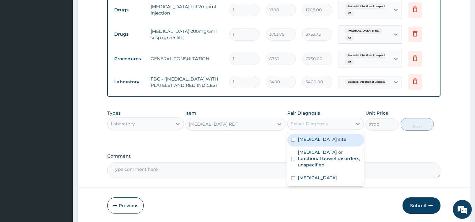
click at [319, 127] on div "Select Diagnosis" at bounding box center [309, 124] width 37 height 6
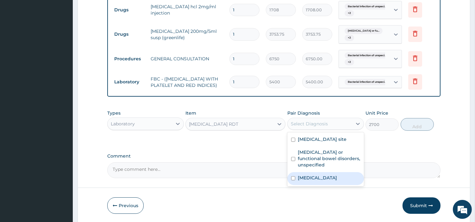
click at [331, 181] on label "Malaria, unspecified" at bounding box center [317, 178] width 39 height 6
checkbox input "true"
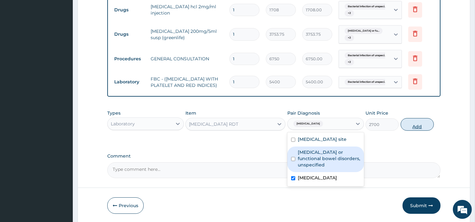
click at [411, 131] on button "Add" at bounding box center [416, 124] width 33 height 13
type input "0"
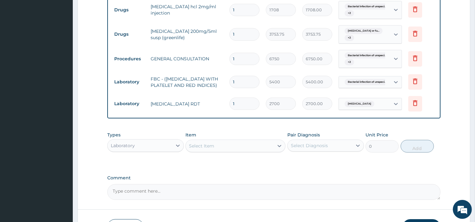
scroll to position [267, 0]
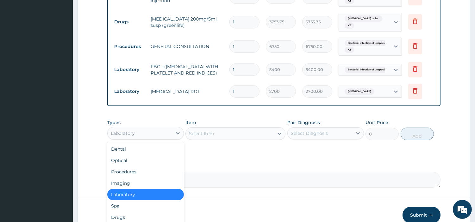
click at [159, 135] on div "Laboratory" at bounding box center [140, 133] width 65 height 10
drag, startPoint x: 148, startPoint y: 214, endPoint x: 152, endPoint y: 209, distance: 7.2
click at [148, 215] on div "Drugs" at bounding box center [145, 217] width 77 height 11
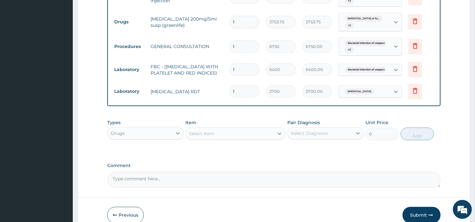
click at [240, 139] on div "Select Item" at bounding box center [230, 134] width 88 height 10
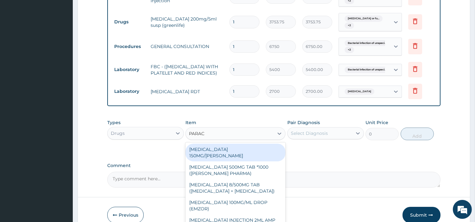
type input "PARACE"
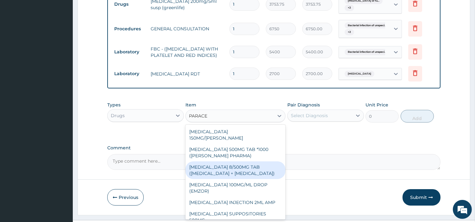
scroll to position [302, 0]
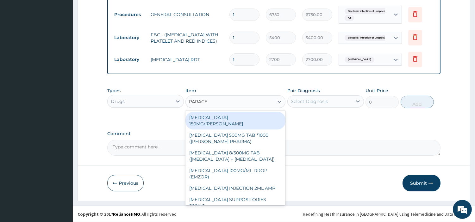
drag, startPoint x: 227, startPoint y: 115, endPoint x: 262, endPoint y: 96, distance: 39.3
click at [227, 114] on div "PARACETAMOL 150MG/ML VIAL" at bounding box center [235, 121] width 100 height 18
type input "1365"
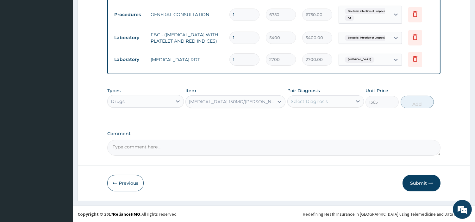
click at [301, 91] on label "Pair Diagnosis" at bounding box center [303, 91] width 33 height 6
click at [302, 96] on div "Select Diagnosis" at bounding box center [320, 101] width 65 height 10
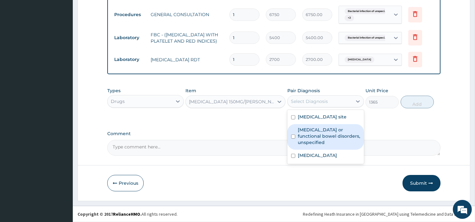
click at [318, 143] on label "Irritable bowel syndrome or functional bowel disorders, unspecified" at bounding box center [329, 136] width 62 height 19
checkbox input "true"
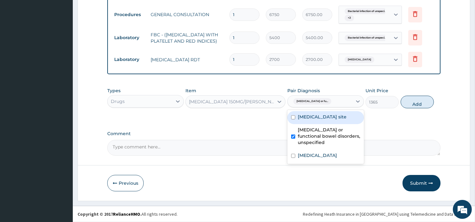
click at [304, 119] on label "Bacterial infection of unspecified site" at bounding box center [322, 117] width 49 height 6
checkbox input "true"
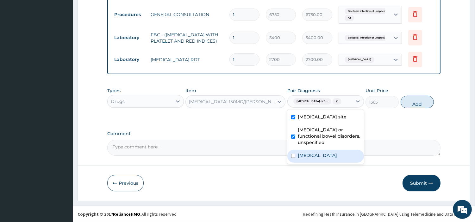
click at [316, 159] on label "Malaria, unspecified" at bounding box center [317, 155] width 39 height 6
checkbox input "true"
click at [312, 124] on div "Bacterial infection of unspecified site" at bounding box center [325, 117] width 77 height 13
checkbox input "false"
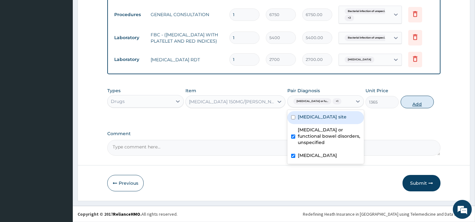
click at [408, 105] on button "Add" at bounding box center [416, 102] width 33 height 13
type input "0"
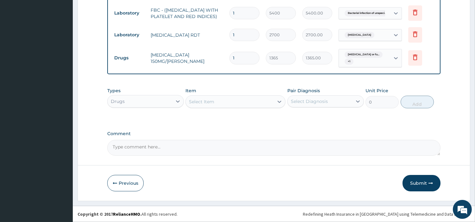
scroll to position [327, 0]
click at [226, 101] on div "Select Item" at bounding box center [230, 102] width 88 height 10
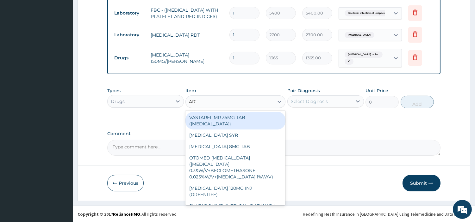
type input "ARTE"
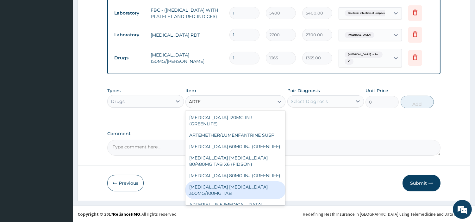
scroll to position [111, 0]
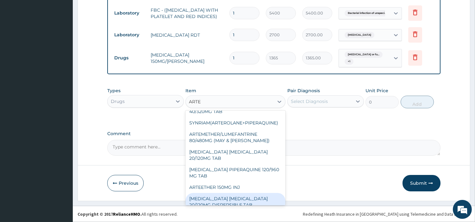
click at [255, 199] on div "ARTEMETHER LUMEFANTRINE 20/120MG DISPERSIBLE TAB" at bounding box center [235, 202] width 100 height 18
type input "73.9375"
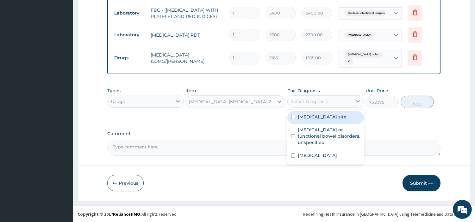
click at [328, 107] on div "Select Diagnosis" at bounding box center [325, 102] width 77 height 12
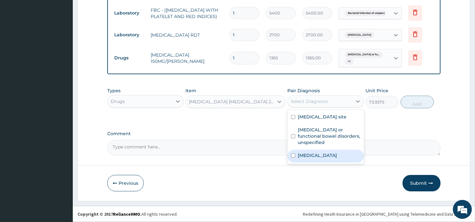
click at [328, 159] on label "Malaria, unspecified" at bounding box center [317, 155] width 39 height 6
checkbox input "true"
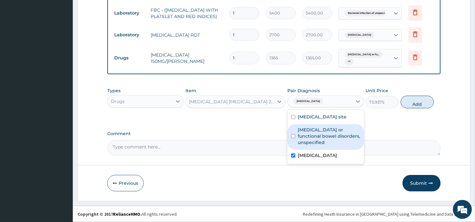
click at [408, 106] on button "Add" at bounding box center [416, 102] width 33 height 13
type input "0"
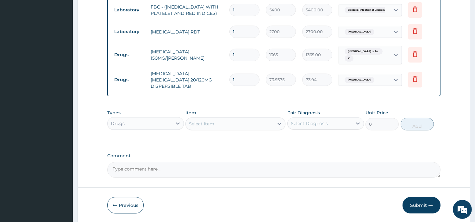
type input "0.00"
type input "6"
type input "443.63"
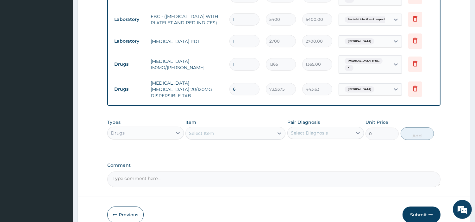
scroll to position [349, 0]
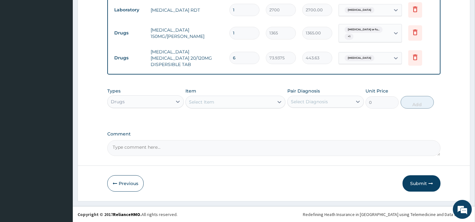
type input "6"
click at [241, 104] on div "Select Item" at bounding box center [230, 102] width 88 height 10
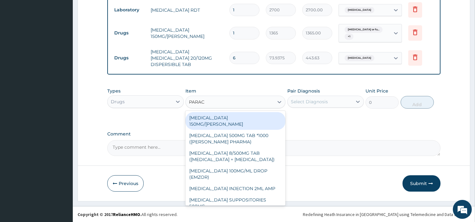
type input "PARACE"
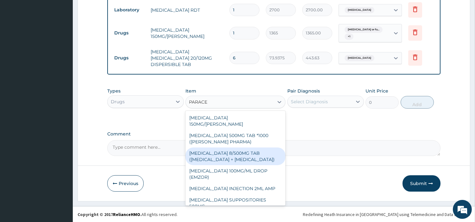
scroll to position [83, 0]
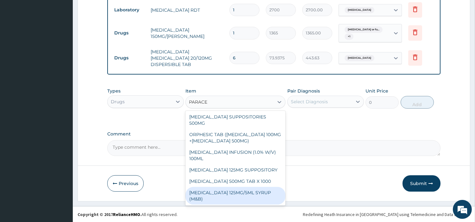
click at [253, 194] on div "[MEDICAL_DATA] 125MG/5ML SYRUP (M&B)" at bounding box center [235, 196] width 100 height 18
type input "1001"
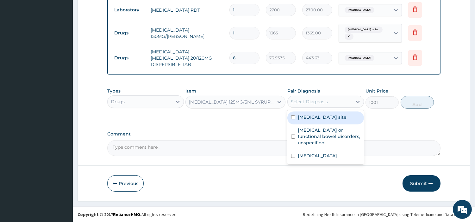
click at [315, 97] on div "Select Diagnosis" at bounding box center [320, 102] width 65 height 10
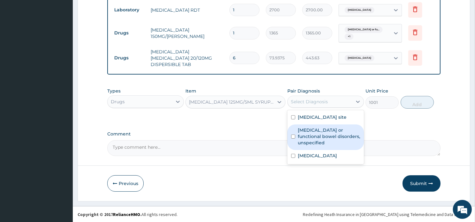
drag, startPoint x: 325, startPoint y: 151, endPoint x: 324, endPoint y: 159, distance: 8.6
click at [325, 146] on label "Irritable bowel syndrome or functional bowel disorders, unspecified" at bounding box center [329, 136] width 62 height 19
checkbox input "true"
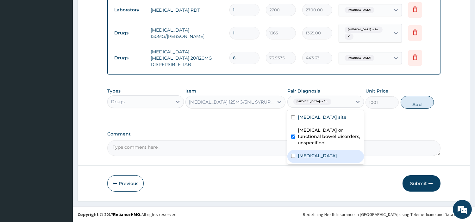
click at [323, 159] on label "Malaria, unspecified" at bounding box center [317, 156] width 39 height 6
checkbox input "true"
click at [413, 112] on div "Types Drugs Item PARACETAMOL 125MG/5ML SYRUP (M&B) Pair Diagnosis option Malari…" at bounding box center [273, 98] width 333 height 27
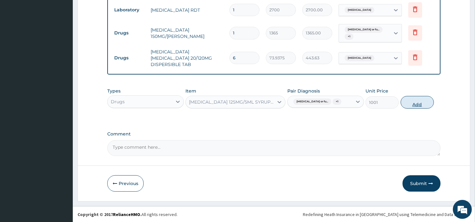
click at [416, 107] on button "Add" at bounding box center [416, 102] width 33 height 13
type input "0"
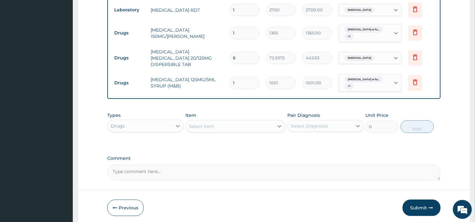
click at [225, 125] on div "Select Item" at bounding box center [230, 126] width 88 height 10
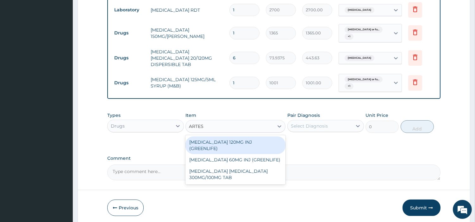
type input "ARTESU"
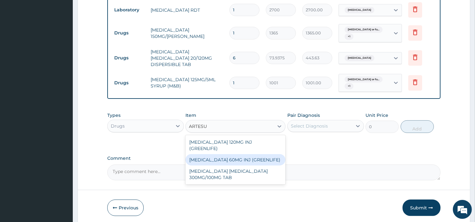
click at [228, 154] on div "ARTESUNATE 60MG INJ (GREENLIFE)" at bounding box center [235, 159] width 100 height 11
type input "3120"
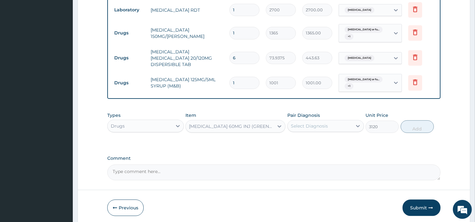
click at [334, 131] on div "Select Diagnosis" at bounding box center [325, 126] width 77 height 12
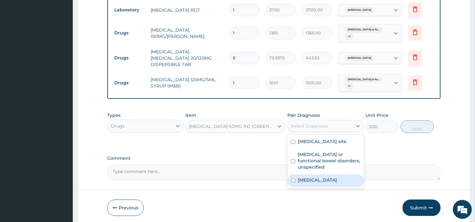
click at [329, 183] on label "Malaria, unspecified" at bounding box center [317, 180] width 39 height 6
checkbox input "true"
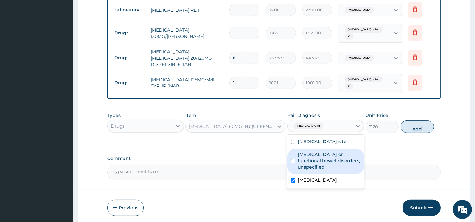
click at [410, 127] on button "Add" at bounding box center [416, 127] width 33 height 13
type input "0"
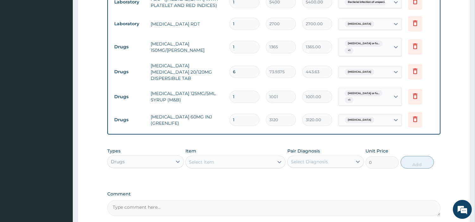
scroll to position [395, 0]
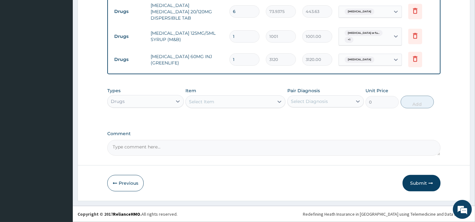
click at [243, 104] on div "Select Item" at bounding box center [230, 102] width 88 height 10
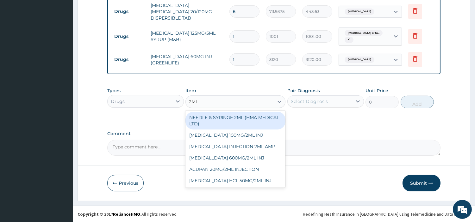
type input "2ML"
click at [250, 121] on div "NEEDLE & SYRINGE 2ML (HMA MEDICAL LTD)" at bounding box center [235, 121] width 100 height 18
type input "157.5"
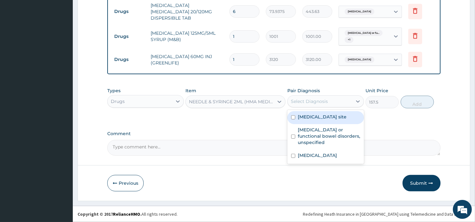
click at [313, 102] on div "Select Diagnosis" at bounding box center [309, 101] width 37 height 6
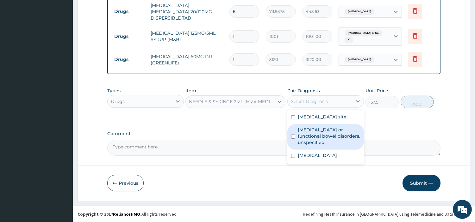
click at [318, 137] on label "Irritable bowel syndrome or functional bowel disorders, unspecified" at bounding box center [329, 136] width 62 height 19
checkbox input "true"
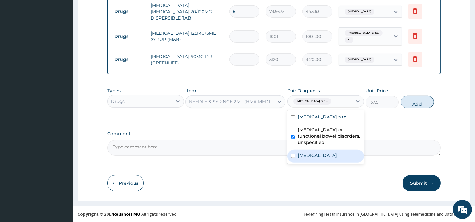
drag, startPoint x: 315, startPoint y: 160, endPoint x: 315, endPoint y: 155, distance: 5.1
click at [315, 159] on label "Malaria, unspecified" at bounding box center [317, 155] width 39 height 6
checkbox input "true"
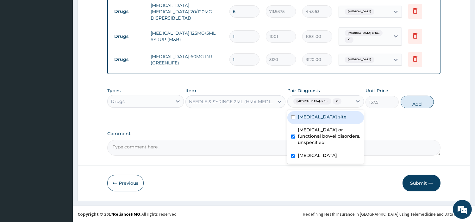
click at [316, 120] on label "Bacterial infection of unspecified site" at bounding box center [322, 117] width 49 height 6
checkbox input "true"
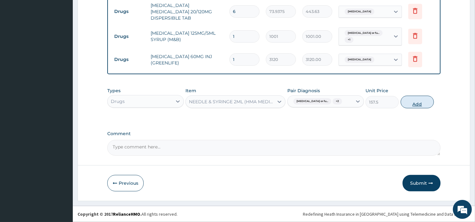
click at [416, 108] on button "Add" at bounding box center [416, 102] width 33 height 13
type input "0"
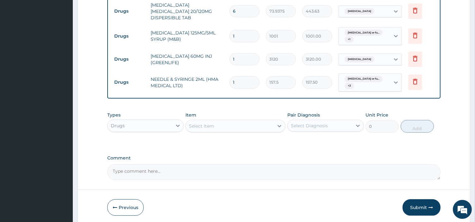
type input "0.00"
type input "3"
type input "472.50"
type input "3"
click at [425, 207] on button "Submit" at bounding box center [421, 208] width 38 height 16
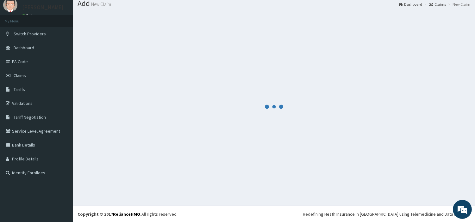
scroll to position [21, 0]
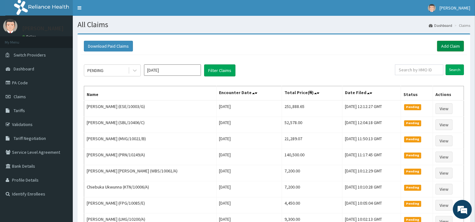
click at [457, 43] on link "Add Claim" at bounding box center [450, 46] width 27 height 11
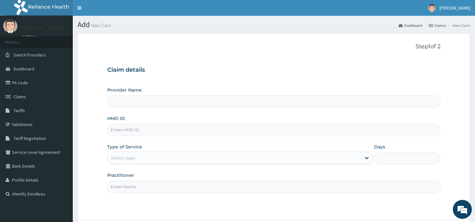
type input "[GEOGRAPHIC_DATA] Nig. Ltd"
click at [44, 97] on link "Claims" at bounding box center [36, 97] width 73 height 14
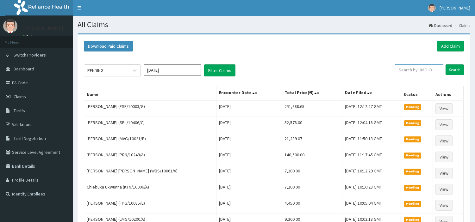
click at [426, 70] on input "text" at bounding box center [419, 70] width 48 height 11
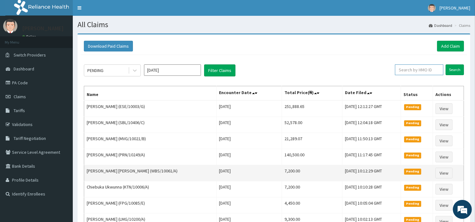
paste input "NPM/10239/C"
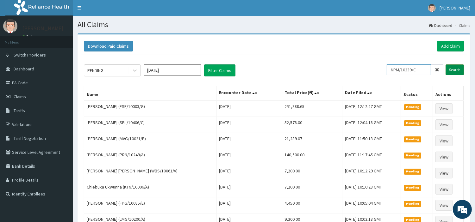
type input "NPM/10239/C"
click at [457, 71] on input "Search" at bounding box center [454, 70] width 18 height 11
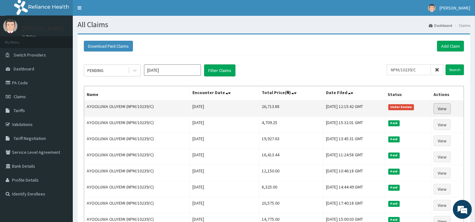
click at [449, 103] on link "View" at bounding box center [441, 108] width 17 height 11
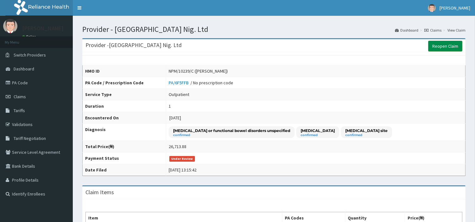
click at [434, 48] on link "Reopen Claim" at bounding box center [445, 46] width 34 height 11
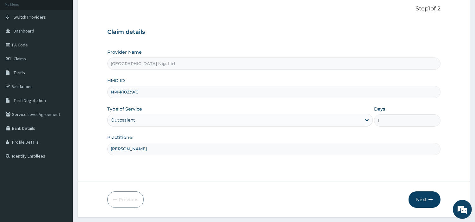
scroll to position [54, 0]
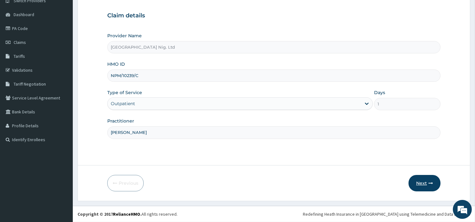
click at [409, 184] on button "Next" at bounding box center [424, 183] width 32 height 16
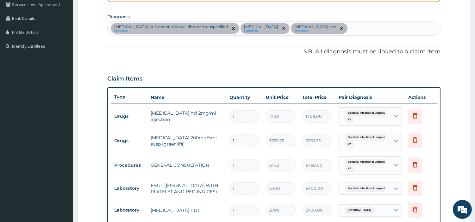
scroll to position [160, 0]
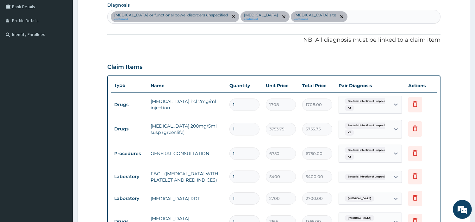
click at [239, 107] on input "1" at bounding box center [244, 105] width 30 height 12
click at [239, 106] on input "1" at bounding box center [244, 105] width 30 height 12
type input "0.00"
type input "2"
type input "3416.00"
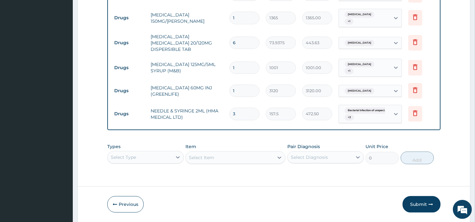
scroll to position [371, 0]
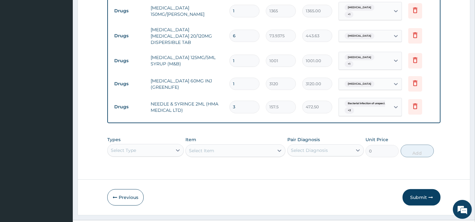
type input "2"
click at [245, 105] on input "3" at bounding box center [244, 107] width 30 height 12
type input "0.00"
type input "4"
type input "630.00"
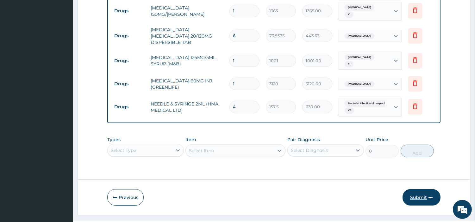
type input "4"
click at [416, 197] on button "Submit" at bounding box center [421, 197] width 38 height 16
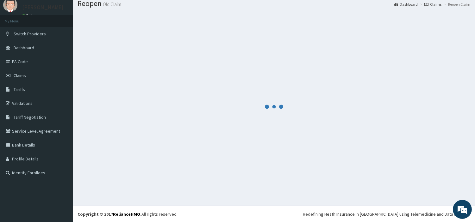
scroll to position [21, 0]
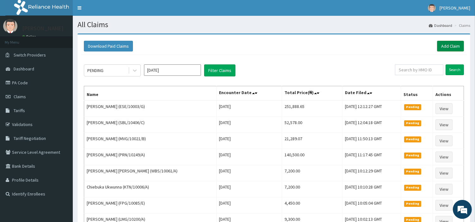
click at [442, 48] on link "Add Claim" at bounding box center [450, 46] width 27 height 11
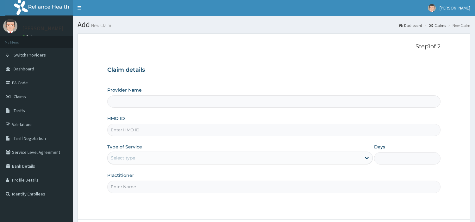
type input "[GEOGRAPHIC_DATA] Nig. Ltd"
click at [149, 128] on input "HMO ID" at bounding box center [273, 130] width 333 height 12
paste input "CPW/10084/A"
type input "CPW/10084/A"
click at [157, 157] on div "Select type" at bounding box center [234, 158] width 253 height 10
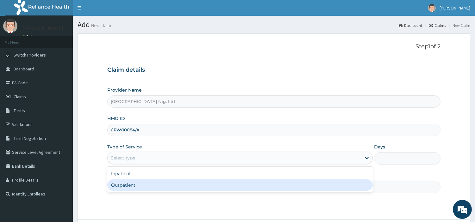
click at [149, 189] on div "Outpatient" at bounding box center [239, 185] width 265 height 11
type input "1"
click at [149, 189] on input "Practitioner" at bounding box center [273, 187] width 333 height 12
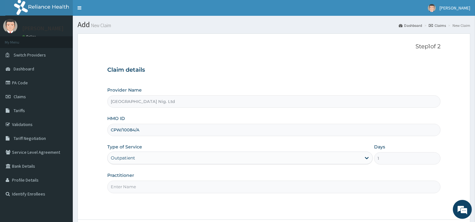
paste input "[PERSON_NAME]"
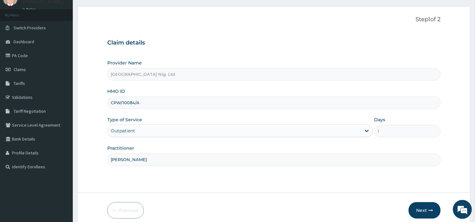
scroll to position [54, 0]
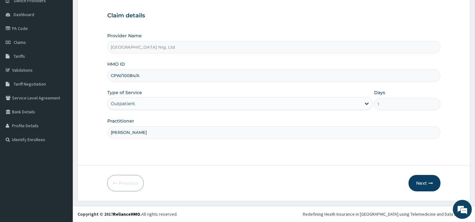
type input "[PERSON_NAME]"
click at [407, 183] on div "Previous Next" at bounding box center [273, 183] width 333 height 16
click at [420, 182] on button "Next" at bounding box center [424, 183] width 32 height 16
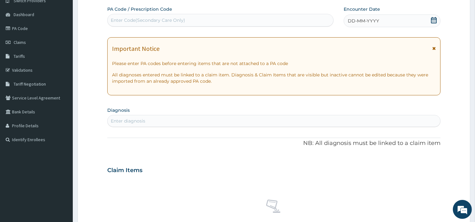
click at [214, 21] on div "Enter Code(Secondary Care Only)" at bounding box center [221, 20] width 226 height 10
paste input "PA/AB3474"
type input "PA/AB3474"
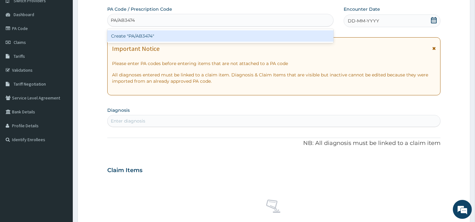
click at [275, 35] on div "Create "PA/AB3474"" at bounding box center [220, 35] width 226 height 11
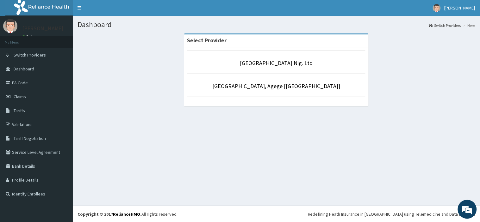
click at [28, 100] on link "Claims" at bounding box center [36, 97] width 73 height 14
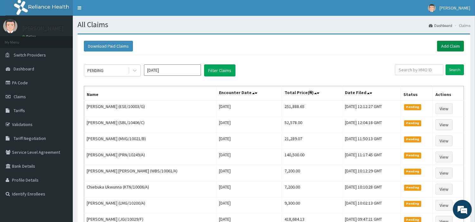
click at [447, 48] on link "Add Claim" at bounding box center [450, 46] width 27 height 11
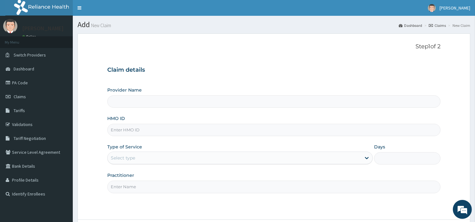
click at [147, 128] on input "HMO ID" at bounding box center [273, 130] width 333 height 12
type input "[GEOGRAPHIC_DATA] Nig. Ltd"
paste input "CPW/10084/A"
type input "CPW/10084/A"
click at [150, 158] on div "Select type" at bounding box center [234, 158] width 253 height 10
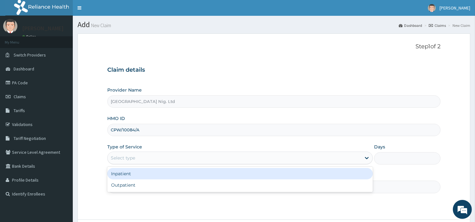
click at [139, 187] on div "Outpatient" at bounding box center [239, 185] width 265 height 11
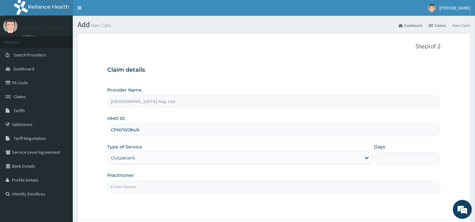
type input "1"
click at [139, 188] on input "Practitioner" at bounding box center [273, 187] width 333 height 12
paste input "OBAFEMI OLUSEGUN"
type input "[PERSON_NAME]"
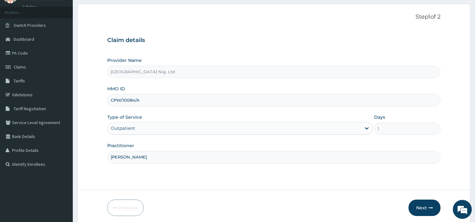
scroll to position [54, 0]
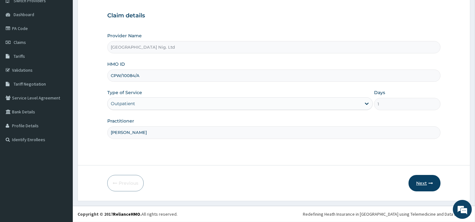
click at [420, 186] on button "Next" at bounding box center [424, 183] width 32 height 16
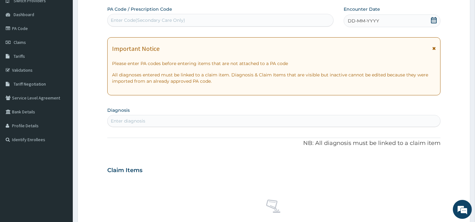
click at [232, 21] on div "Enter Code(Secondary Care Only)" at bounding box center [221, 20] width 226 height 10
paste input "PA/AB3474"
type input "PA/AB3474"
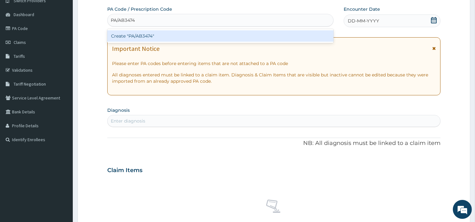
click at [276, 40] on div "Create "PA/AB3474"" at bounding box center [220, 35] width 226 height 11
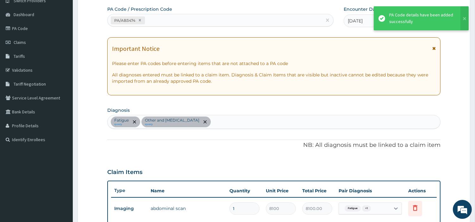
scroll to position [175, 0]
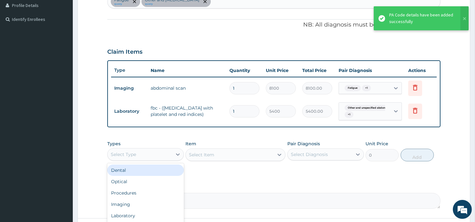
drag, startPoint x: 168, startPoint y: 151, endPoint x: 165, endPoint y: 173, distance: 22.3
click at [168, 152] on div "Select Type" at bounding box center [140, 155] width 65 height 10
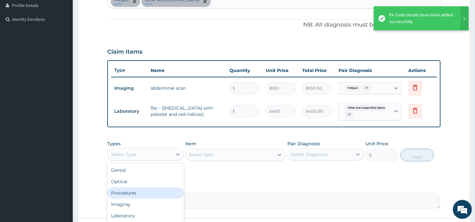
click at [146, 191] on div "Procedures" at bounding box center [145, 193] width 77 height 11
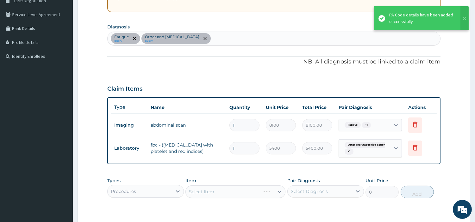
scroll to position [105, 0]
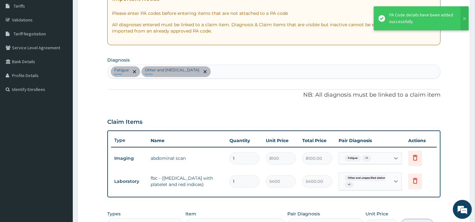
click at [258, 71] on div "Fatigue query Other and unspecified abdominal pain query" at bounding box center [274, 71] width 332 height 13
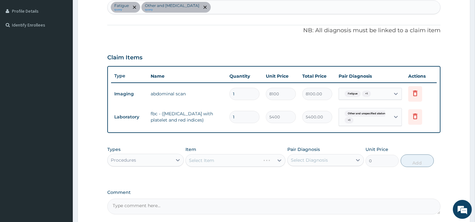
scroll to position [228, 0]
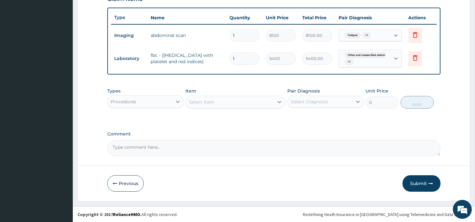
click at [222, 98] on div "Select Item" at bounding box center [230, 102] width 88 height 10
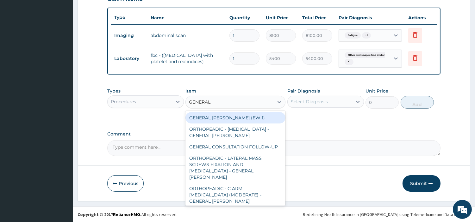
type input "GENERAL C"
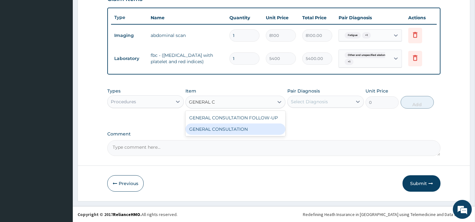
drag, startPoint x: 230, startPoint y: 129, endPoint x: 255, endPoint y: 124, distance: 25.1
click at [230, 129] on div "GENERAL CONSULTATION" at bounding box center [235, 129] width 100 height 11
type input "6750"
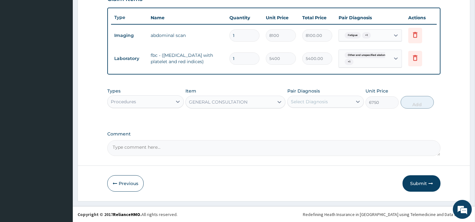
click at [324, 103] on div "Select Diagnosis" at bounding box center [309, 102] width 37 height 6
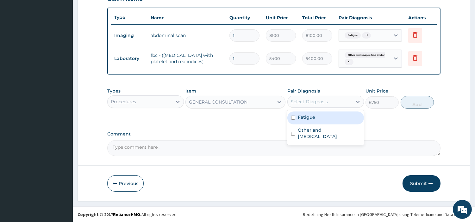
click at [323, 121] on div "Fatigue" at bounding box center [325, 118] width 77 height 13
checkbox input "true"
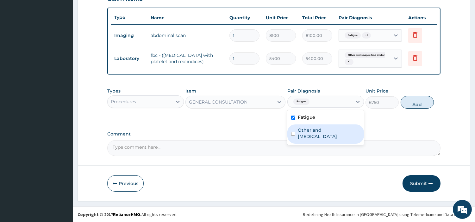
drag, startPoint x: 328, startPoint y: 134, endPoint x: 405, endPoint y: 122, distance: 78.4
click at [328, 134] on label "Other and unspecified abdominal pain" at bounding box center [329, 133] width 62 height 13
checkbox input "true"
click at [416, 105] on button "Add" at bounding box center [416, 102] width 33 height 13
type input "0"
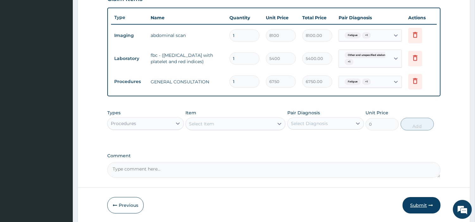
click at [419, 206] on button "Submit" at bounding box center [421, 205] width 38 height 16
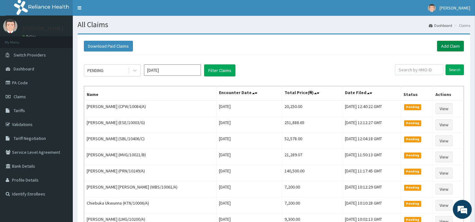
click at [454, 49] on link "Add Claim" at bounding box center [450, 46] width 27 height 11
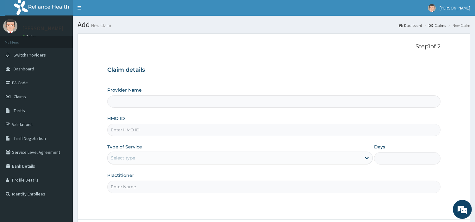
type input "[GEOGRAPHIC_DATA] Nig. Ltd"
click at [160, 131] on input "HMO ID" at bounding box center [273, 130] width 333 height 12
paste input "NPM/10239/B"
type input "NPM/10239/B"
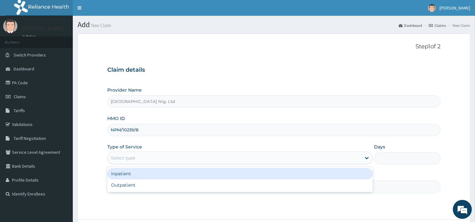
click at [138, 160] on div "Select type" at bounding box center [234, 158] width 253 height 10
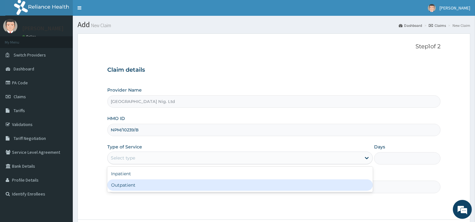
click at [132, 187] on div "Outpatient" at bounding box center [239, 185] width 265 height 11
type input "1"
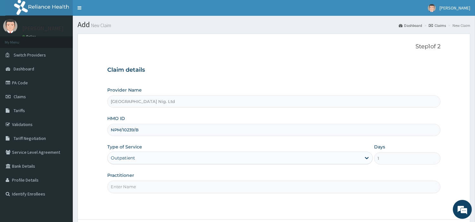
click at [132, 187] on input "Practitioner" at bounding box center [273, 187] width 333 height 12
paste input "GBADAMOSI ALIU"
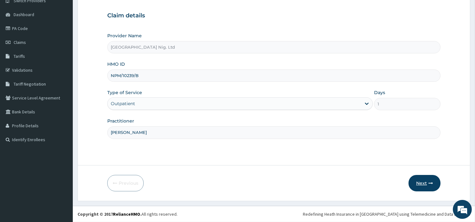
type input "GBADAMOSI ALIU"
click at [412, 182] on button "Next" at bounding box center [424, 183] width 32 height 16
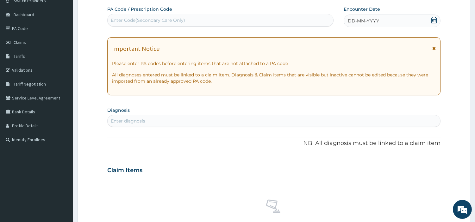
click at [213, 18] on div "Enter Code(Secondary Care Only)" at bounding box center [221, 20] width 226 height 10
paste input "PA/53A22D"
type input "PA/53A22D"
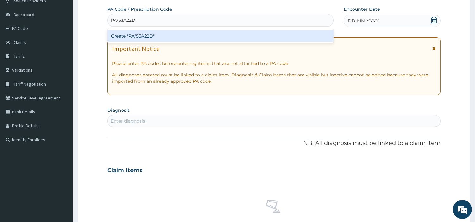
click at [179, 36] on div "Create "PA/53A22D"" at bounding box center [220, 35] width 226 height 11
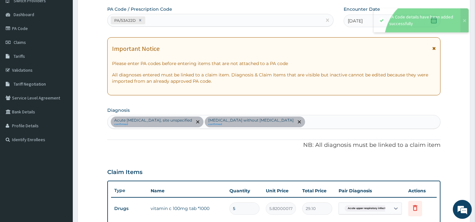
scroll to position [197, 0]
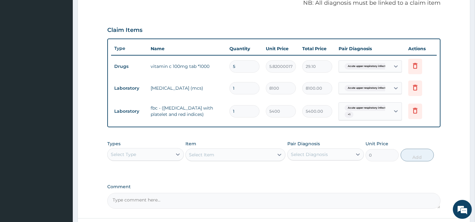
click at [170, 156] on div "Select Type" at bounding box center [140, 155] width 65 height 10
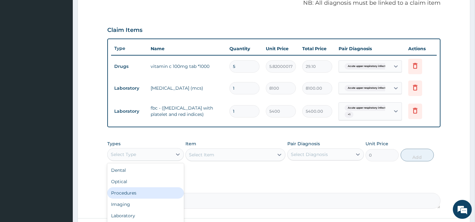
click at [147, 195] on div "Procedures" at bounding box center [145, 193] width 77 height 11
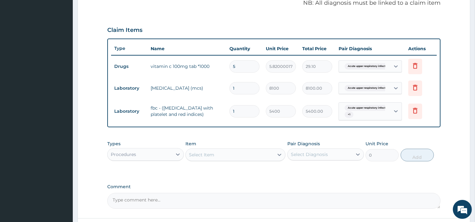
click at [240, 155] on div "Select Item" at bounding box center [230, 155] width 88 height 10
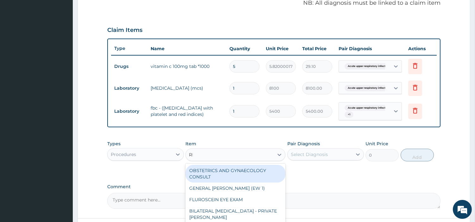
type input "REG"
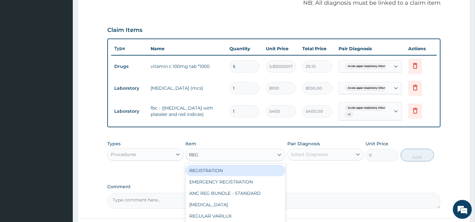
click at [255, 171] on div "REGISTRATION" at bounding box center [235, 170] width 100 height 11
type input "6750"
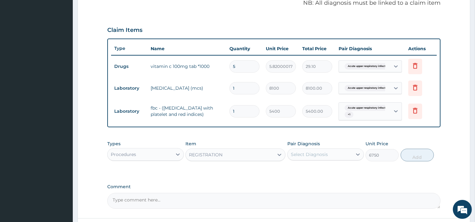
click at [324, 162] on div "Types Procedures Item option REGISTRATION, selected. Select is focused ,type to…" at bounding box center [273, 151] width 333 height 27
click at [326, 152] on div "Select Diagnosis" at bounding box center [309, 155] width 37 height 6
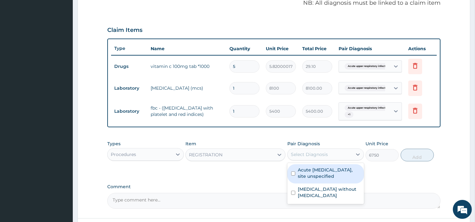
click at [322, 179] on div "Acute upper respiratory infection, site unspecified" at bounding box center [325, 173] width 77 height 19
checkbox input "true"
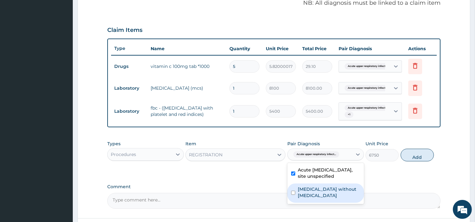
click at [314, 195] on div "Sepsis without septic shock" at bounding box center [325, 193] width 77 height 19
checkbox input "true"
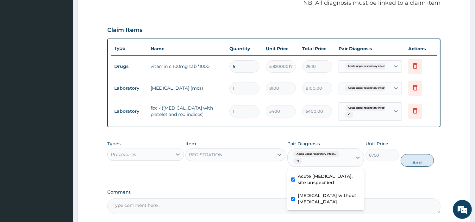
click at [416, 152] on div "Types Procedures Item REGISTRATION Pair Diagnosis option Sepsis without septic …" at bounding box center [273, 154] width 333 height 33
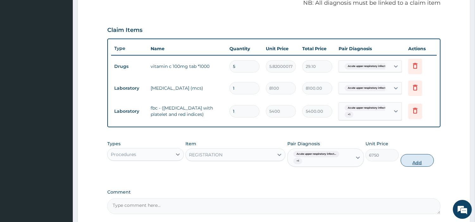
click at [415, 161] on button "Add" at bounding box center [416, 160] width 33 height 13
type input "0"
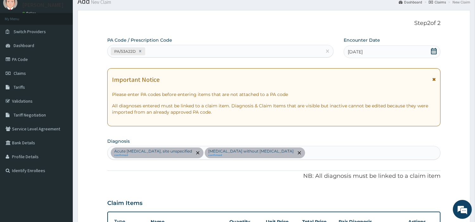
scroll to position [21, 0]
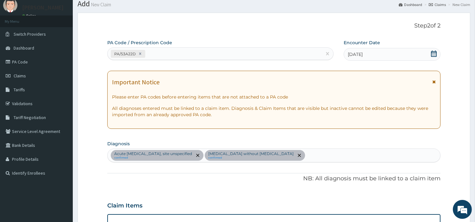
click at [303, 155] on div "Acute upper respiratory infection, site unspecified confirmed Sepsis without se…" at bounding box center [274, 155] width 332 height 13
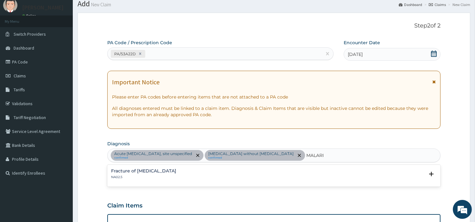
type input "MALARIA"
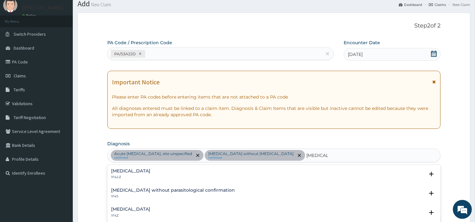
click at [140, 208] on h4 "Malaria, unspecified" at bounding box center [130, 209] width 39 height 5
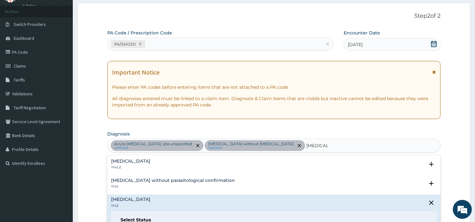
scroll to position [162, 0]
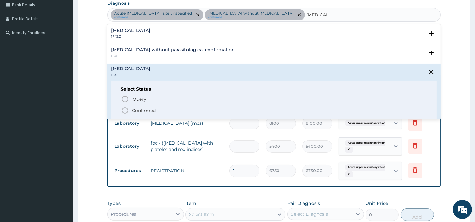
click at [126, 102] on circle "status option query" at bounding box center [125, 99] width 6 height 6
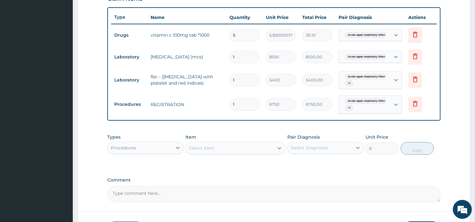
scroll to position [232, 0]
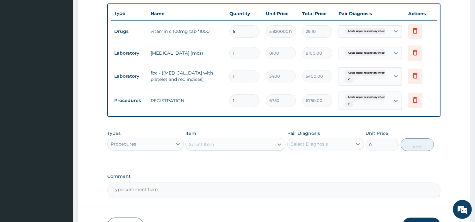
click at [229, 144] on div "Select Item" at bounding box center [230, 144] width 88 height 10
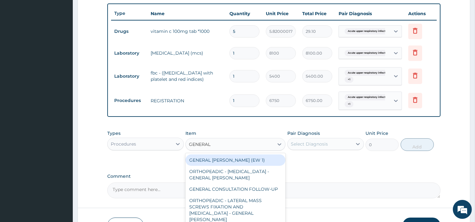
type input "GENERAL C"
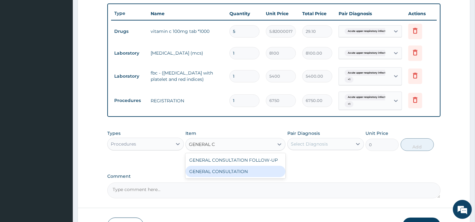
click at [238, 170] on div "GENERAL CONSULTATION" at bounding box center [235, 171] width 100 height 11
type input "6750"
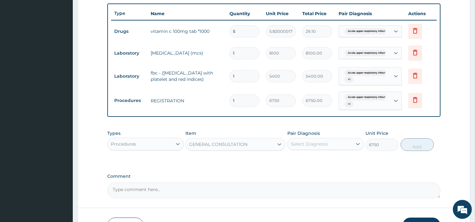
click at [320, 145] on div "Select Diagnosis" at bounding box center [309, 144] width 37 height 6
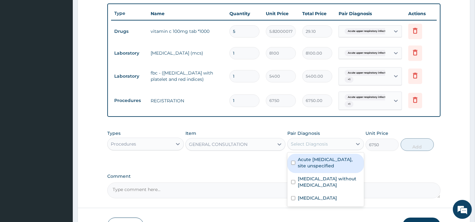
click at [316, 162] on label "Acute [MEDICAL_DATA], site unspecified" at bounding box center [329, 163] width 62 height 13
checkbox input "true"
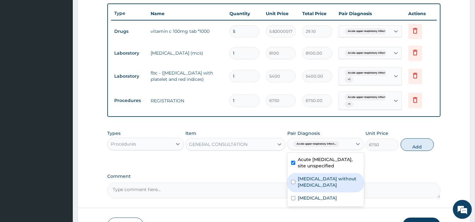
drag, startPoint x: 315, startPoint y: 179, endPoint x: 316, endPoint y: 191, distance: 12.3
click at [315, 179] on label "Sepsis without septic shock" at bounding box center [329, 182] width 62 height 13
checkbox input "true"
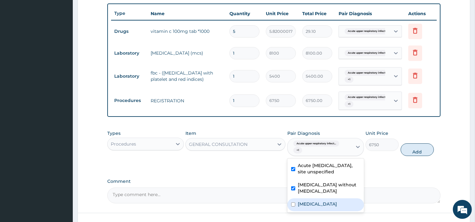
drag, startPoint x: 317, startPoint y: 200, endPoint x: 336, endPoint y: 195, distance: 19.5
click at [317, 201] on label "Malaria, unspecified" at bounding box center [317, 204] width 39 height 6
checkbox input "true"
click at [416, 153] on button "Add" at bounding box center [416, 150] width 33 height 13
type input "0"
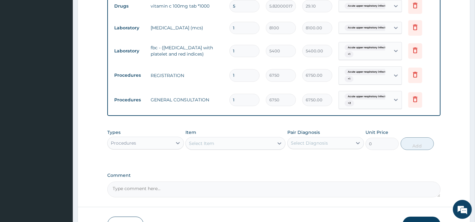
scroll to position [299, 0]
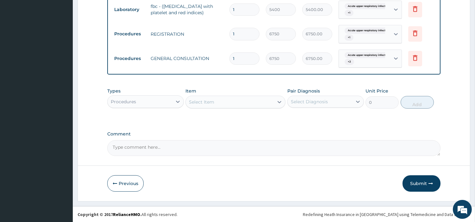
click at [147, 94] on div "Types Procedures" at bounding box center [145, 98] width 77 height 21
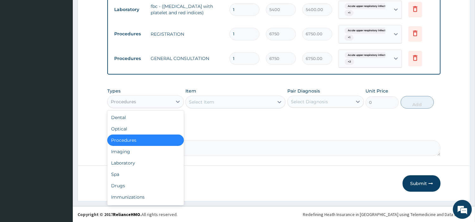
click at [146, 99] on div "Procedures" at bounding box center [140, 102] width 65 height 10
click at [143, 159] on div "Laboratory" at bounding box center [145, 163] width 77 height 11
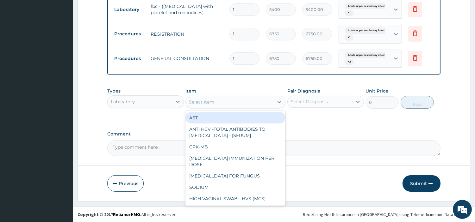
click at [256, 102] on div "Select Item" at bounding box center [230, 102] width 88 height 10
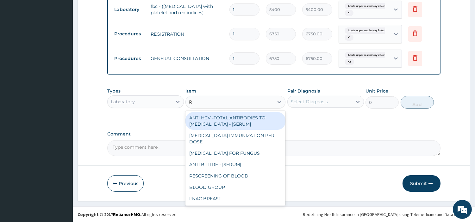
type input "RD"
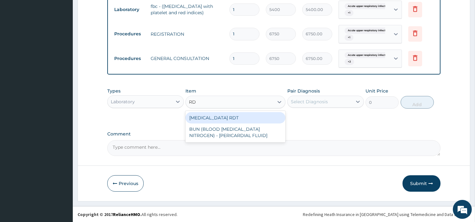
click at [268, 119] on div "MALARIA RDT" at bounding box center [235, 117] width 100 height 11
type input "2700"
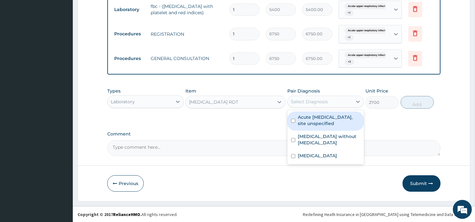
click at [315, 107] on div "Select Diagnosis" at bounding box center [325, 102] width 77 height 12
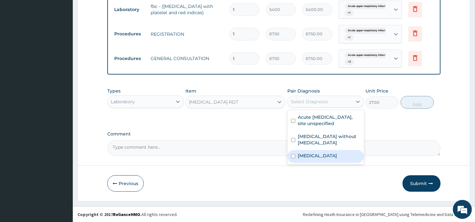
click at [308, 153] on label "Malaria, unspecified" at bounding box center [317, 156] width 39 height 6
checkbox input "true"
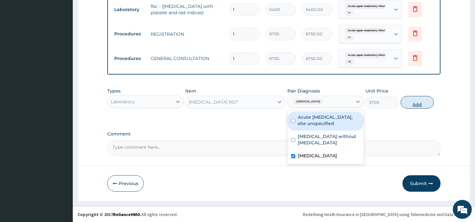
click at [412, 102] on button "Add" at bounding box center [416, 102] width 33 height 13
type input "0"
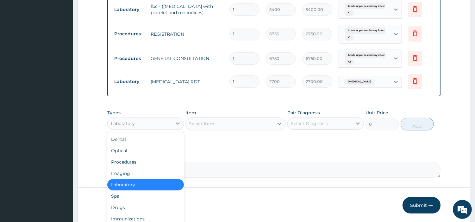
click at [134, 119] on div "Laboratory" at bounding box center [140, 124] width 65 height 10
click at [135, 204] on div "Drugs" at bounding box center [145, 207] width 77 height 11
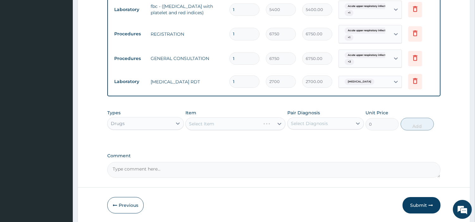
click at [274, 126] on div "Select Item" at bounding box center [235, 124] width 100 height 13
click at [274, 126] on div at bounding box center [279, 123] width 11 height 11
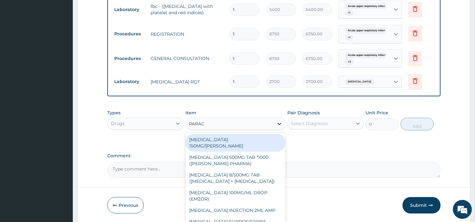
type input "PARACE"
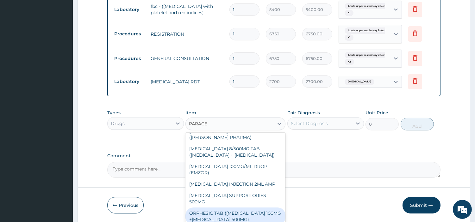
scroll to position [83, 0]
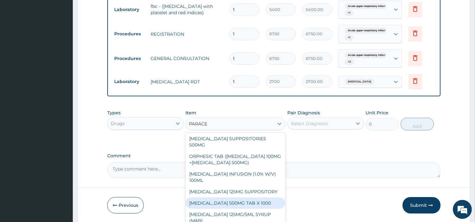
click at [250, 199] on div "PARACETAMOL 500MG TAB X 1000" at bounding box center [235, 203] width 100 height 11
type input "22.39999961853027"
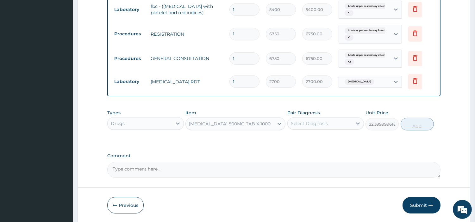
click at [320, 121] on div "Select Diagnosis" at bounding box center [309, 124] width 37 height 6
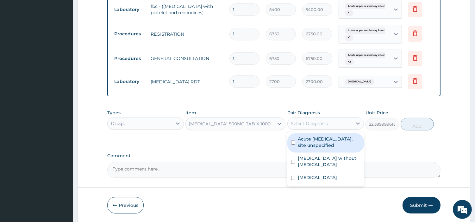
click at [323, 145] on label "Acute [MEDICAL_DATA], site unspecified" at bounding box center [329, 142] width 62 height 13
checkbox input "true"
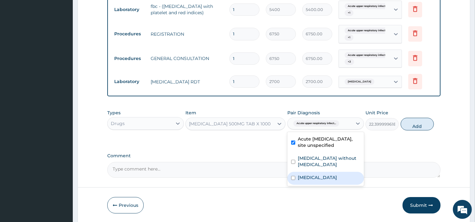
click at [324, 175] on label "[MEDICAL_DATA]" at bounding box center [317, 178] width 39 height 6
checkbox input "true"
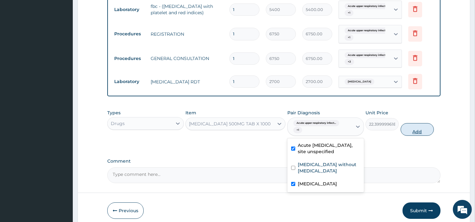
click at [411, 132] on button "Add" at bounding box center [416, 129] width 33 height 13
type input "0"
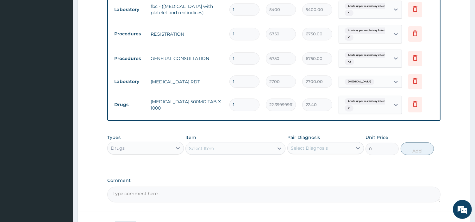
type input "18"
type input "403.20"
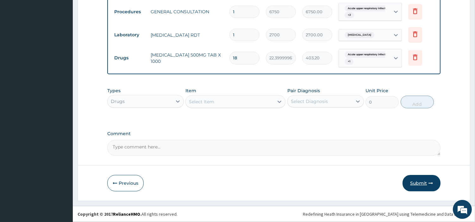
type input "18"
click at [416, 183] on button "Submit" at bounding box center [421, 183] width 38 height 16
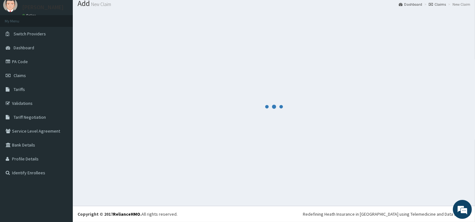
scroll to position [21, 0]
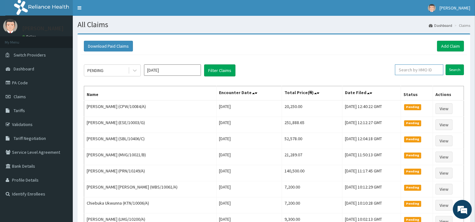
click at [405, 74] on input "text" at bounding box center [419, 70] width 48 height 11
paste input "CPW/10084/A"
type input "CPW/10084/A"
click at [450, 69] on input "Search" at bounding box center [454, 70] width 18 height 11
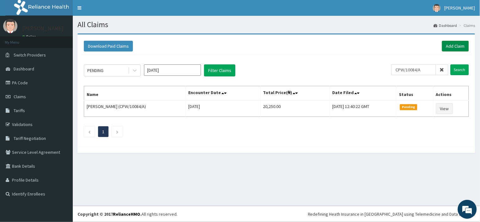
click at [442, 45] on link "Add Claim" at bounding box center [455, 46] width 27 height 11
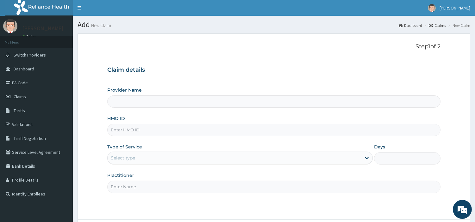
type input "[GEOGRAPHIC_DATA] Nig. Ltd"
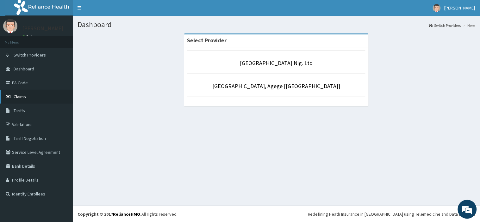
click at [41, 92] on link "Claims" at bounding box center [36, 97] width 73 height 14
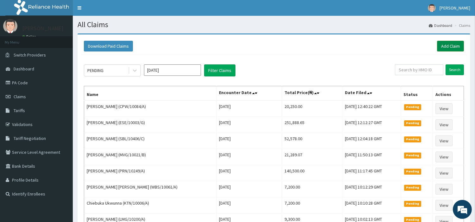
click at [458, 48] on link "Add Claim" at bounding box center [450, 46] width 27 height 11
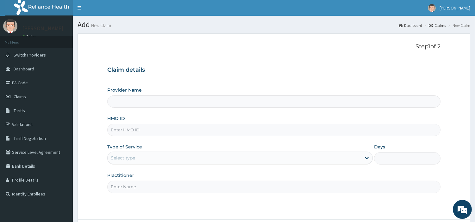
type input "[GEOGRAPHIC_DATA] Nig. Ltd"
click at [156, 129] on input "HMO ID" at bounding box center [273, 130] width 333 height 12
paste input "SBL/10289/A"
type input "SBL/10289/A"
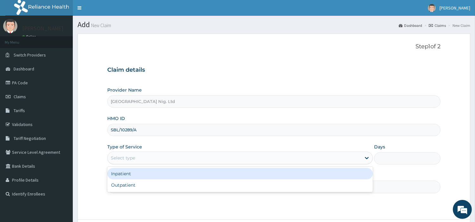
click at [149, 155] on div "Select type" at bounding box center [234, 158] width 253 height 10
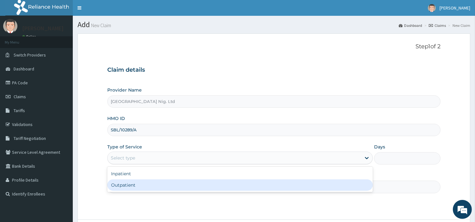
click at [145, 184] on div "Outpatient" at bounding box center [239, 185] width 265 height 11
type input "1"
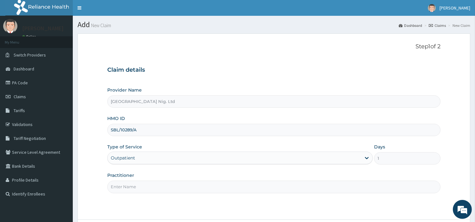
click at [145, 184] on input "Practitioner" at bounding box center [273, 187] width 333 height 12
paste input "[PERSON_NAME]"
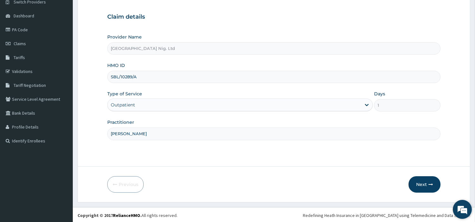
scroll to position [54, 0]
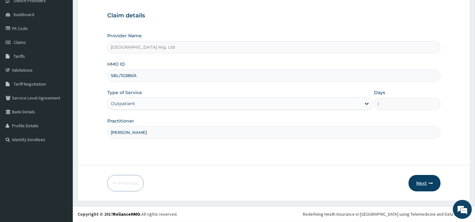
type input "[PERSON_NAME]"
click at [425, 180] on button "Next" at bounding box center [424, 183] width 32 height 16
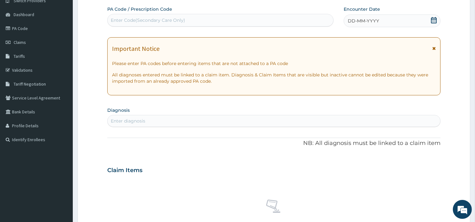
click at [169, 23] on div "Enter Code(Secondary Care Only)" at bounding box center [148, 20] width 74 height 6
paste input "PA/AC1EF4"
type input "PA/AC1EF4"
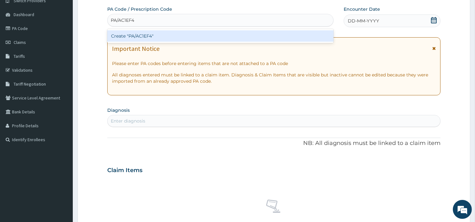
click at [255, 37] on div "Create "PA/AC1EF4"" at bounding box center [220, 35] width 226 height 11
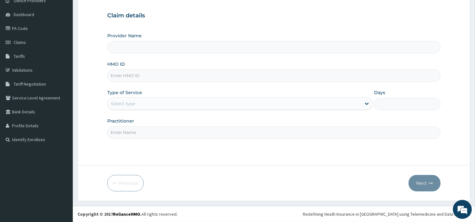
type input "[GEOGRAPHIC_DATA] Nig. Ltd"
click at [135, 78] on input "HMO ID" at bounding box center [273, 76] width 333 height 12
paste input "AET/10052/D"
type input "AET/10052/D"
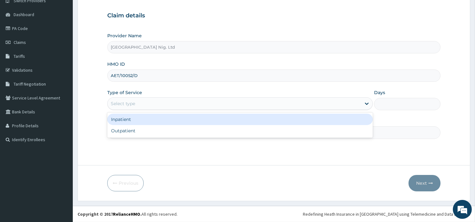
click at [145, 106] on div "Select type" at bounding box center [234, 104] width 253 height 10
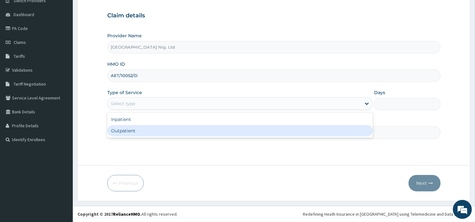
click at [140, 131] on div "Outpatient" at bounding box center [239, 130] width 265 height 11
type input "1"
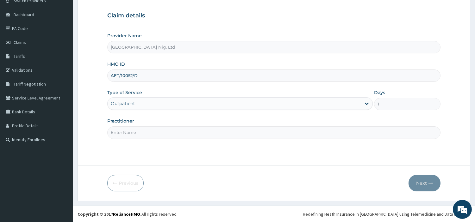
click at [140, 131] on input "Practitioner" at bounding box center [273, 133] width 333 height 12
paste input "[PERSON_NAME]"
type input "[PERSON_NAME]"
click at [426, 188] on button "Next" at bounding box center [424, 183] width 32 height 16
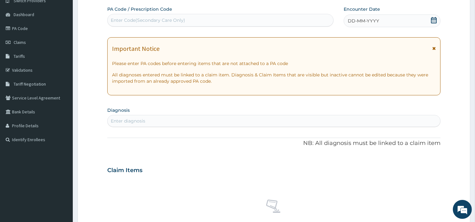
click at [209, 17] on div "Enter Code(Secondary Care Only)" at bounding box center [221, 20] width 226 height 10
paste input "PA/AC1EF4"
type input "PA/AC1EF4"
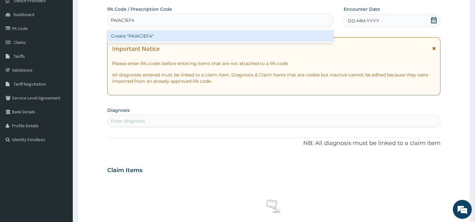
click at [276, 34] on div "Create "PA/AC1EF4"" at bounding box center [220, 35] width 226 height 11
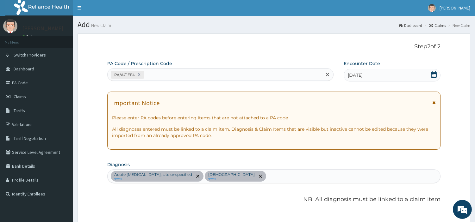
click at [156, 71] on div "PA/AC1EF4" at bounding box center [215, 75] width 214 height 10
paste input "PA/EDDC64"
type input "PA/EDDC64"
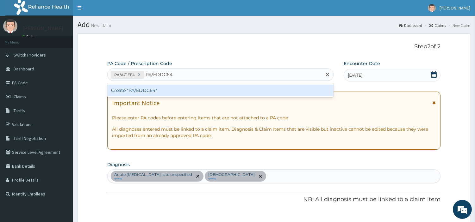
click at [152, 92] on div "Create "PA/EDDC64"" at bounding box center [220, 90] width 226 height 11
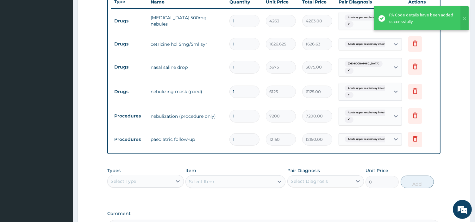
scroll to position [234, 0]
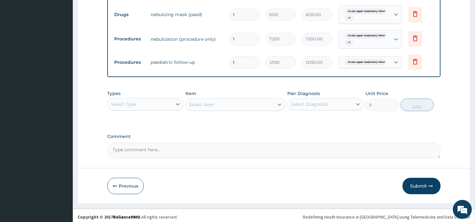
drag, startPoint x: 412, startPoint y: 182, endPoint x: 383, endPoint y: 185, distance: 29.5
click at [412, 182] on button "Submit" at bounding box center [421, 186] width 38 height 16
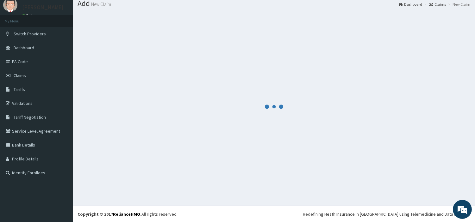
scroll to position [21, 0]
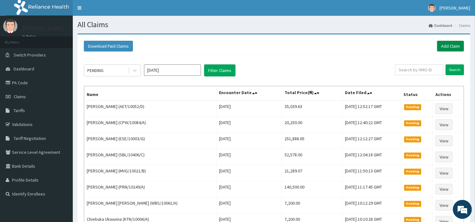
click at [457, 45] on link "Add Claim" at bounding box center [450, 46] width 27 height 11
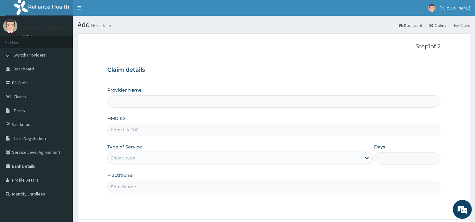
click at [137, 132] on input "HMO ID" at bounding box center [273, 130] width 333 height 12
type input "R-Jolad Hospital Nig. Ltd"
paste input "AET/10052/D"
click at [127, 127] on input "AET/10052/D" at bounding box center [273, 130] width 333 height 12
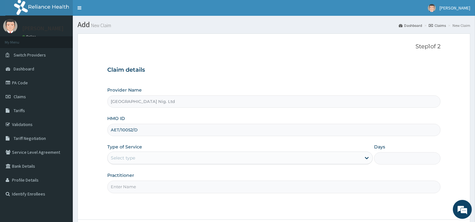
click at [127, 127] on input "AET/10052/D" at bounding box center [273, 130] width 333 height 12
paste input "SBL/10289/A"
type input "SBL/10289/A"
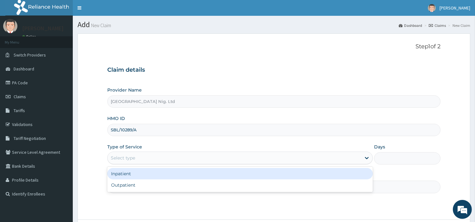
click at [191, 162] on div "Select type" at bounding box center [234, 158] width 253 height 10
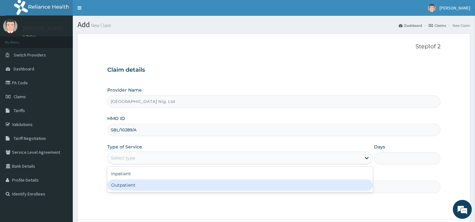
click at [183, 188] on div "Outpatient" at bounding box center [239, 185] width 265 height 11
type input "1"
click at [183, 188] on input "Practitioner" at bounding box center [273, 187] width 333 height 12
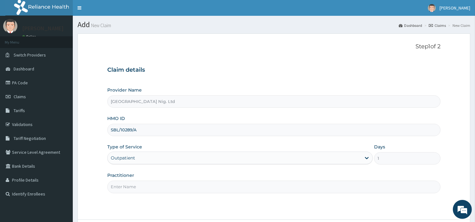
paste input "OBAFEMI OLUSEGUN"
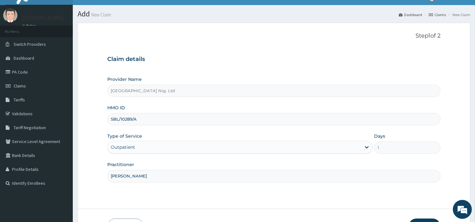
scroll to position [35, 0]
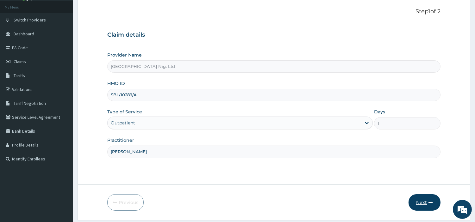
type input "OBAFEMI OLUSEGUN"
click at [418, 204] on button "Next" at bounding box center [424, 203] width 32 height 16
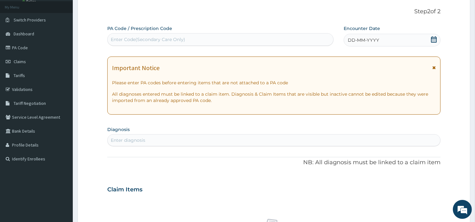
click at [141, 39] on div "Enter Code(Secondary Care Only)" at bounding box center [148, 39] width 74 height 6
paste input "PA/3BBEEF"
type input "PA/3BBEEF"
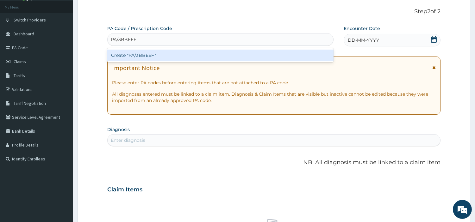
click at [140, 55] on div "Create "PA/3BBEEF"" at bounding box center [220, 55] width 226 height 11
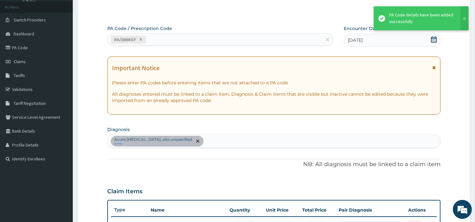
scroll to position [173, 0]
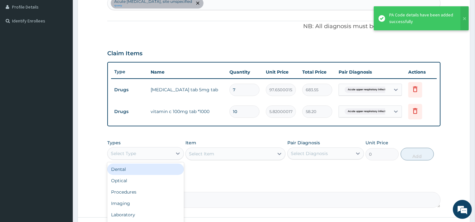
click at [148, 156] on div "Select Type" at bounding box center [140, 154] width 65 height 10
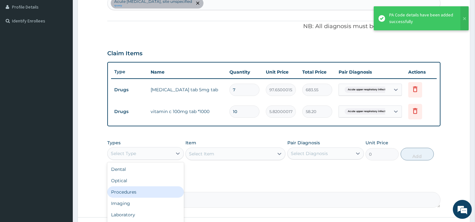
drag, startPoint x: 137, startPoint y: 189, endPoint x: 145, endPoint y: 167, distance: 23.0
click at [137, 189] on div "Procedures" at bounding box center [145, 192] width 77 height 11
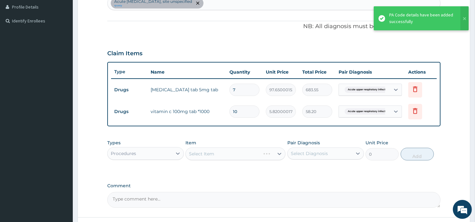
click at [241, 6] on div "Acute upper respiratory infection, site unspecified query" at bounding box center [274, 3] width 332 height 13
type input "MALARIA"
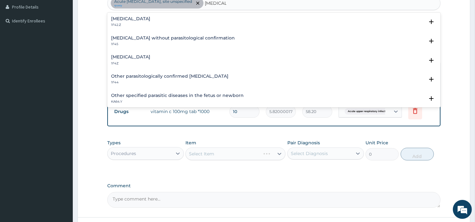
click at [121, 62] on p "1F4Z" at bounding box center [130, 63] width 39 height 4
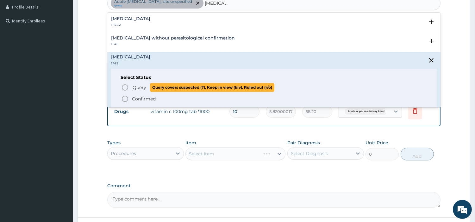
drag, startPoint x: 124, startPoint y: 86, endPoint x: 120, endPoint y: 86, distance: 3.5
click at [124, 86] on icon "status option query" at bounding box center [125, 88] width 8 height 8
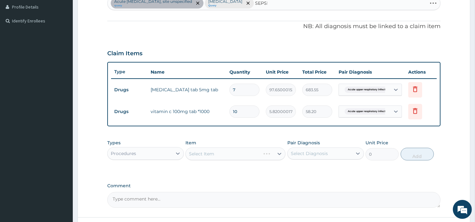
type input "SEPSIS"
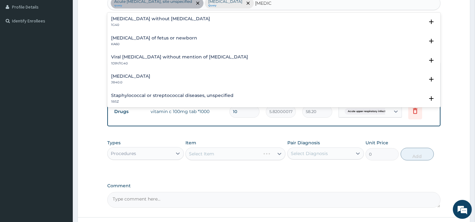
click at [132, 20] on h4 "Sepsis without septic shock" at bounding box center [160, 18] width 99 height 5
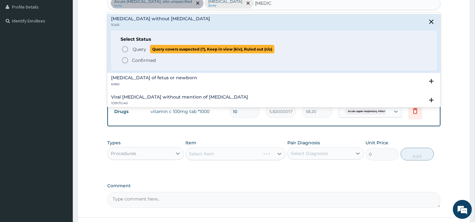
click at [127, 51] on circle "status option query" at bounding box center [125, 49] width 6 height 6
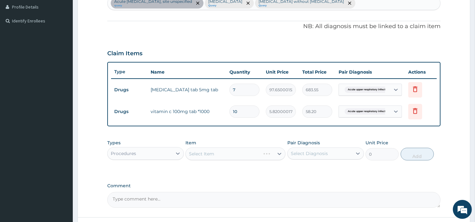
click at [152, 156] on div "Procedures" at bounding box center [140, 154] width 65 height 10
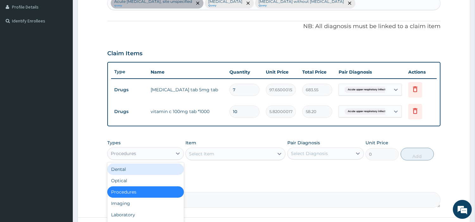
click at [221, 152] on div "Select Item" at bounding box center [230, 154] width 88 height 10
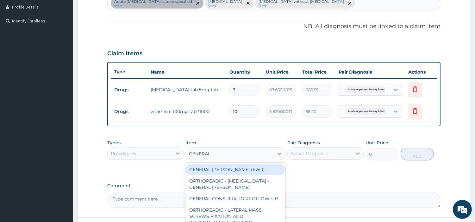
type input "GENERAL C"
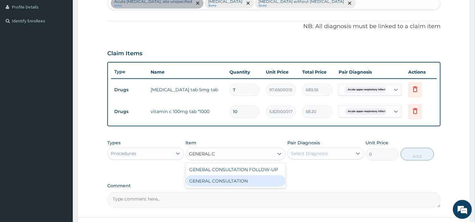
click at [240, 182] on div "GENERAL CONSULTATION" at bounding box center [235, 181] width 100 height 11
type input "6750"
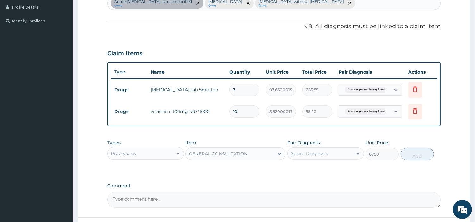
click at [315, 155] on div "Select Diagnosis" at bounding box center [309, 154] width 37 height 6
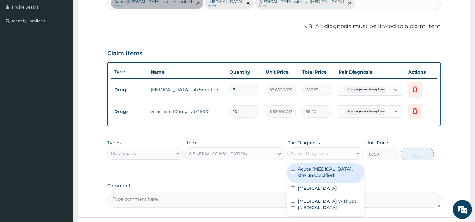
drag, startPoint x: 315, startPoint y: 169, endPoint x: 315, endPoint y: 189, distance: 19.3
click at [315, 171] on label "Acute upper respiratory infection, site unspecified" at bounding box center [329, 172] width 62 height 13
checkbox input "true"
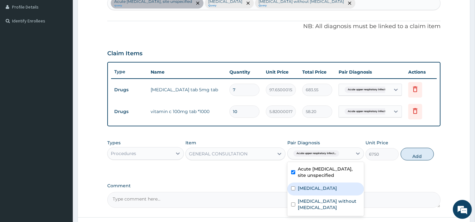
click at [315, 189] on label "Malaria, unspecified" at bounding box center [317, 188] width 39 height 6
checkbox input "true"
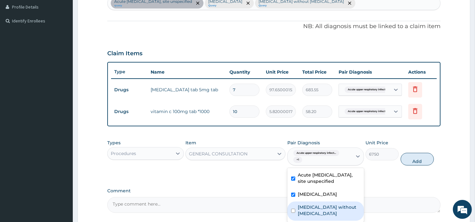
click at [318, 202] on div "Sepsis without septic shock" at bounding box center [325, 211] width 77 height 19
checkbox input "true"
click at [406, 160] on button "Add" at bounding box center [416, 159] width 33 height 13
type input "0"
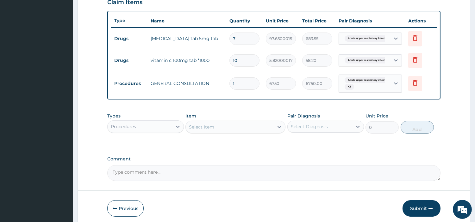
scroll to position [179, 0]
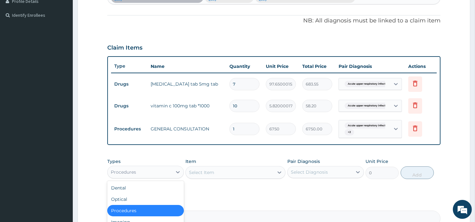
click at [142, 169] on div "Procedures" at bounding box center [140, 172] width 65 height 10
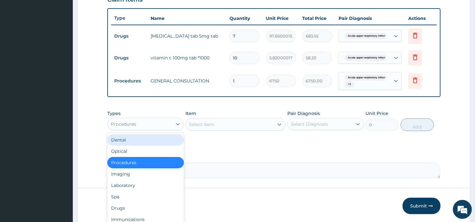
scroll to position [249, 0]
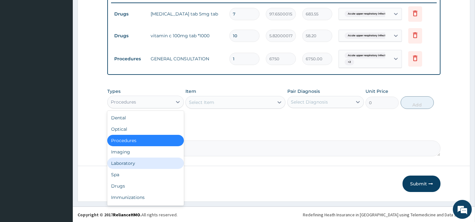
click at [154, 162] on div "Laboratory" at bounding box center [145, 163] width 77 height 11
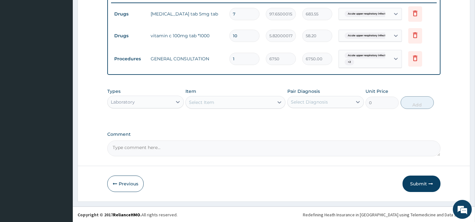
click at [235, 108] on div "Select Item" at bounding box center [235, 102] width 100 height 13
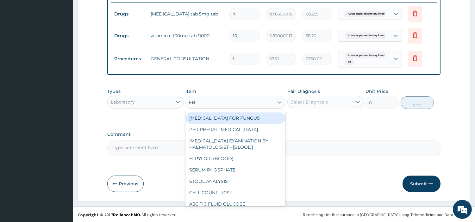
type input "FBC"
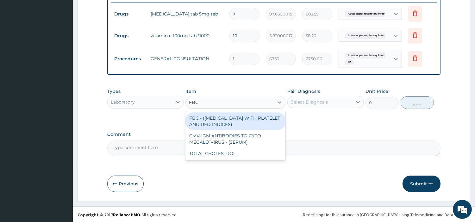
click at [239, 118] on div "FBC - (FULL BLOOD COUNT WITH PLATELET AND RED INDICES)" at bounding box center [235, 122] width 100 height 18
type input "5400"
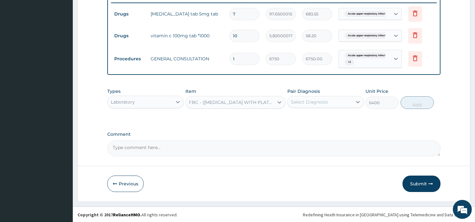
click at [333, 101] on div "Select Diagnosis" at bounding box center [320, 102] width 65 height 10
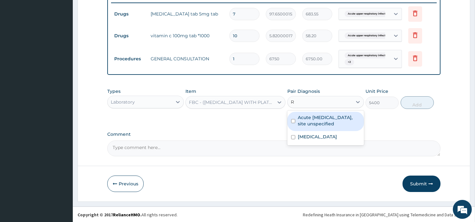
type input "RD"
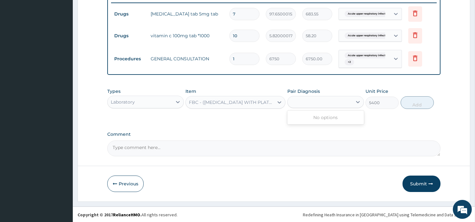
click at [306, 102] on div "RD" at bounding box center [320, 102] width 65 height 10
click at [306, 94] on div "Pair Diagnosis Select Diagnosis" at bounding box center [325, 98] width 77 height 21
click at [307, 98] on div "Select Diagnosis" at bounding box center [320, 102] width 65 height 10
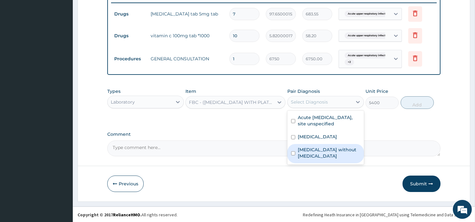
click at [326, 149] on label "Sepsis without septic shock" at bounding box center [329, 153] width 62 height 13
checkbox input "true"
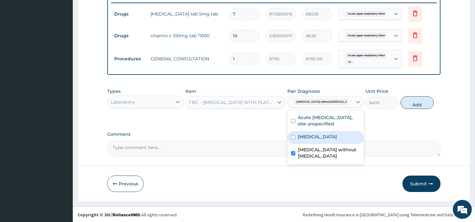
drag, startPoint x: 410, startPoint y: 103, endPoint x: 384, endPoint y: 109, distance: 27.2
click at [410, 104] on button "Add" at bounding box center [416, 102] width 33 height 13
type input "0"
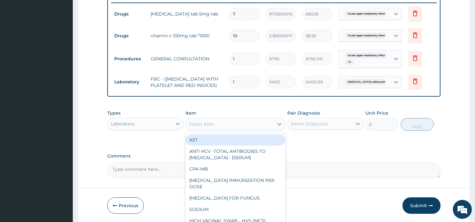
click at [257, 128] on div "Select Item" at bounding box center [230, 124] width 88 height 10
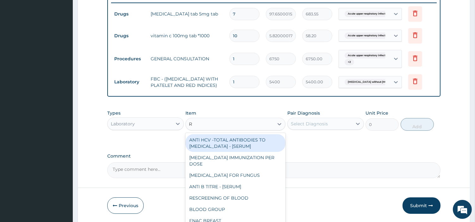
type input "RD"
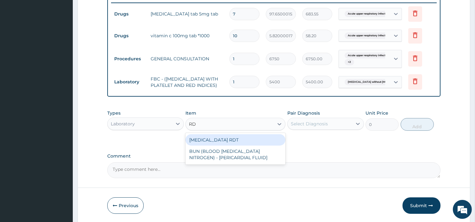
click at [252, 145] on div "MALARIA RDT" at bounding box center [235, 139] width 100 height 11
type input "2700"
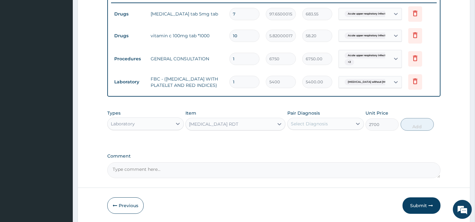
click at [322, 127] on div "Select Diagnosis" at bounding box center [309, 124] width 37 height 6
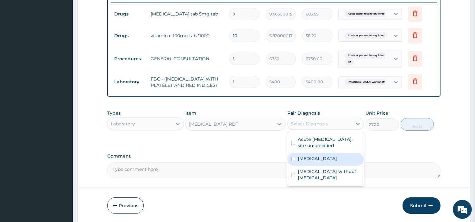
click at [327, 159] on label "Malaria, unspecified" at bounding box center [317, 159] width 39 height 6
checkbox input "true"
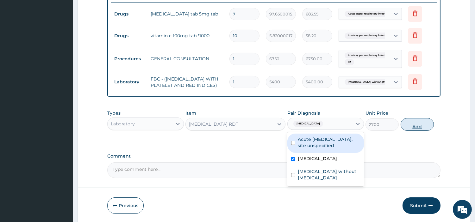
click at [415, 129] on button "Add" at bounding box center [416, 124] width 33 height 13
type input "0"
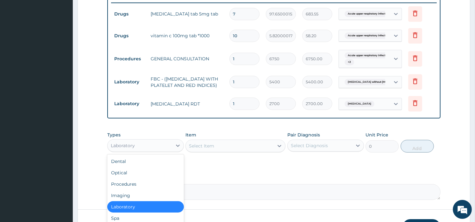
click at [162, 150] on div "Laboratory" at bounding box center [140, 146] width 65 height 10
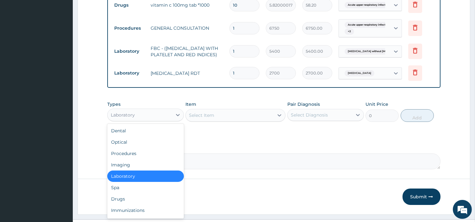
scroll to position [281, 0]
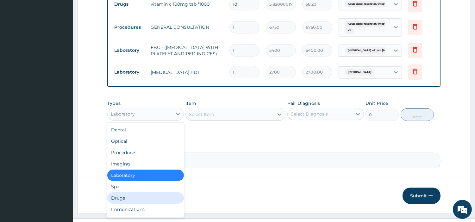
click at [147, 201] on div "Drugs" at bounding box center [145, 198] width 77 height 11
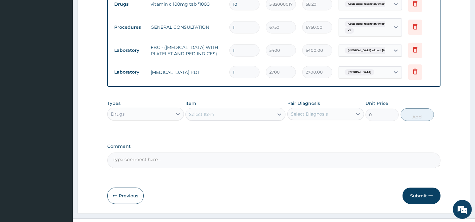
click at [237, 118] on div "Select Item" at bounding box center [230, 114] width 88 height 10
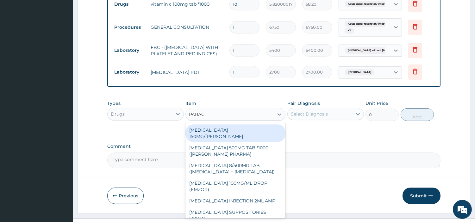
type input "PARACE"
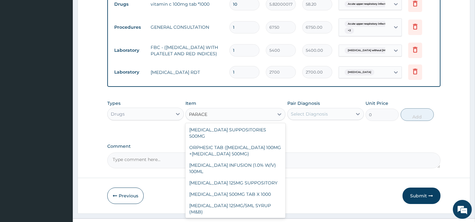
scroll to position [83, 0]
click at [247, 196] on div "PARACETAMOL 500MG TAB X 1000" at bounding box center [235, 193] width 100 height 11
type input "22.39999961853027"
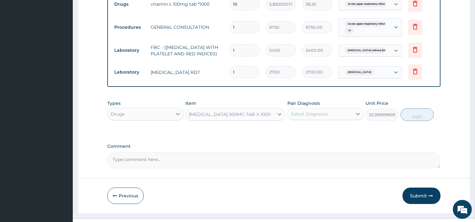
click at [316, 117] on div "Select Diagnosis" at bounding box center [309, 114] width 37 height 6
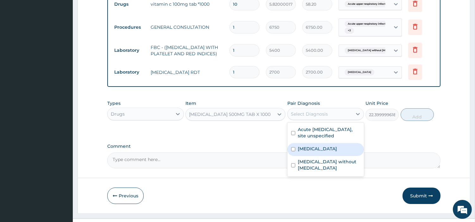
click at [318, 151] on label "Malaria, unspecified" at bounding box center [317, 149] width 39 height 6
checkbox input "true"
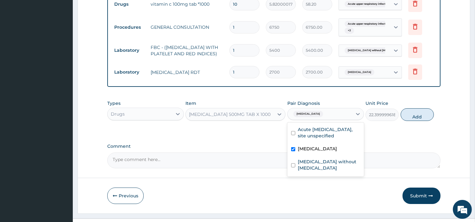
click at [323, 139] on label "Acute upper respiratory infection, site unspecified" at bounding box center [329, 133] width 62 height 13
checkbox input "true"
click at [426, 121] on button "Add" at bounding box center [416, 114] width 33 height 13
type input "0"
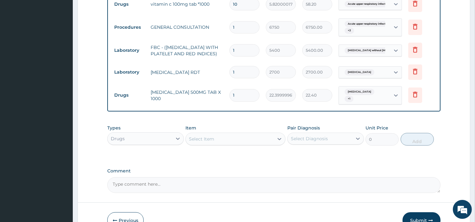
type input "18"
type input "403.20"
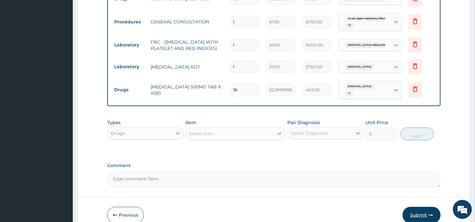
type input "18"
click at [417, 217] on button "Submit" at bounding box center [421, 215] width 38 height 16
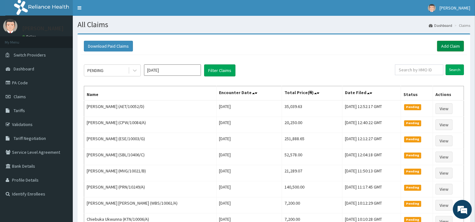
click at [442, 46] on link "Add Claim" at bounding box center [450, 46] width 27 height 11
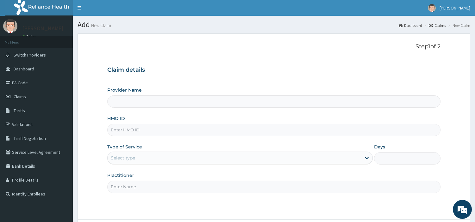
type input "[GEOGRAPHIC_DATA] Nig. Ltd"
click at [175, 135] on input "HMO ID" at bounding box center [273, 130] width 333 height 12
paste input "AET/10052/C"
type input "AET/10052/C"
click at [166, 157] on div "Select type" at bounding box center [234, 158] width 253 height 10
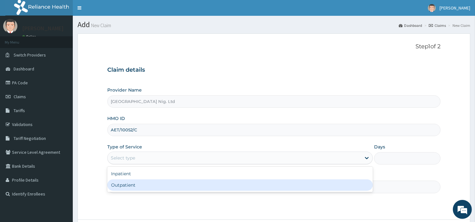
click at [156, 184] on div "Outpatient" at bounding box center [239, 185] width 265 height 11
type input "1"
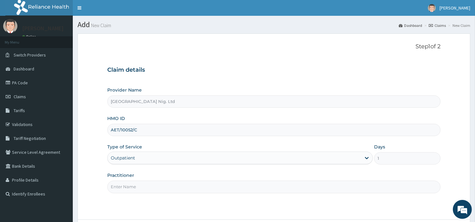
click at [156, 184] on input "Practitioner" at bounding box center [273, 187] width 333 height 12
paste input "[PERSON_NAME]"
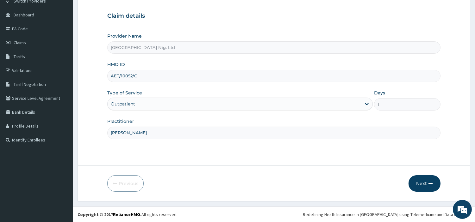
scroll to position [54, 0]
type input "[PERSON_NAME]"
click at [415, 183] on button "Next" at bounding box center [424, 183] width 32 height 16
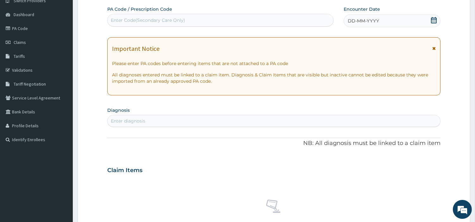
click at [181, 18] on div "Enter Code(Secondary Care Only)" at bounding box center [148, 20] width 74 height 6
paste input "PA/31CA35"
type input "PA/31CA35"
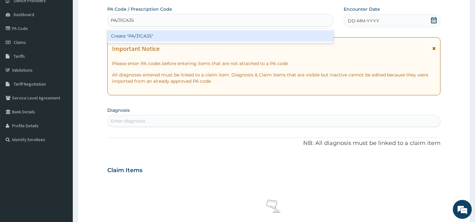
click at [254, 40] on div "Create "PA/31CA35"" at bounding box center [220, 35] width 226 height 11
